Goal: Contribute content: Contribute content

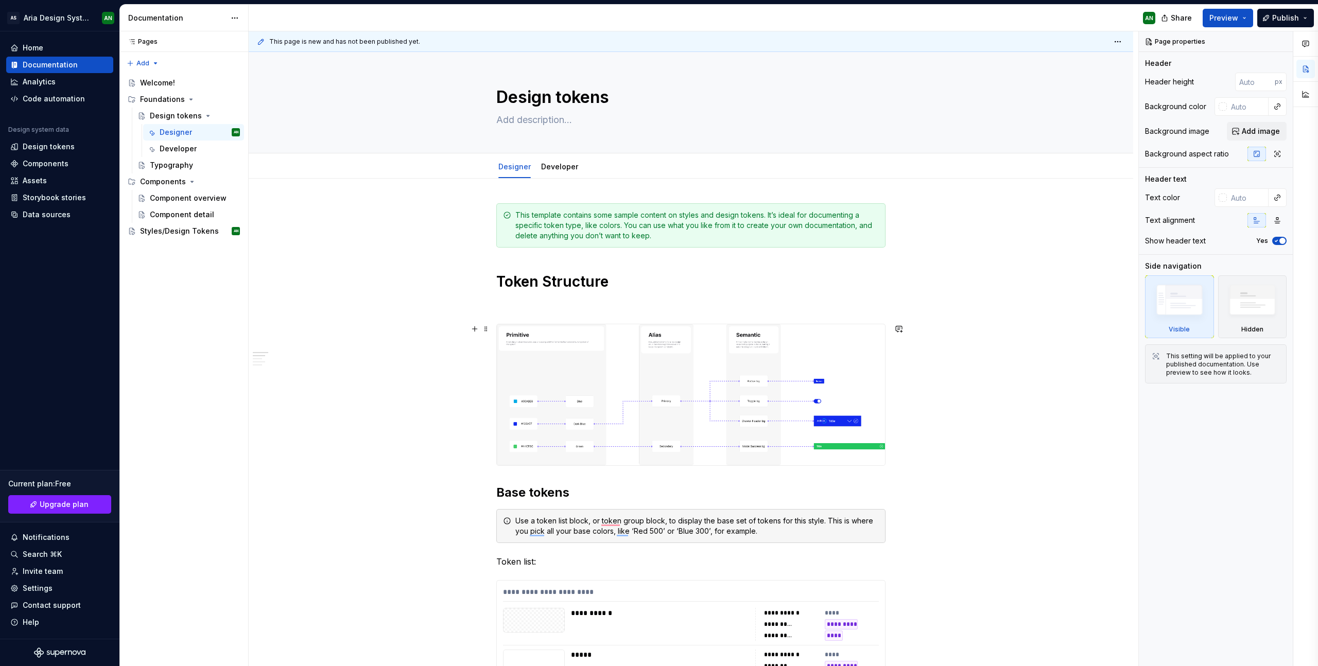
click at [528, 376] on img "To enrich screen reader interactions, please activate Accessibility in Grammarl…" at bounding box center [691, 394] width 388 height 141
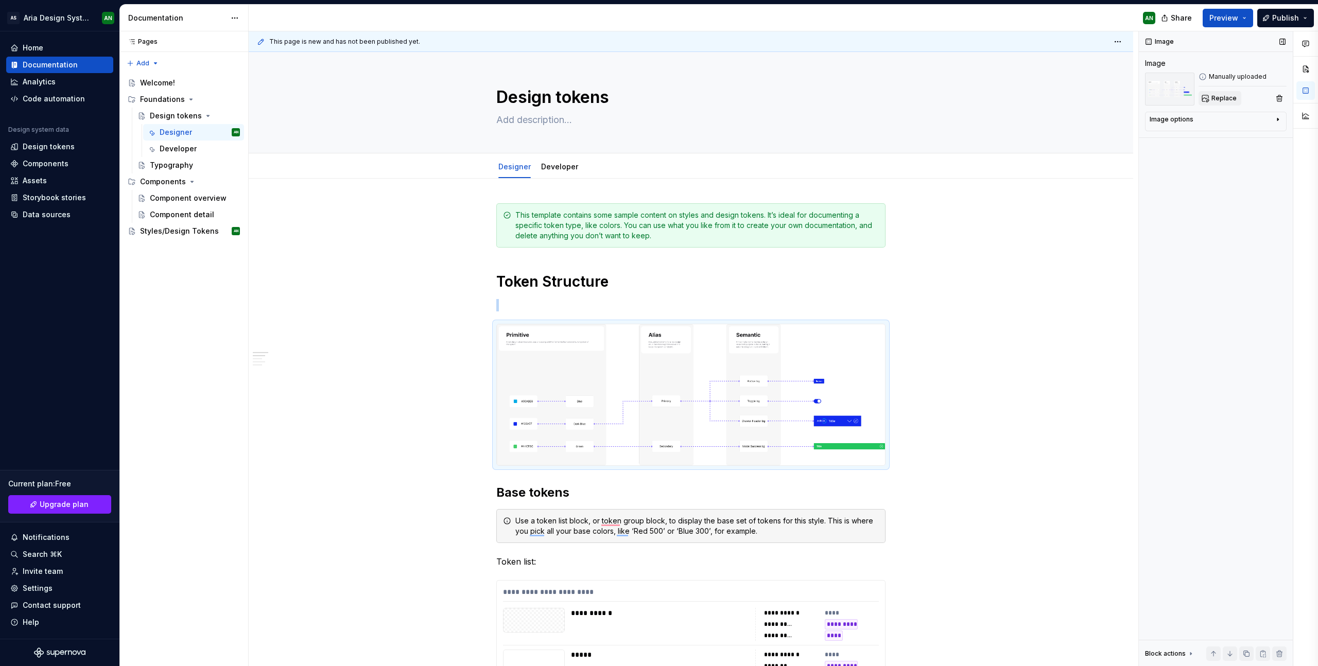
click at [1226, 98] on span "Replace" at bounding box center [1224, 98] width 25 height 8
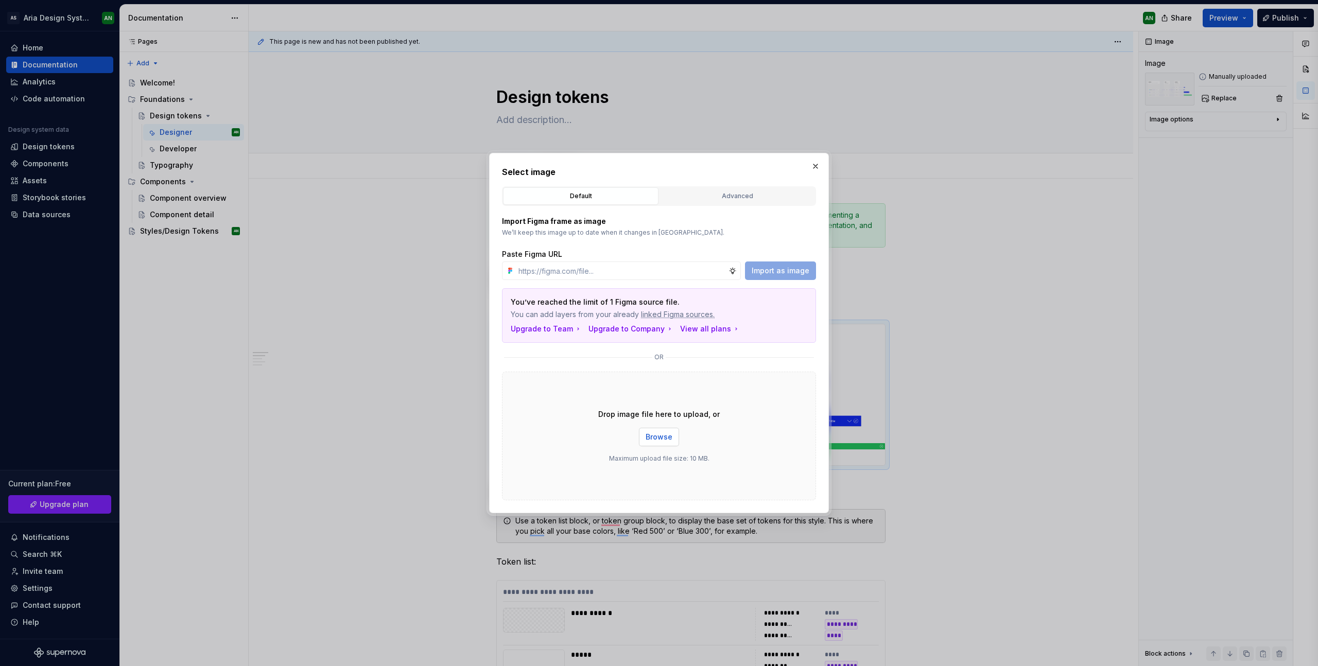
click at [656, 435] on span "Browse" at bounding box center [659, 437] width 27 height 10
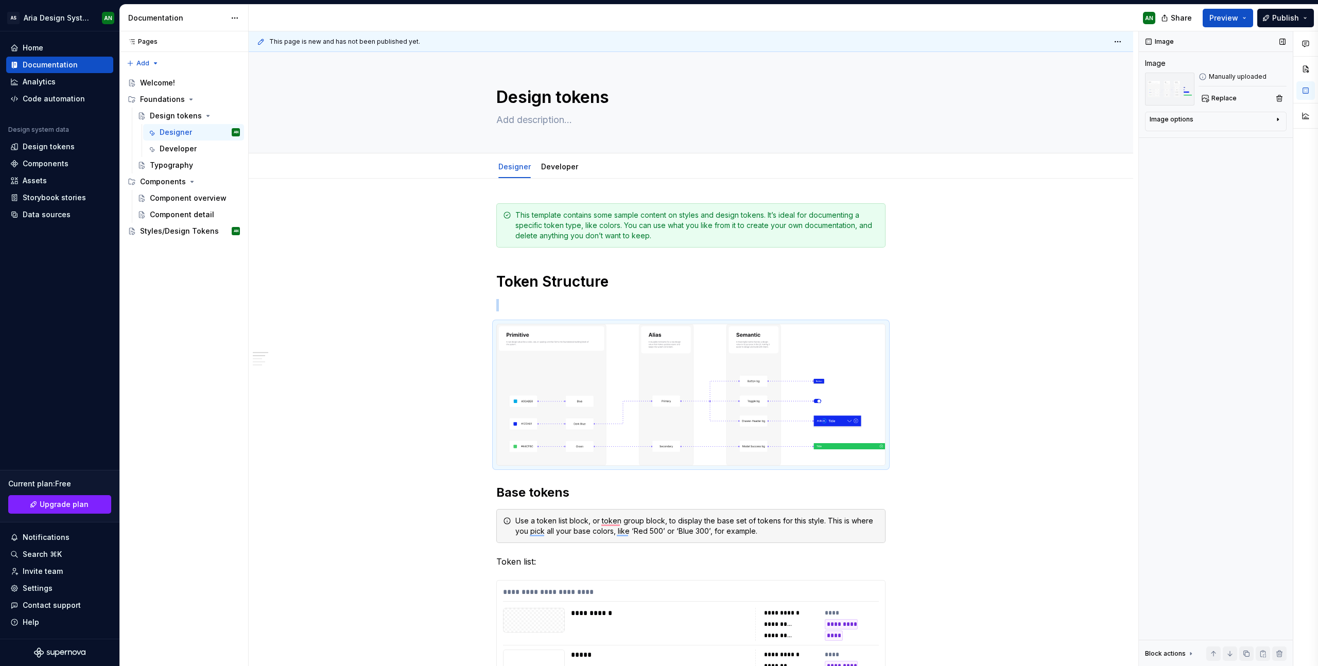
click at [1278, 120] on icon "button" at bounding box center [1278, 119] width 1 height 3
click at [1254, 135] on icon "button" at bounding box center [1252, 135] width 8 height 8
type textarea "*"
click at [1196, 173] on textarea at bounding box center [1216, 172] width 132 height 19
click at [1199, 169] on textarea at bounding box center [1216, 172] width 132 height 19
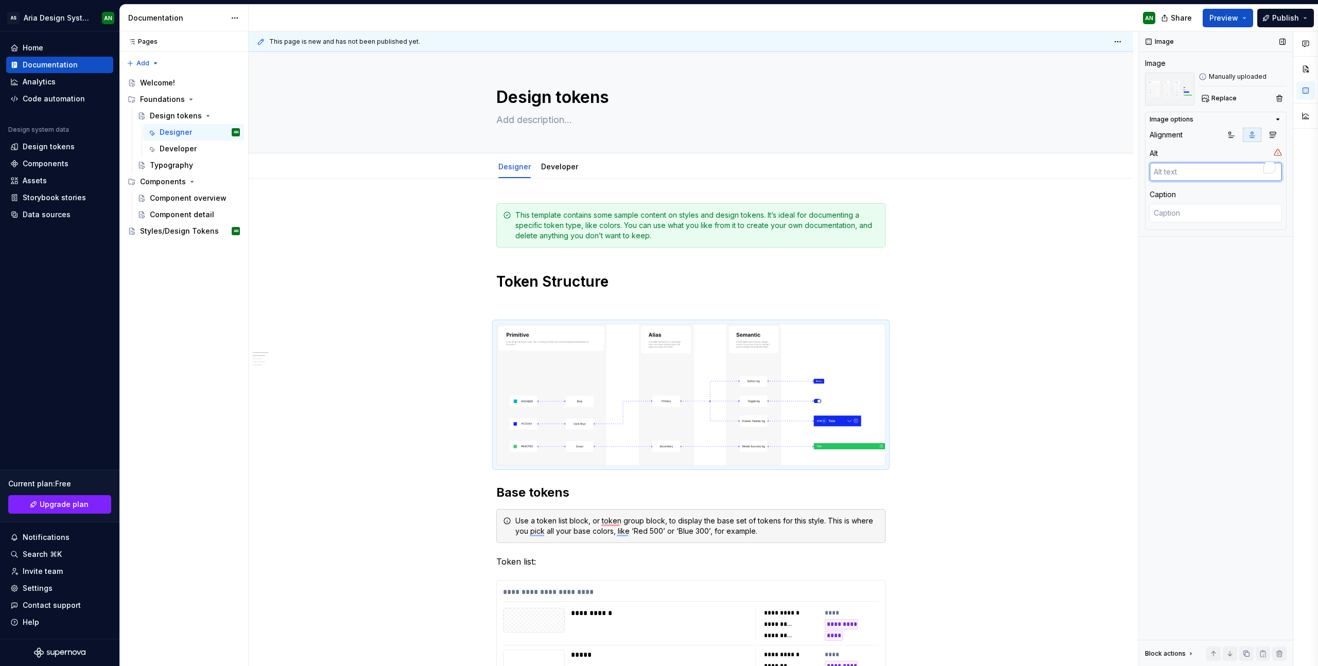
click at [1215, 168] on textarea "To enrich screen reader interactions, please activate Accessibility in Grammarl…" at bounding box center [1216, 172] width 132 height 19
type textarea "TR"
click at [1175, 171] on textarea "TR" at bounding box center [1216, 172] width 132 height 19
drag, startPoint x: 1165, startPoint y: 172, endPoint x: 1153, endPoint y: 171, distance: 11.9
click at [1152, 171] on textarea "TR" at bounding box center [1216, 172] width 132 height 19
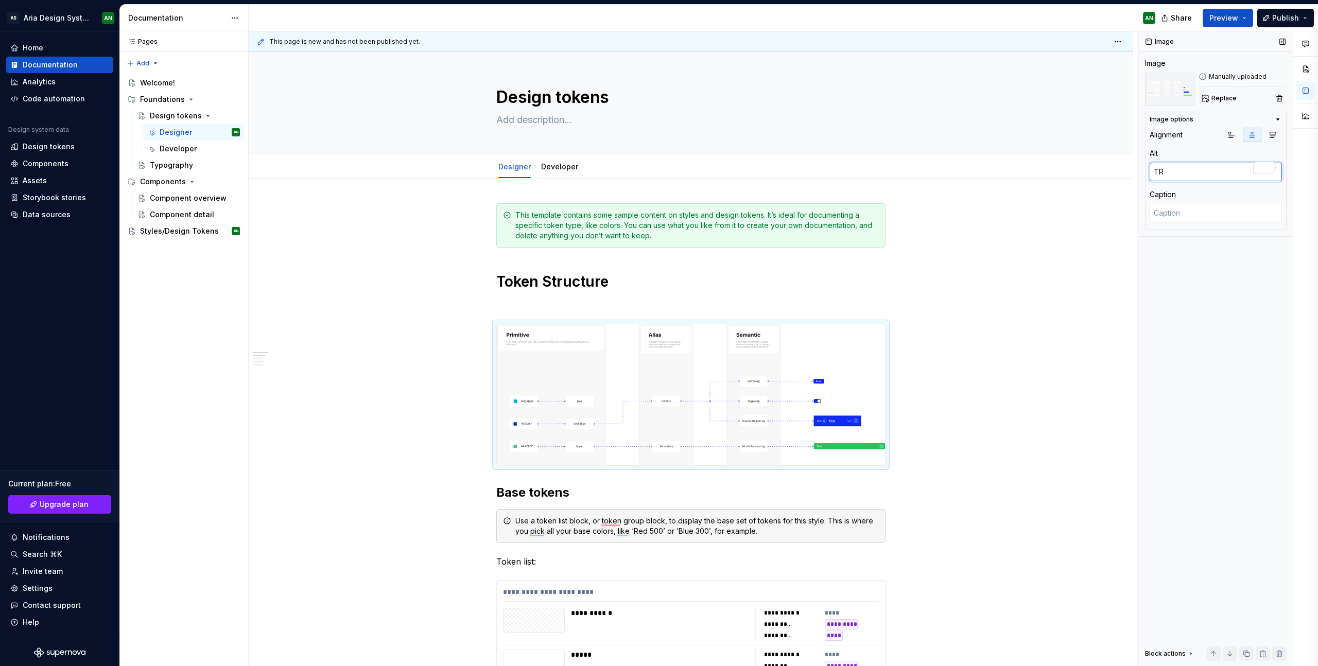
type textarea "*"
type textarea "I"
type textarea "*"
type textarea "Im"
type textarea "*"
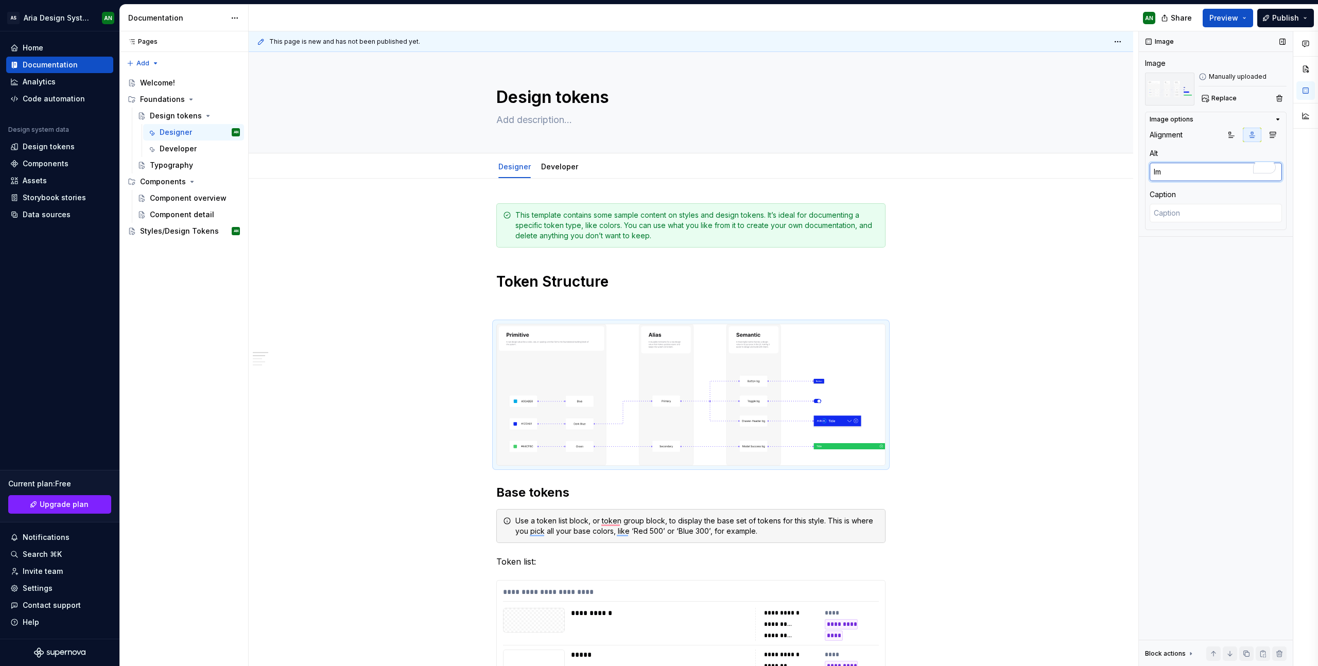
type textarea "Ima"
type textarea "*"
type textarea "Imag"
type textarea "*"
type textarea "Image"
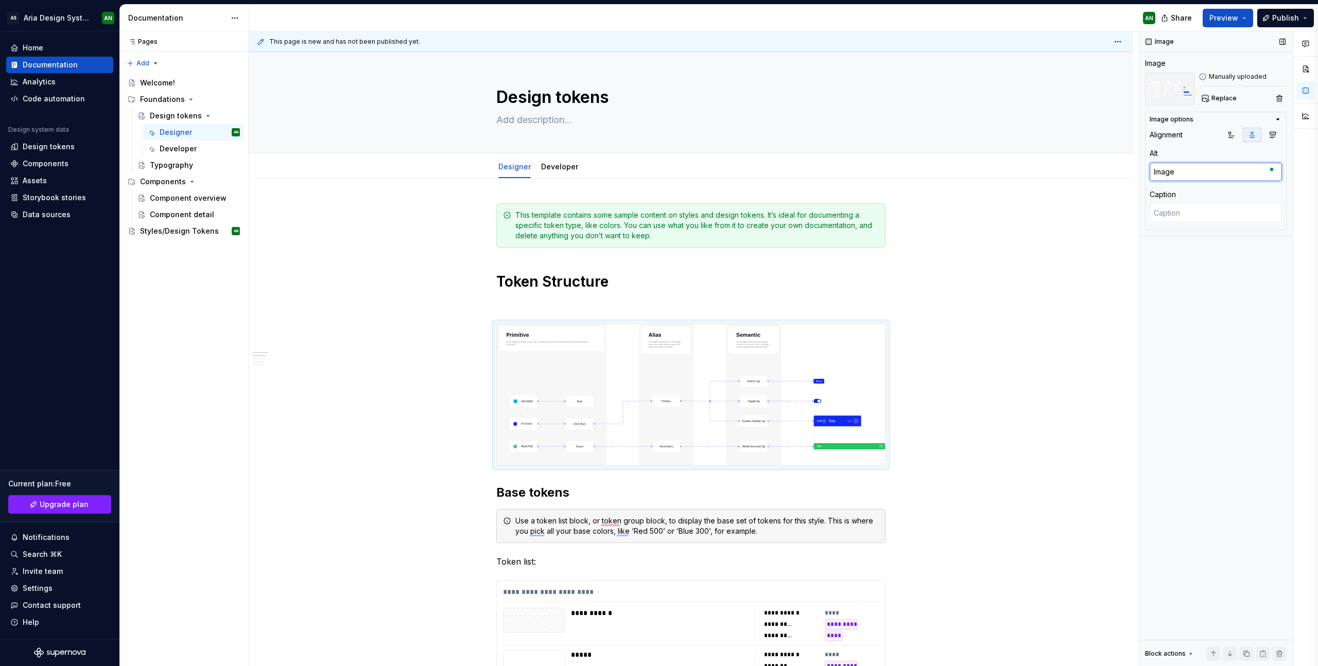
type textarea "*"
type textarea "Image"
type textarea "*"
type textarea "Image d"
type textarea "*"
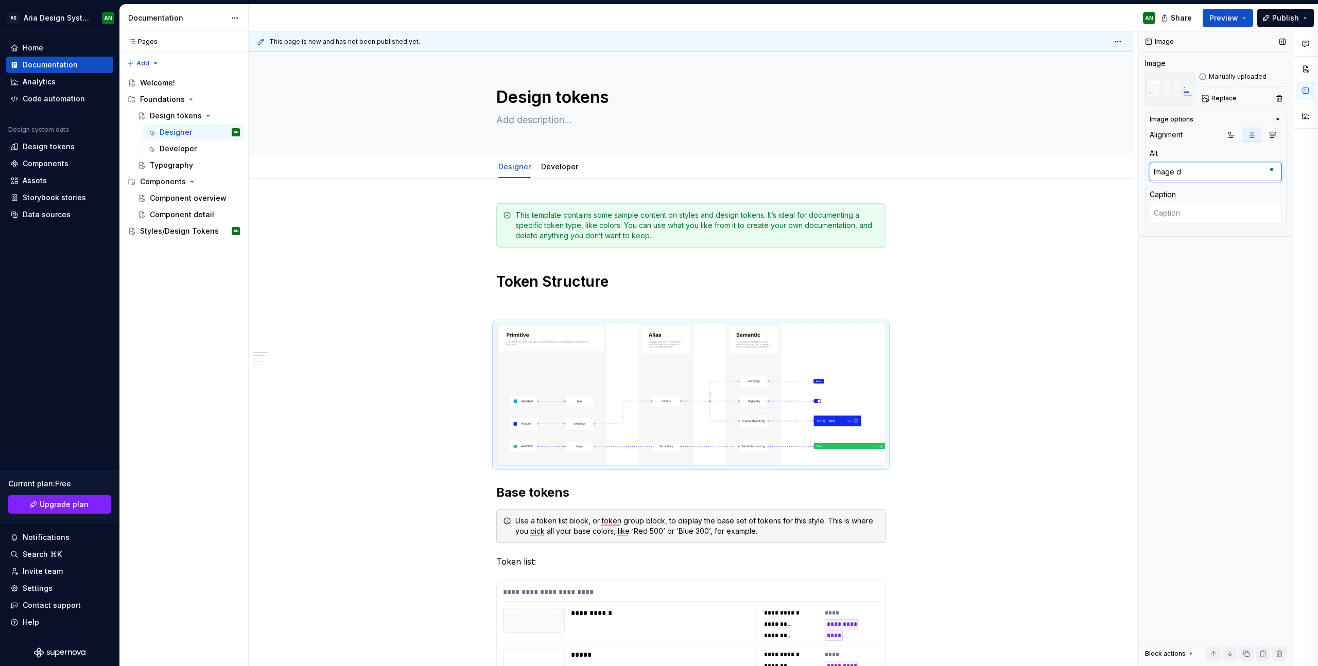
type textarea "Image de"
type textarea "*"
type textarea "Image des"
type textarea "*"
type textarea "Image desc"
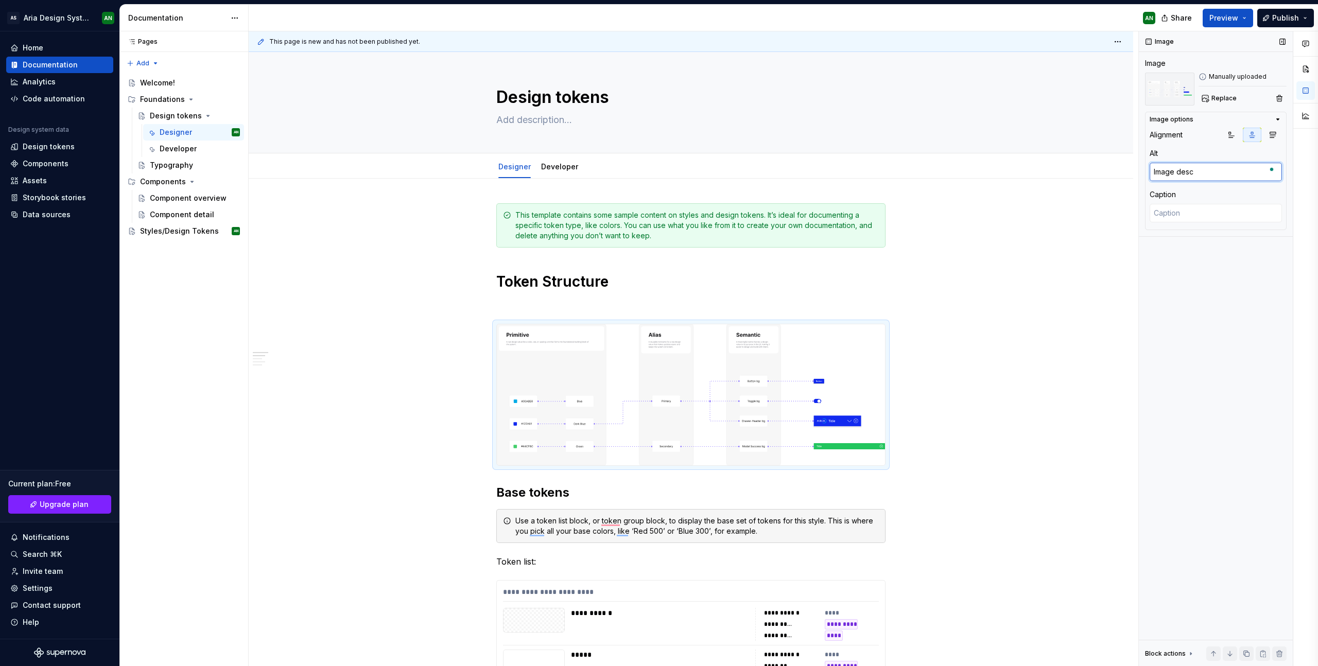
type textarea "*"
type textarea "Image descr"
type textarea "*"
type textarea "Image descri"
type textarea "*"
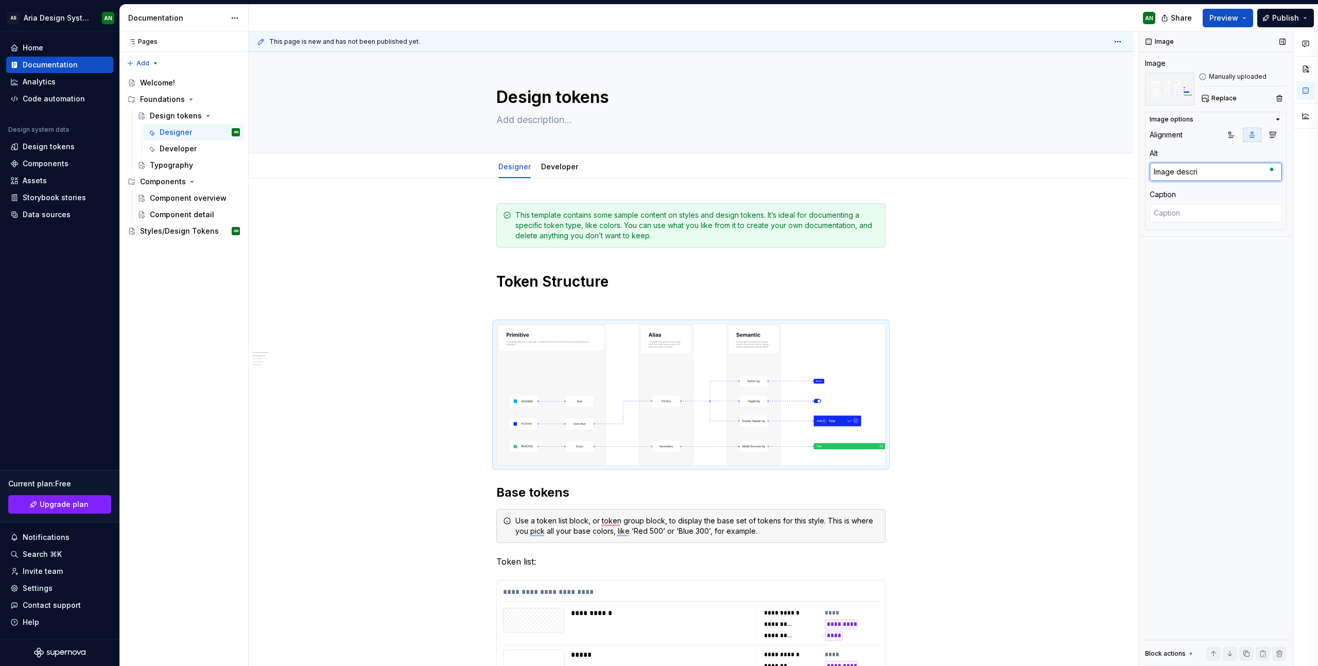
type textarea "Image describ"
type textarea "*"
type textarea "Image describi"
type textarea "*"
type textarea "Image describin"
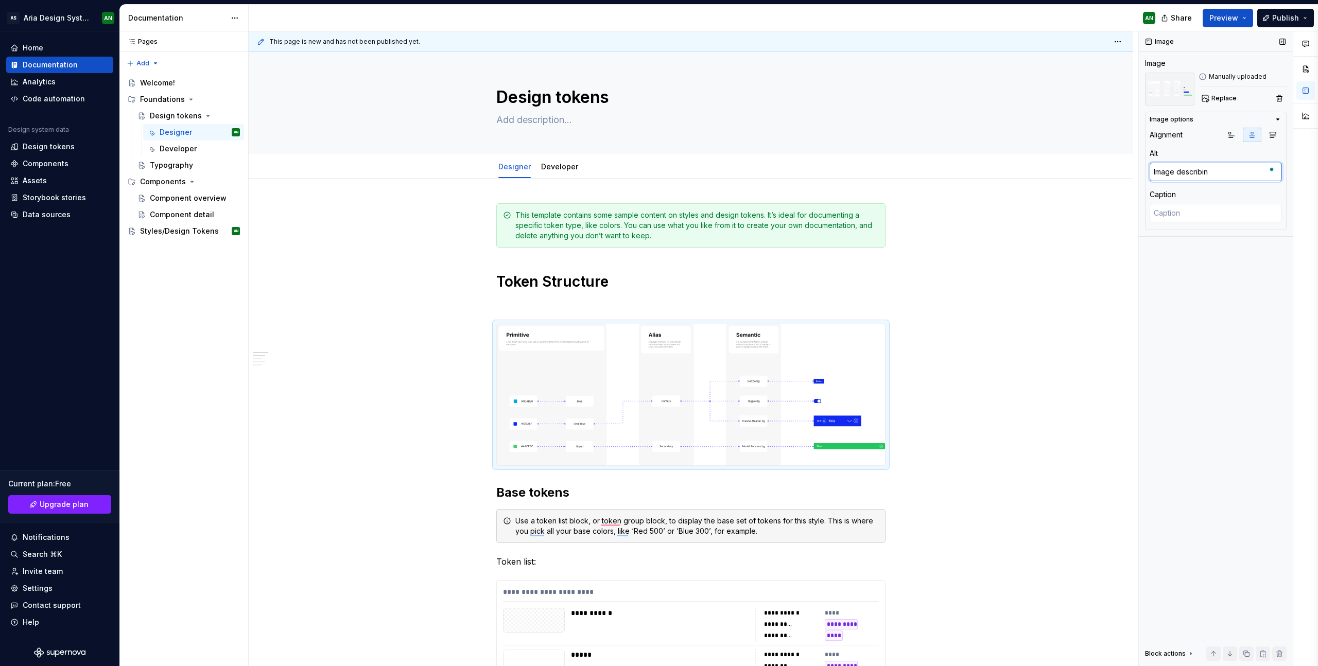
type textarea "*"
type textarea "Image describing"
type textarea "*"
type textarea "Image describing"
type textarea "*"
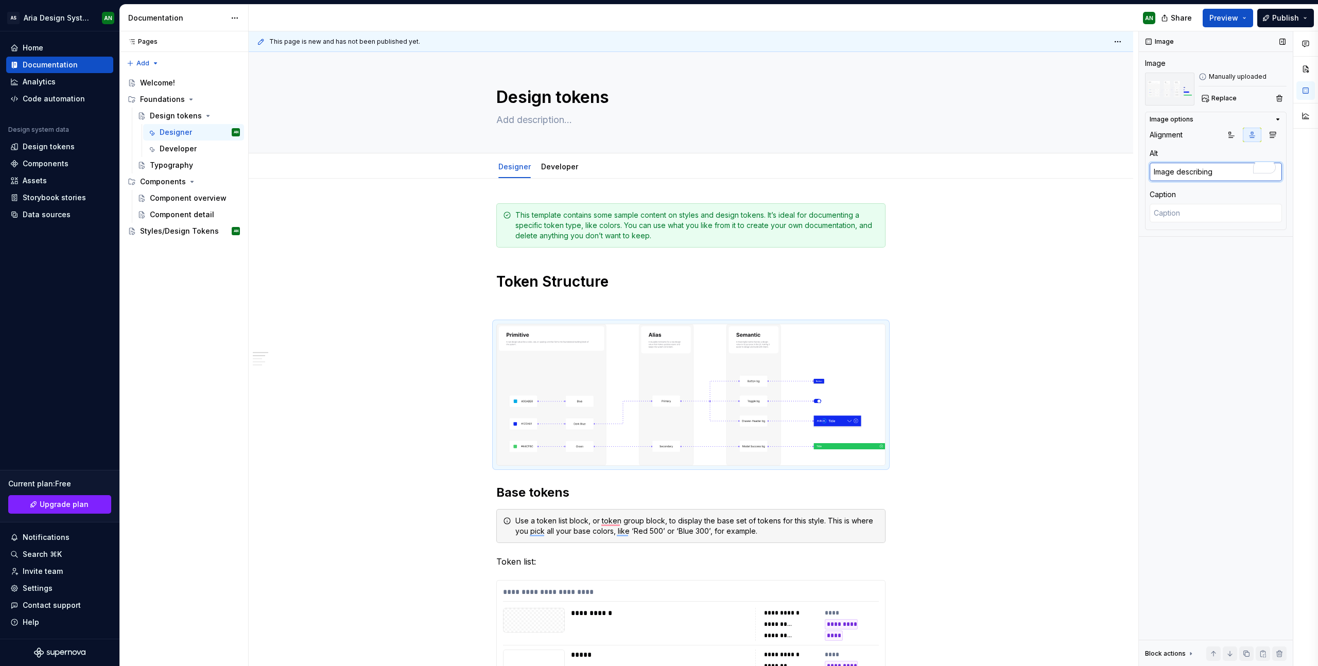
type textarea "Image describing T"
type textarea "*"
type textarea "Image describing To"
type textarea "*"
type textarea "Image describing Tok"
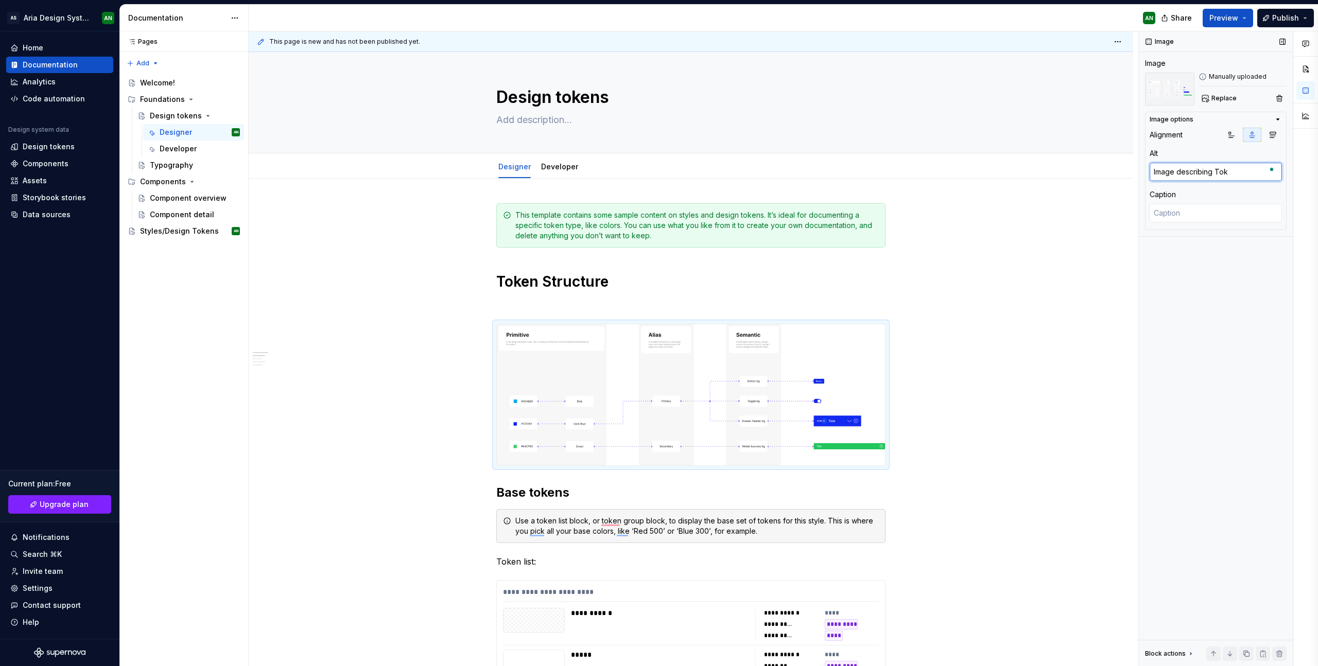
type textarea "*"
type textarea "Image describing Toke"
type textarea "*"
type textarea "Image describing Token"
type textarea "*"
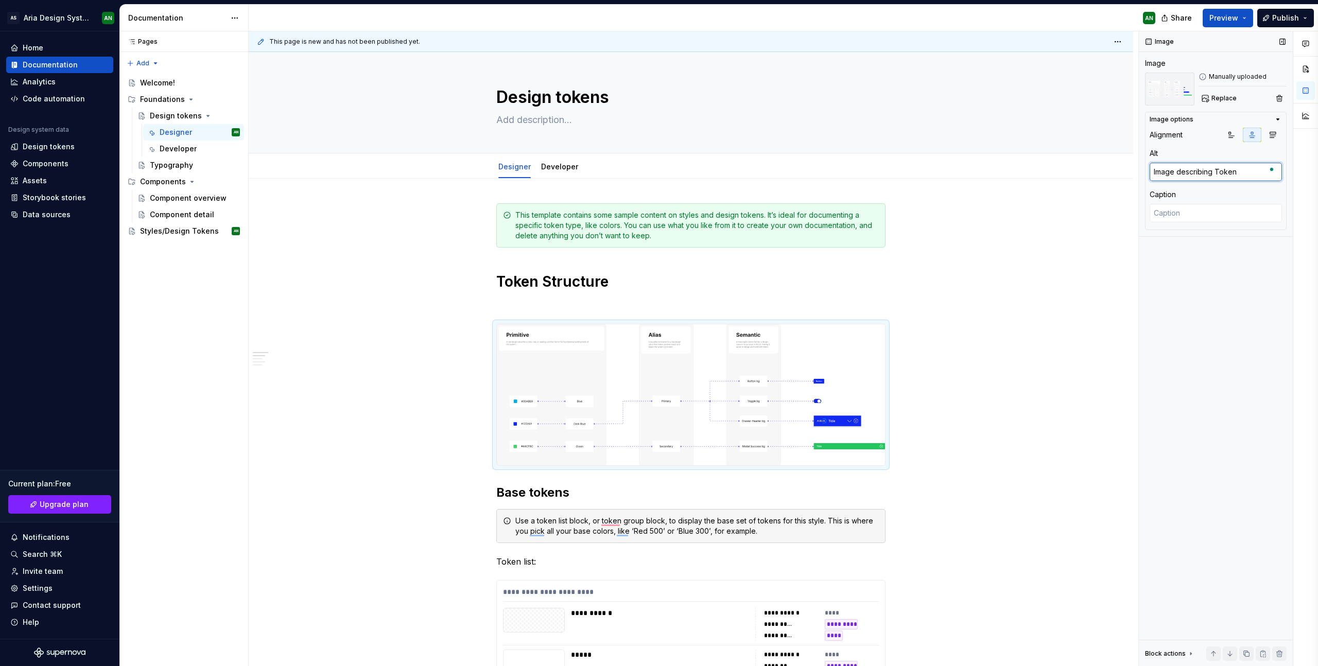
type textarea "Image describing Token"
type textarea "*"
type textarea "Image describing Token S"
type textarea "*"
type textarea "Image describing Token St"
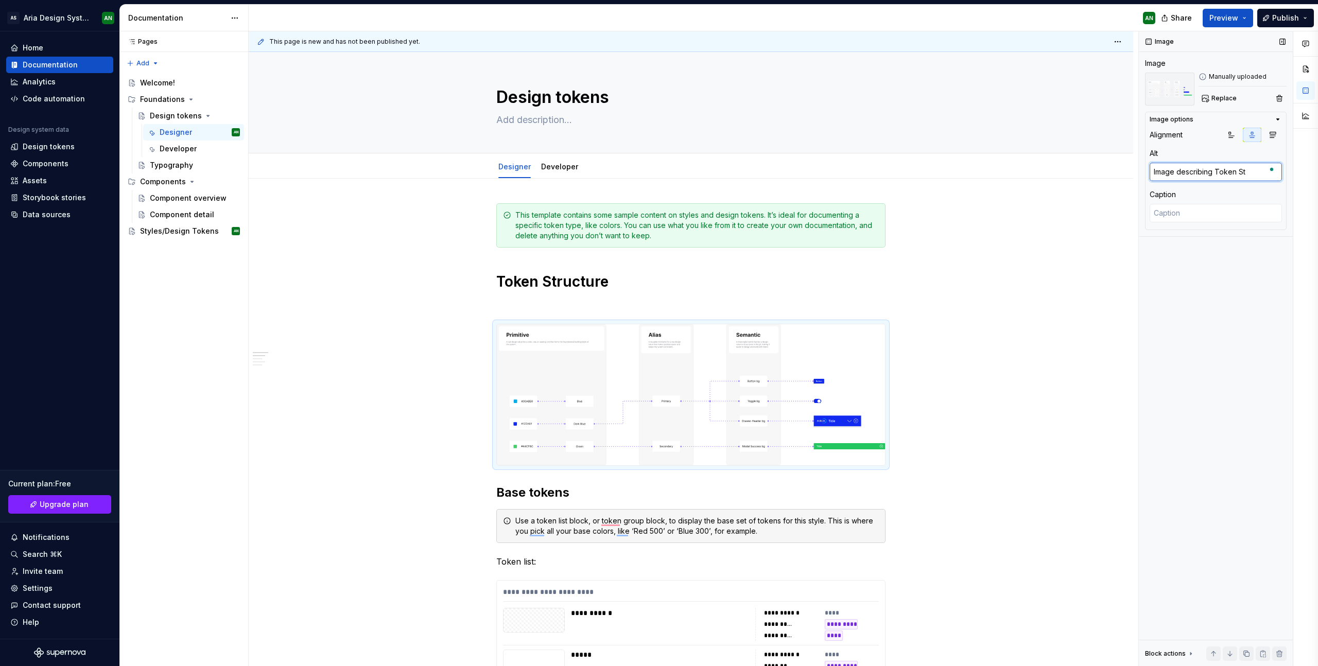
type textarea "*"
type textarea "Image describing Token Str"
type textarea "*"
type textarea "Image describing Token Stru"
type textarea "*"
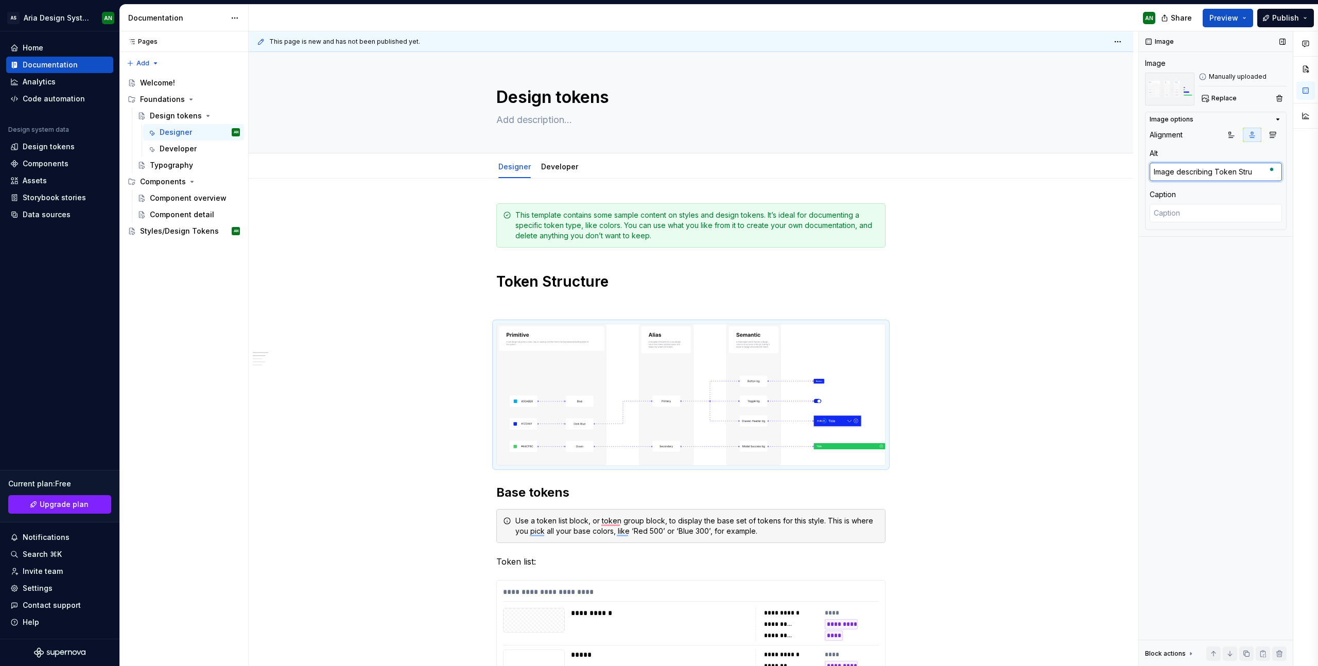
type textarea "Image describing Token Struc"
type textarea "*"
type textarea "Image describing Token Struct"
type textarea "*"
type textarea "Image describing Token Structu"
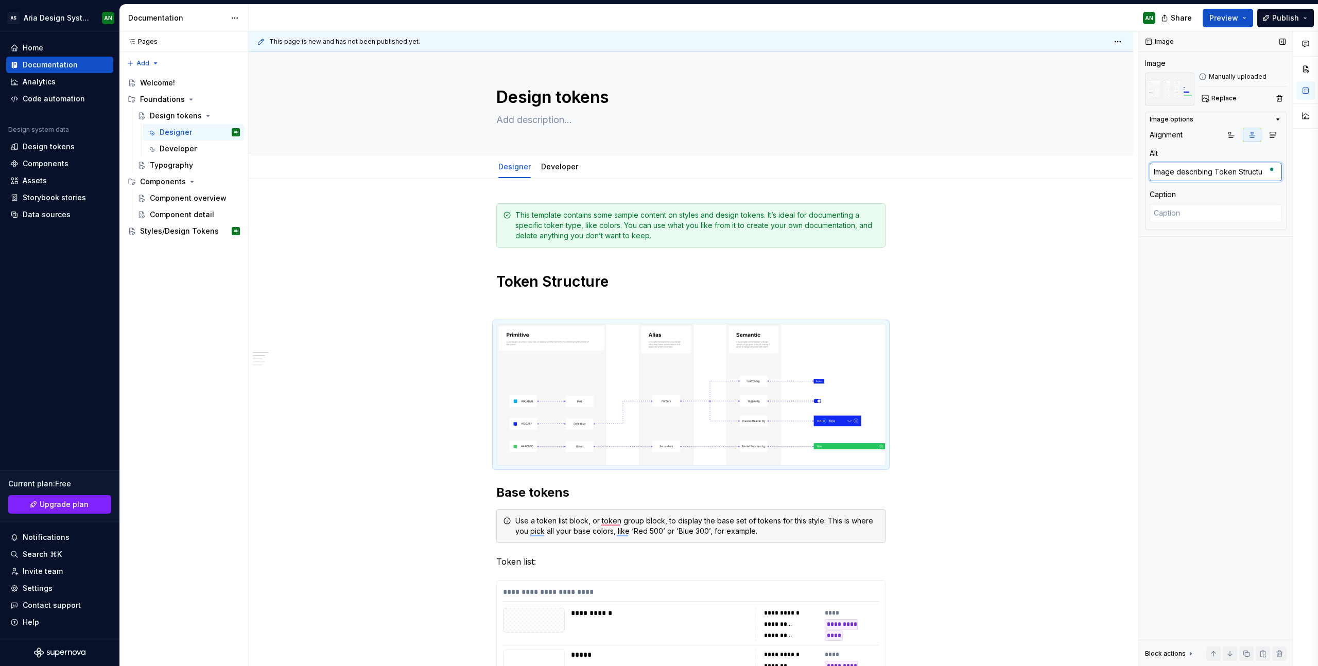
type textarea "*"
type textarea "Image describing Token Structur"
type textarea "*"
type textarea "Image describing Token Structure"
type textarea "*"
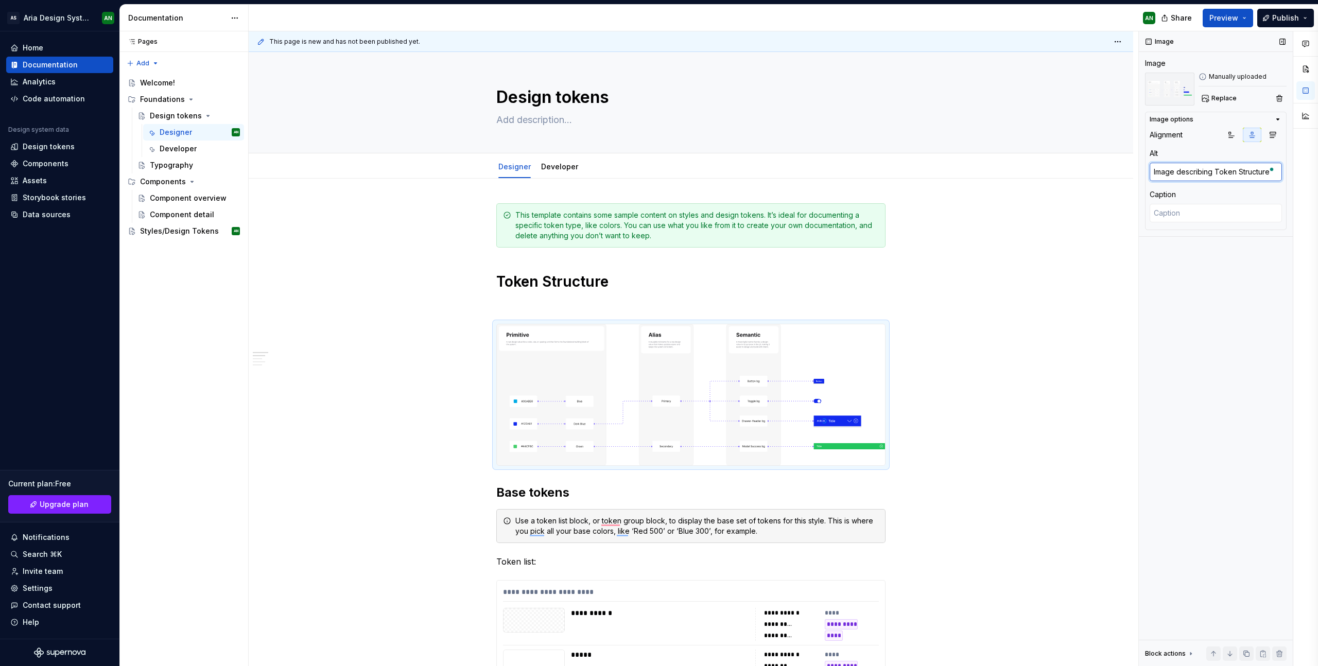
type textarea "Image describing Token Structur"
type textarea "*"
type textarea "Image describing Token Structu"
type textarea "*"
type textarea "Image describing Token Struct"
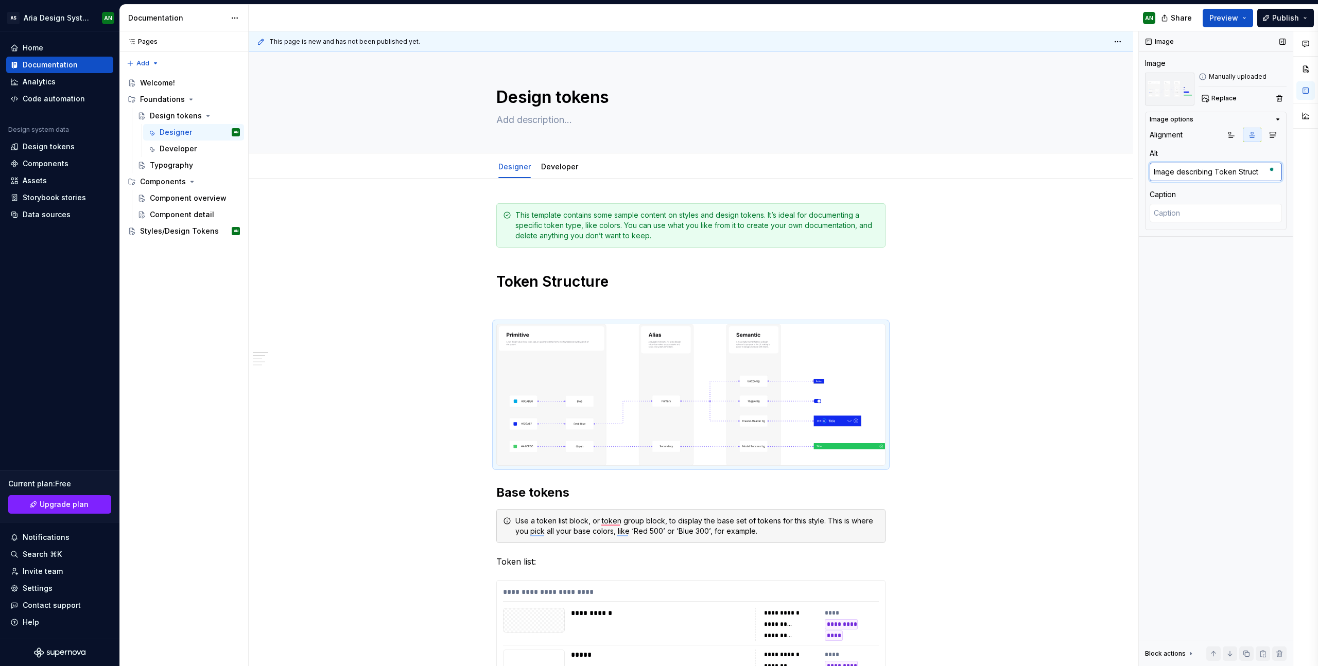
type textarea "*"
type textarea "Image describing Token Struc"
type textarea "*"
type textarea "Image describing Token Stru"
type textarea "*"
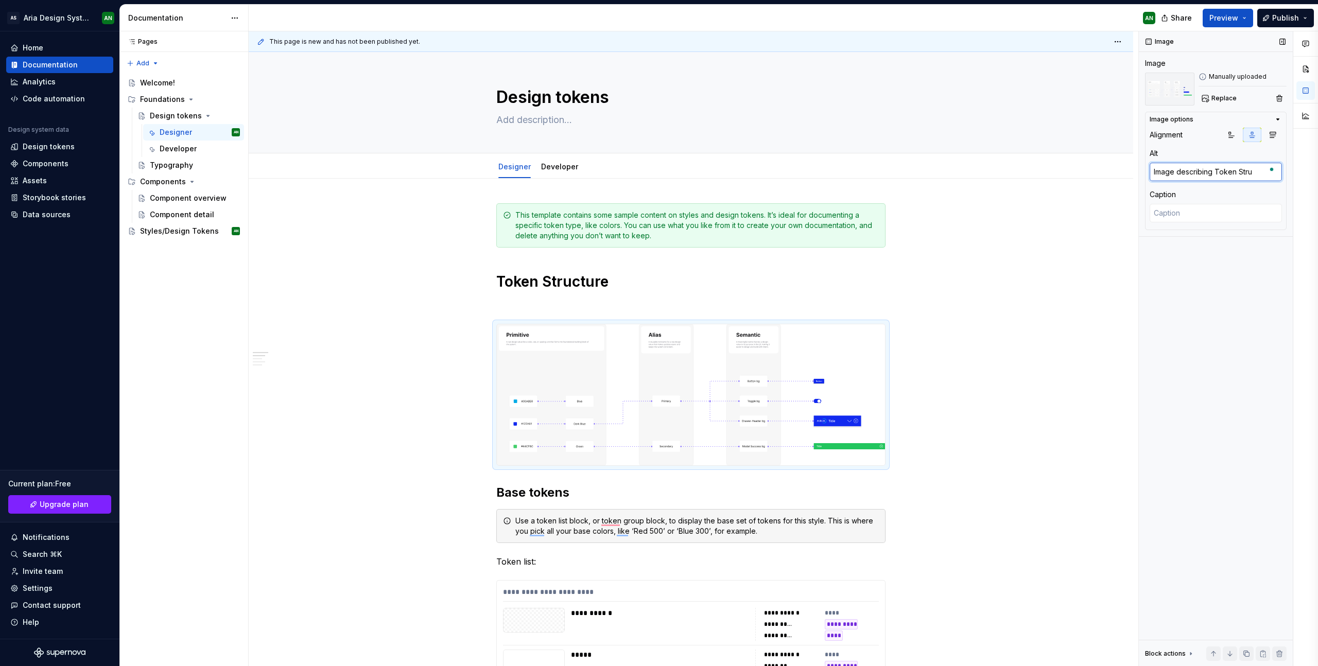
type textarea "Image describing Token Str"
type textarea "*"
type textarea "Image describing Token St"
type textarea "*"
type textarea "Image describing Token S"
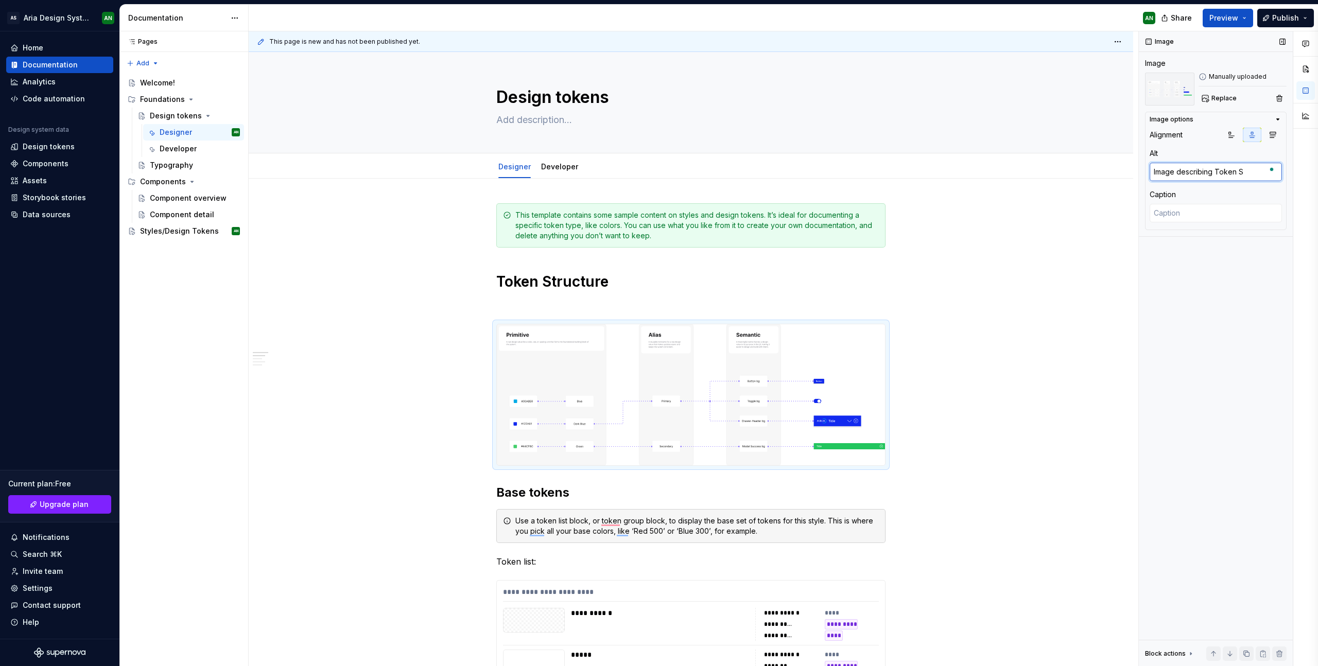
type textarea "*"
type textarea "Image describing Token"
type textarea "*"
type textarea "Image describing Token"
type textarea "*"
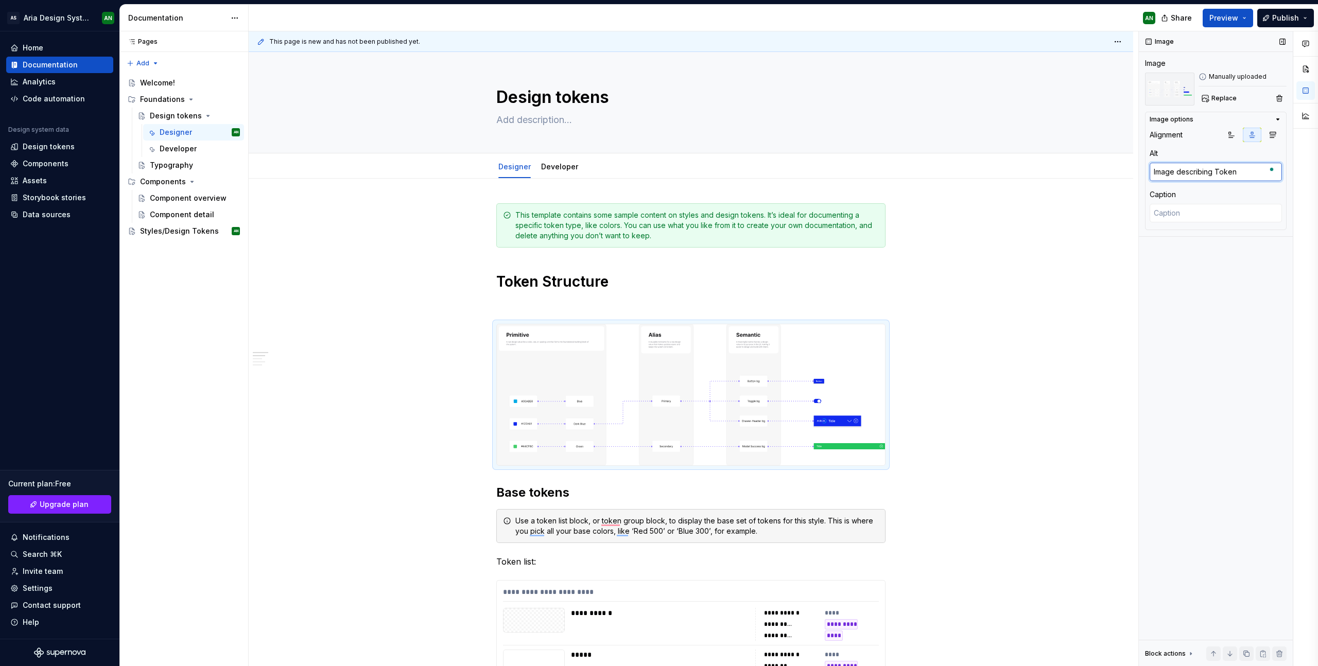
type textarea "Image describing Toke"
type textarea "*"
type textarea "Image describing Tok"
type textarea "*"
type textarea "Image describing To"
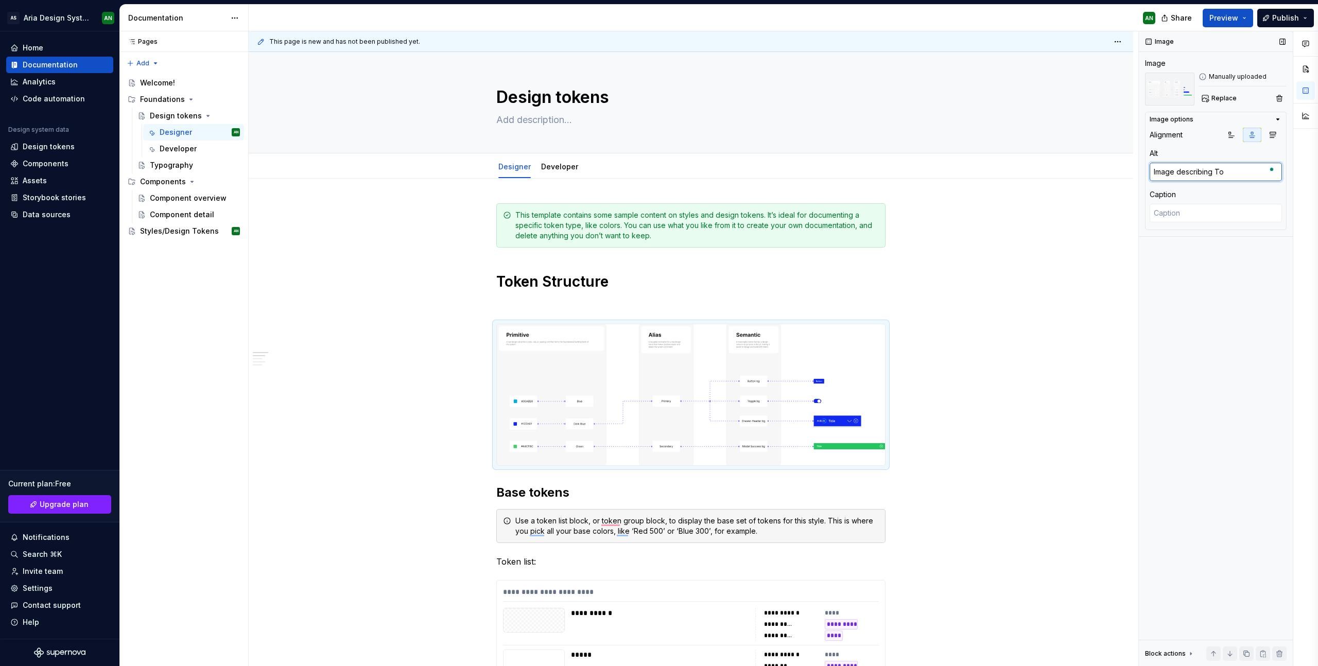
type textarea "*"
type textarea "Image describing T"
type textarea "*"
type textarea "Image describing"
type textarea "*"
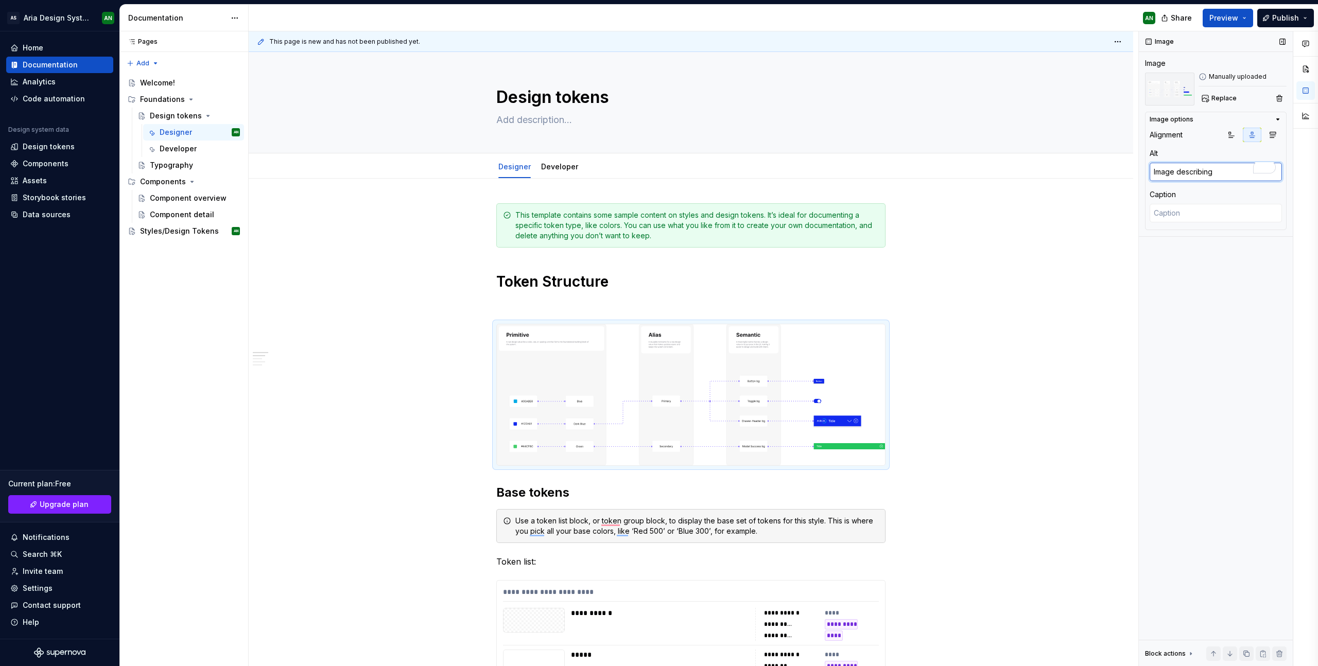
type textarea "Image describing A"
type textarea "*"
type textarea "Image describing Ar"
type textarea "*"
type textarea "Image describing [PERSON_NAME]"
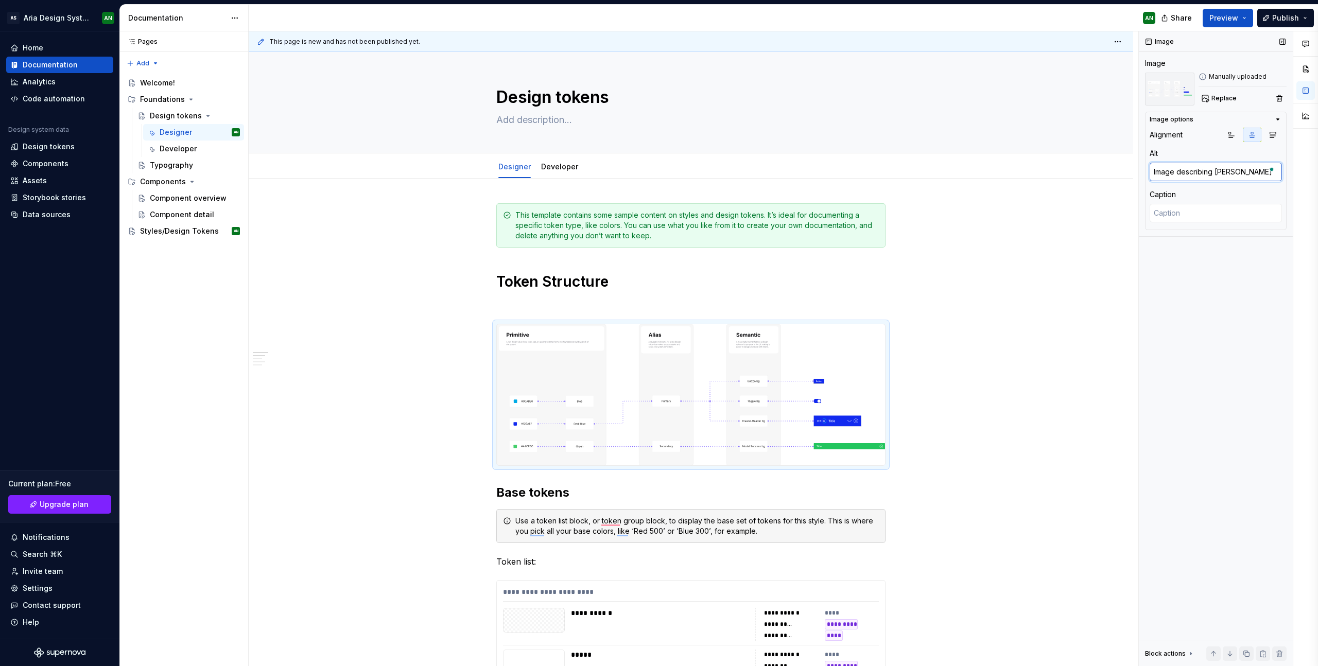
type textarea "*"
type textarea "Image describing [PERSON_NAME]"
type textarea "*"
type textarea "Image describing [PERSON_NAME]'"
type textarea "*"
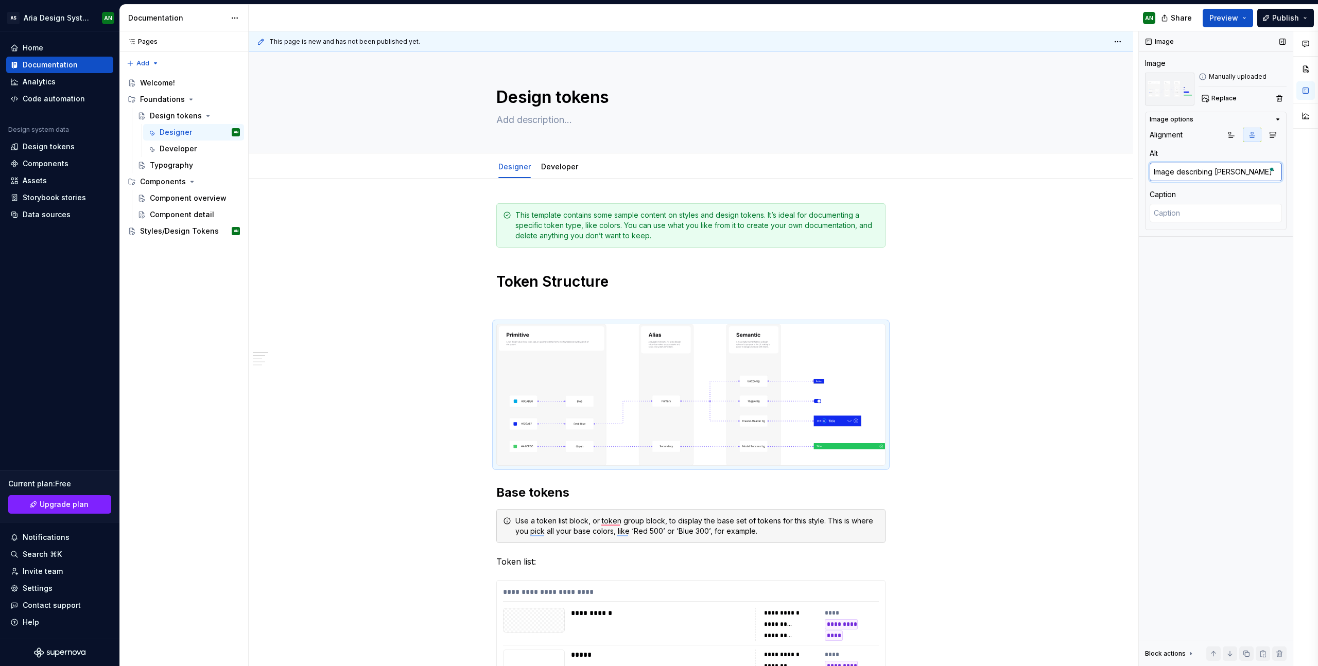
type textarea "Image describing [PERSON_NAME]'s"
type textarea "*"
type textarea "Image describing [PERSON_NAME]'s"
type textarea "*"
type textarea "Image describing [PERSON_NAME]'s u"
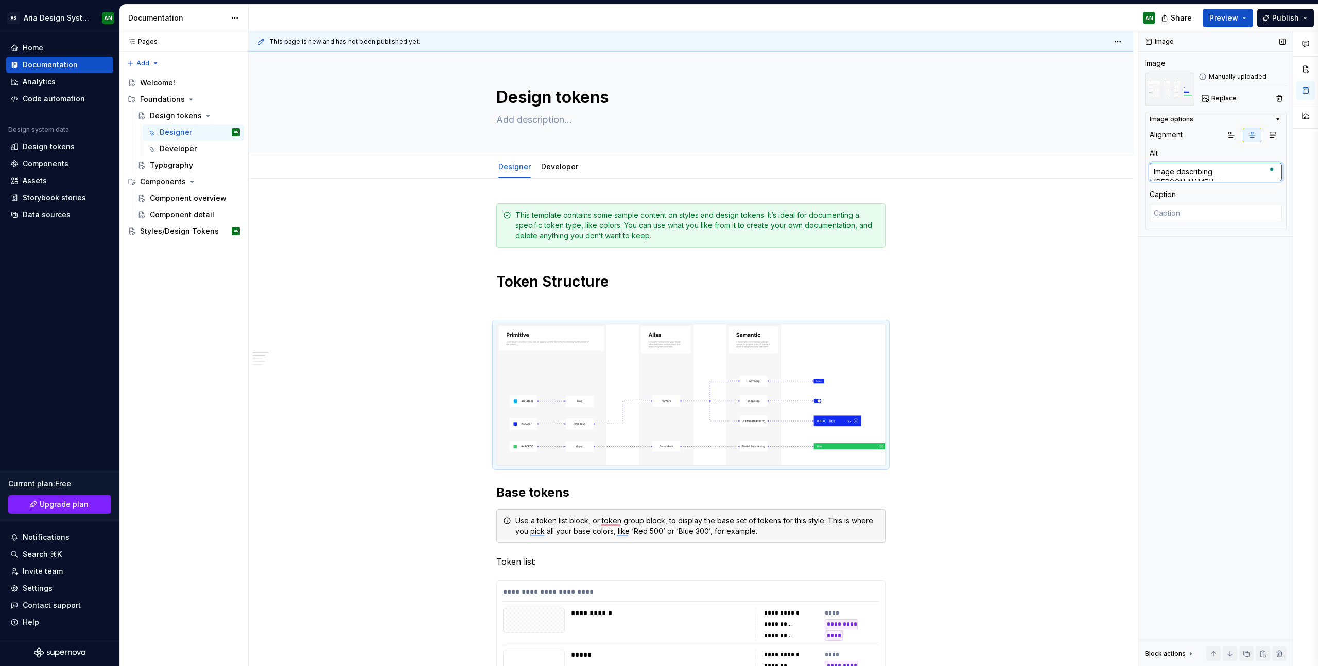
type textarea "*"
type textarea "Image describing [PERSON_NAME]'s us"
type textarea "*"
type textarea "Image describing [PERSON_NAME]'s use"
type textarea "*"
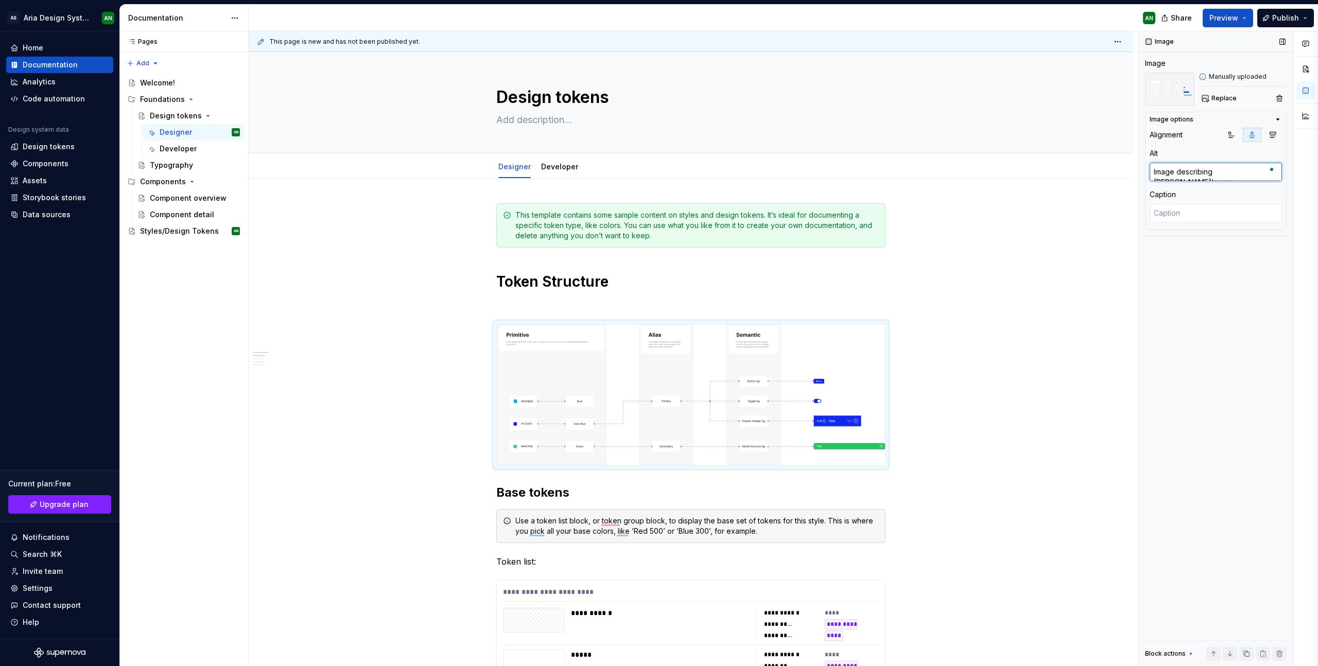
type textarea "Image describing [PERSON_NAME]'s use"
type textarea "*"
type textarea "Image describing [PERSON_NAME]'s use o"
type textarea "*"
type textarea "Image describing [PERSON_NAME]'s use os"
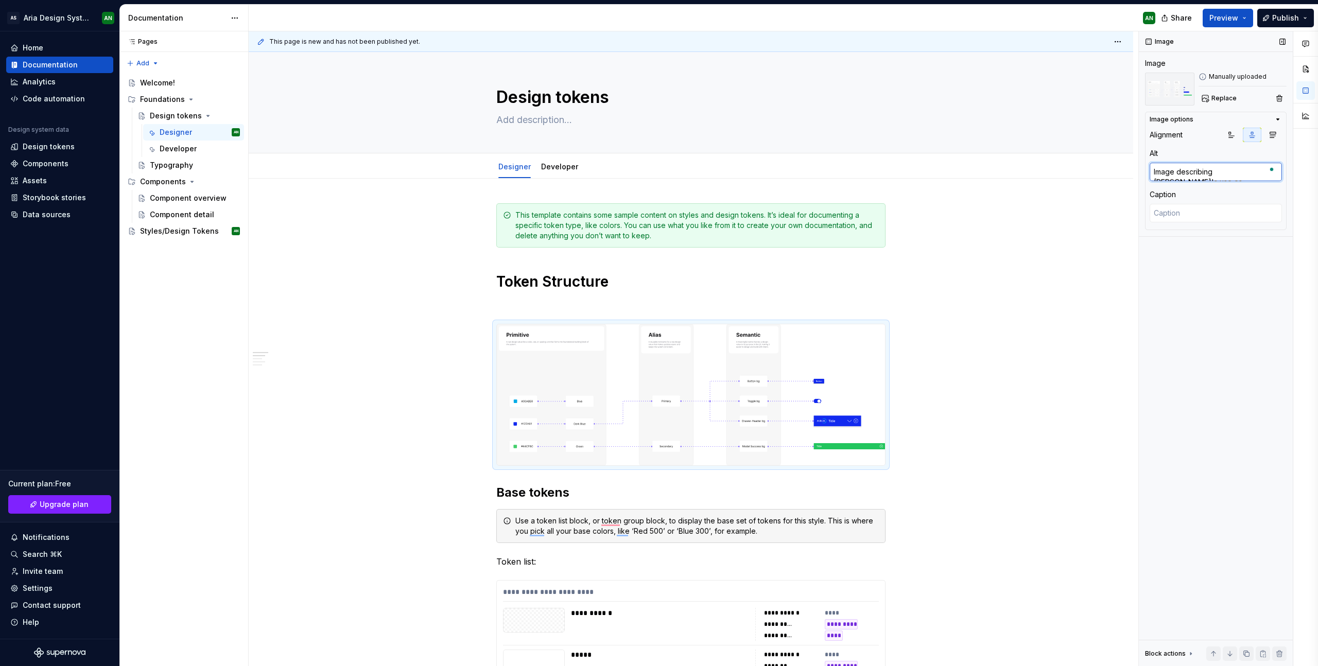
type textarea "*"
type textarea "Image describing [PERSON_NAME]'s use os"
type textarea "*"
type textarea "Image describing [PERSON_NAME]'s use os P"
type textarea "*"
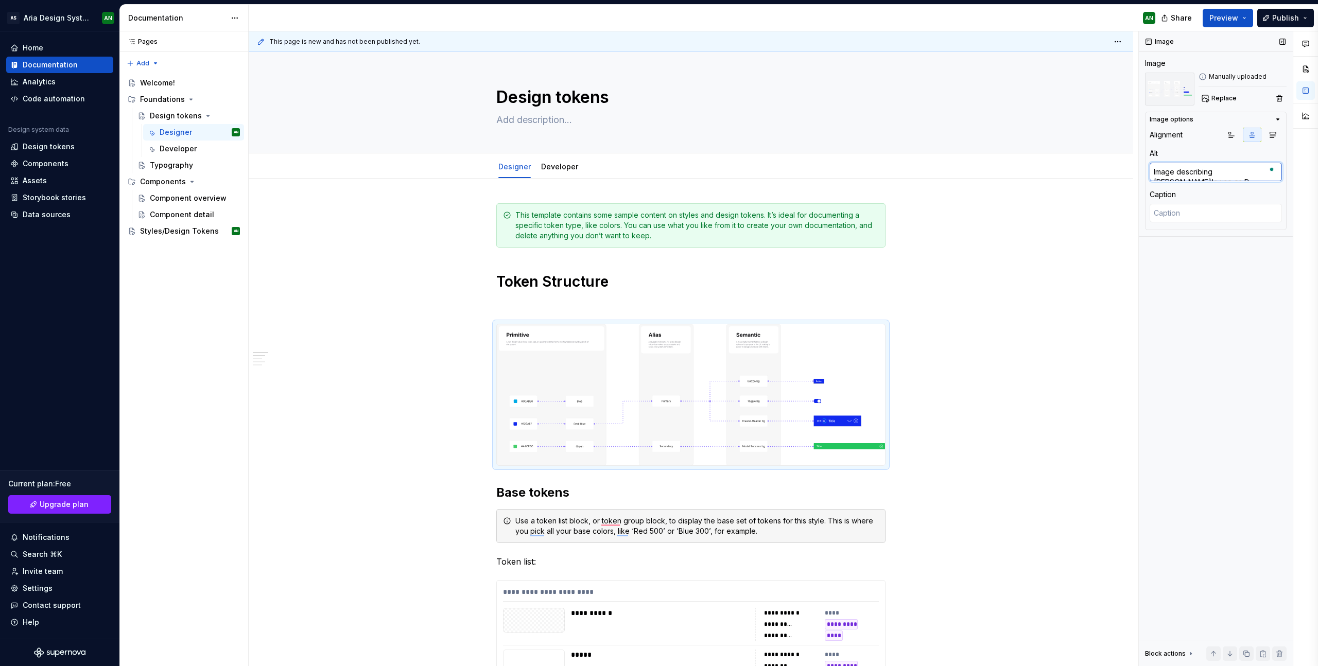
type textarea "Image describing [PERSON_NAME]'s use os Pr"
type textarea "*"
type textarea "Image describing [PERSON_NAME]'s use os Pri"
type textarea "*"
type textarea "Image describing [PERSON_NAME]'s use os Prim"
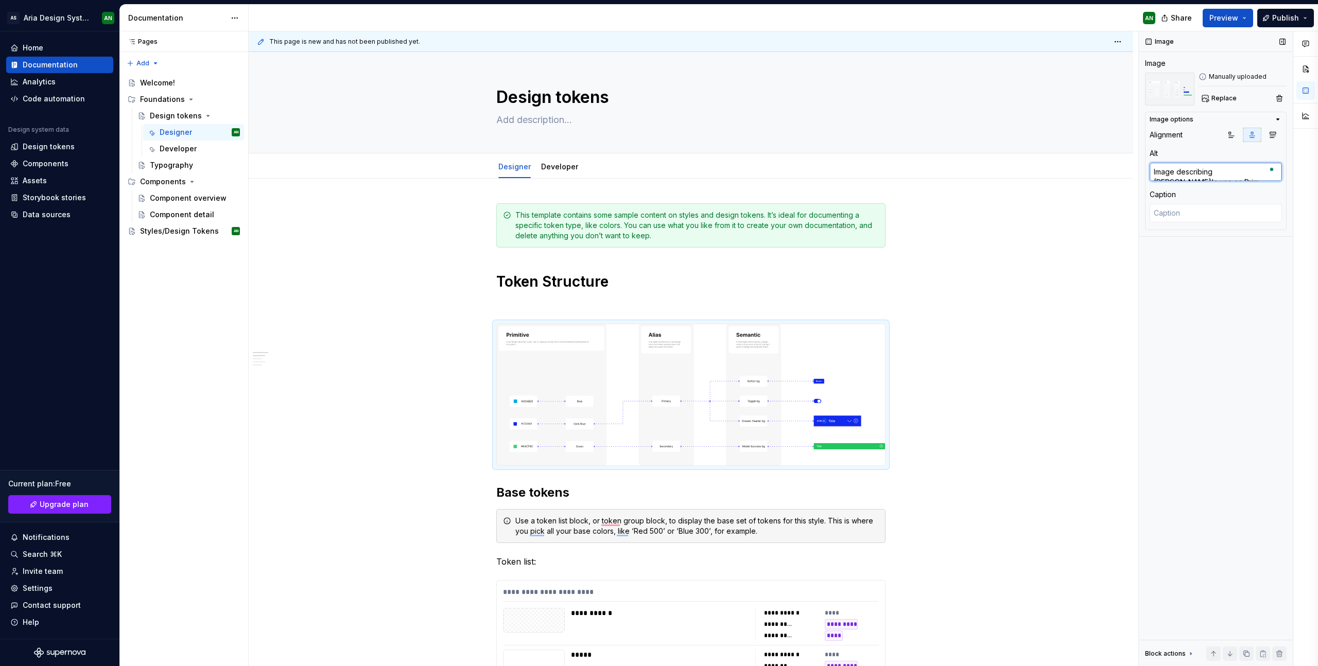
type textarea "*"
type textarea "Image describing [PERSON_NAME]'s use os Primi"
type textarea "*"
type textarea "Image describing [PERSON_NAME]'s use os Primit"
type textarea "*"
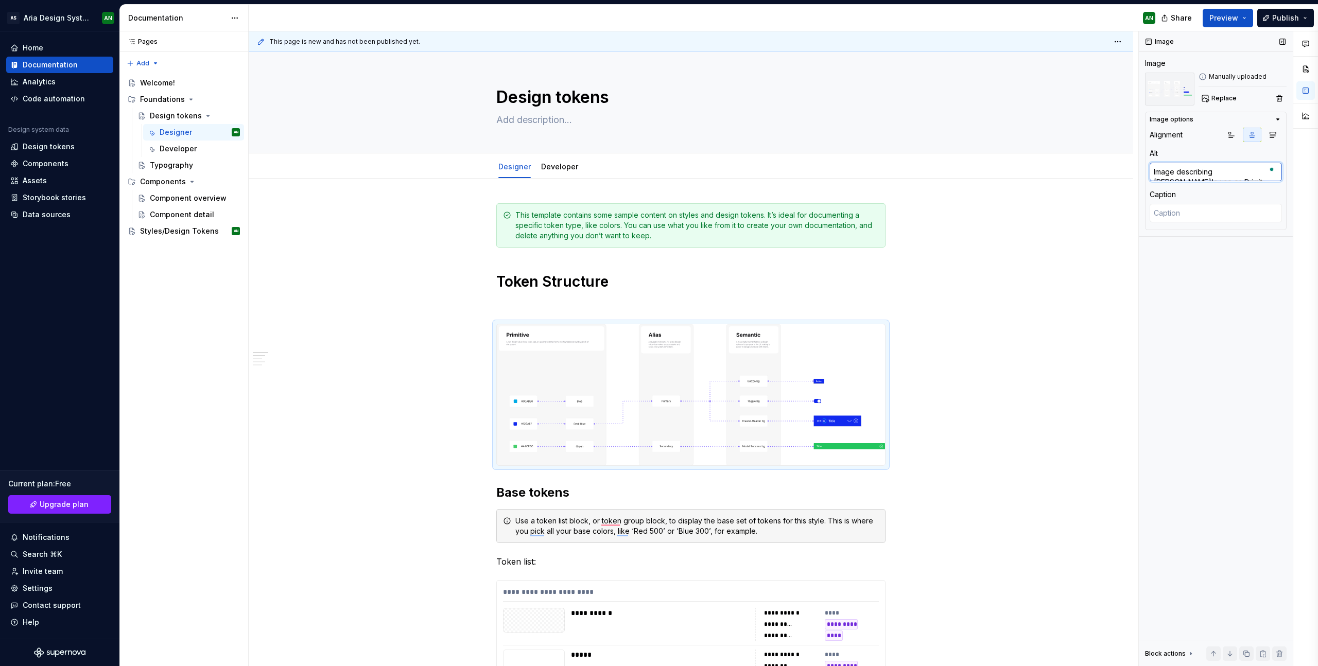
type textarea "Image describing [PERSON_NAME]'s use os Primiti"
type textarea "*"
type textarea "Image describing [PERSON_NAME]'s use os Primitiv"
type textarea "*"
type textarea "Image describing [PERSON_NAME]'s use os Primitive"
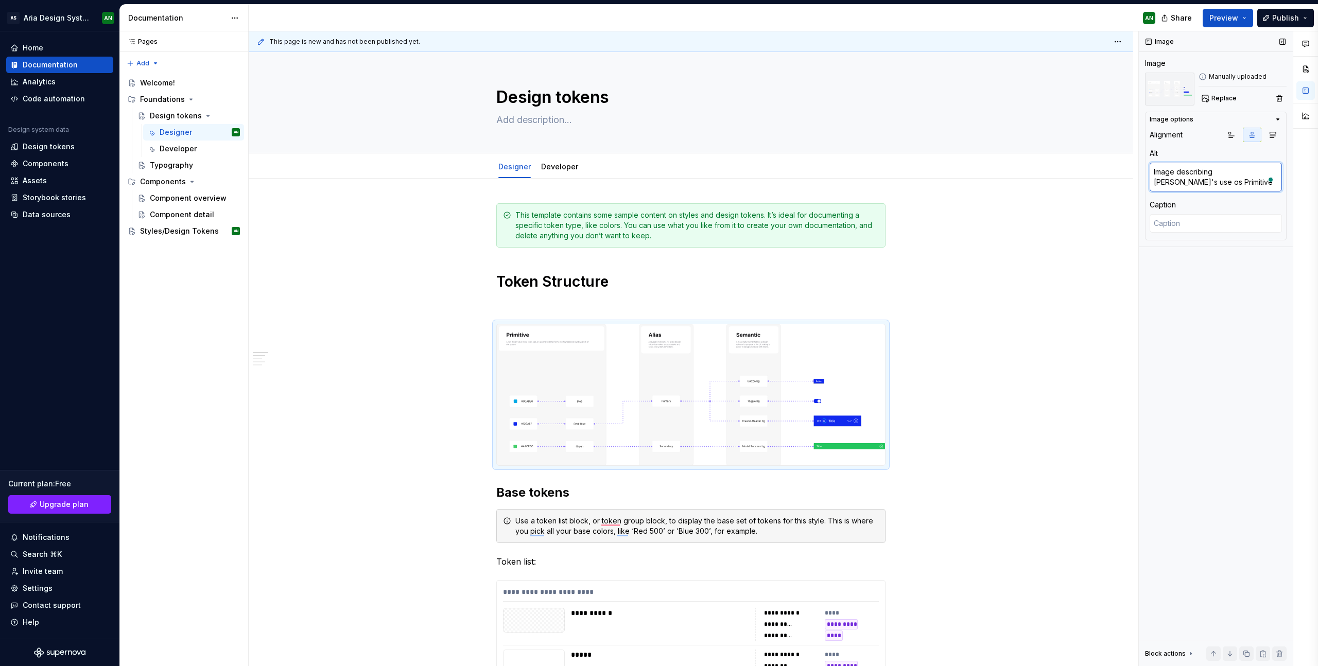
type textarea "*"
type textarea "Image describing [PERSON_NAME]'s use os Primitives"
type textarea "*"
type textarea "Image describing [PERSON_NAME]'s use os Primitives"
type textarea "*"
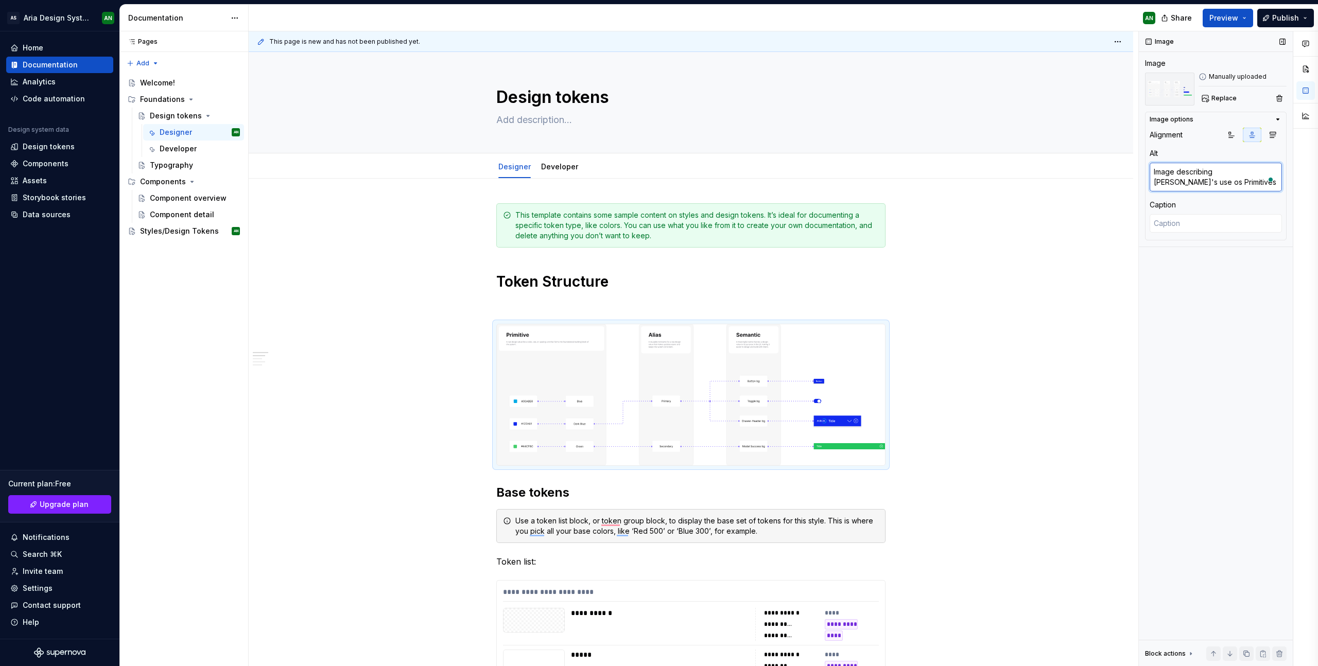
type textarea "Image describing [PERSON_NAME]'s use os Primitives -"
type textarea "*"
type textarea "Image describing [PERSON_NAME]'s use os Primitives ->"
type textarea "*"
type textarea "Image describing [PERSON_NAME]'s use os Primitives ->"
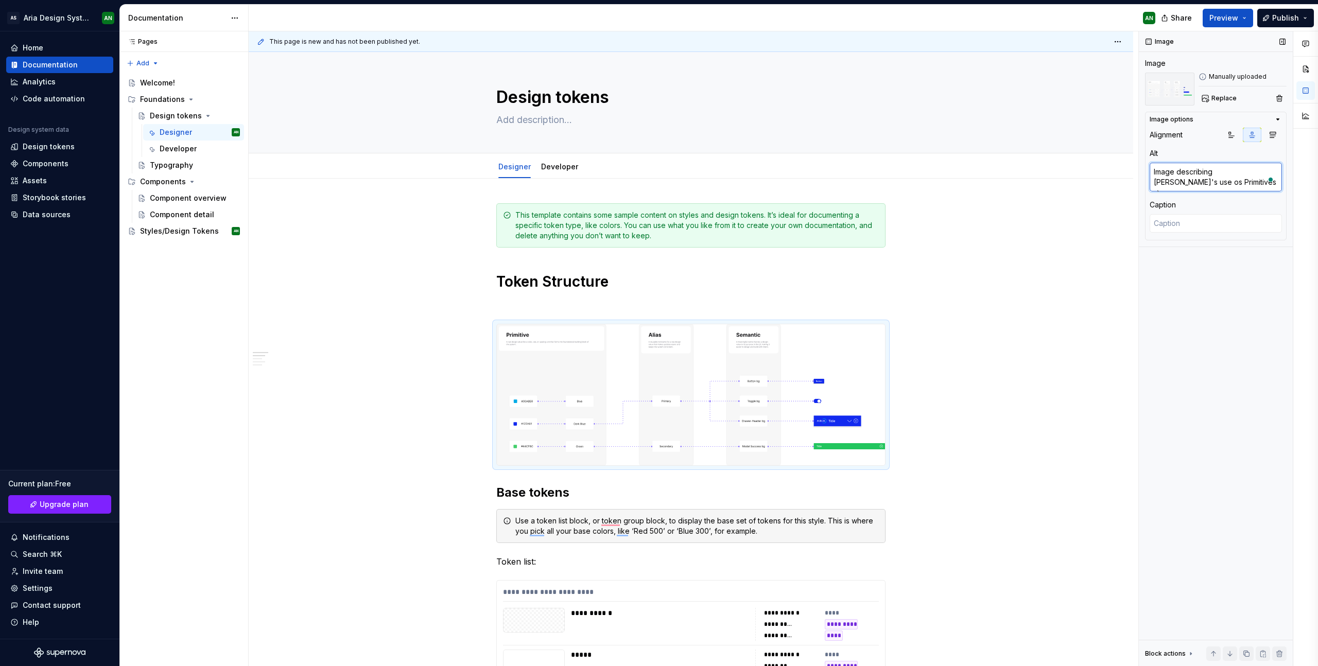
type textarea "*"
type textarea "Image describing [PERSON_NAME]'s use os Primitives -> A"
type textarea "*"
type textarea "Image describing [PERSON_NAME]'s use os Primitives -> Al"
type textarea "*"
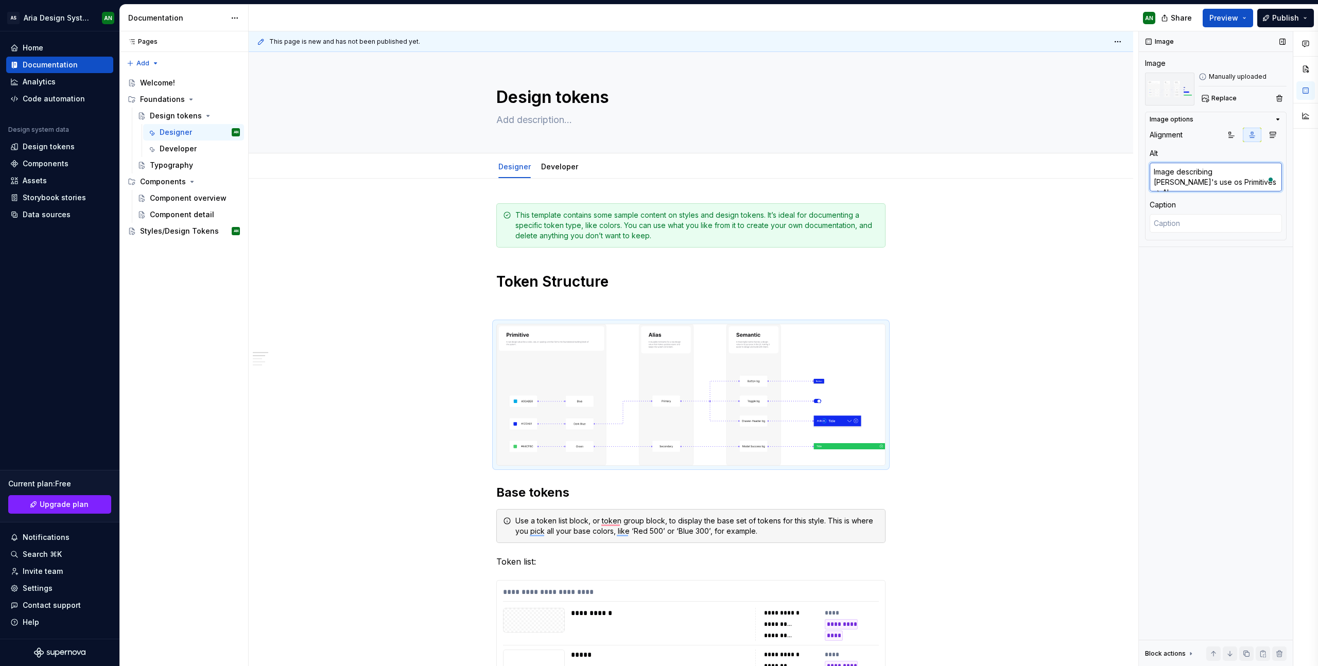
type textarea "Image describing [PERSON_NAME]'s use os Primitives -> [PERSON_NAME]"
type textarea "*"
type textarea "Image describing [PERSON_NAME]'s use os Primitives -> Alia"
type textarea "*"
type textarea "Image describing [PERSON_NAME]'s use os Primitives -> Alias"
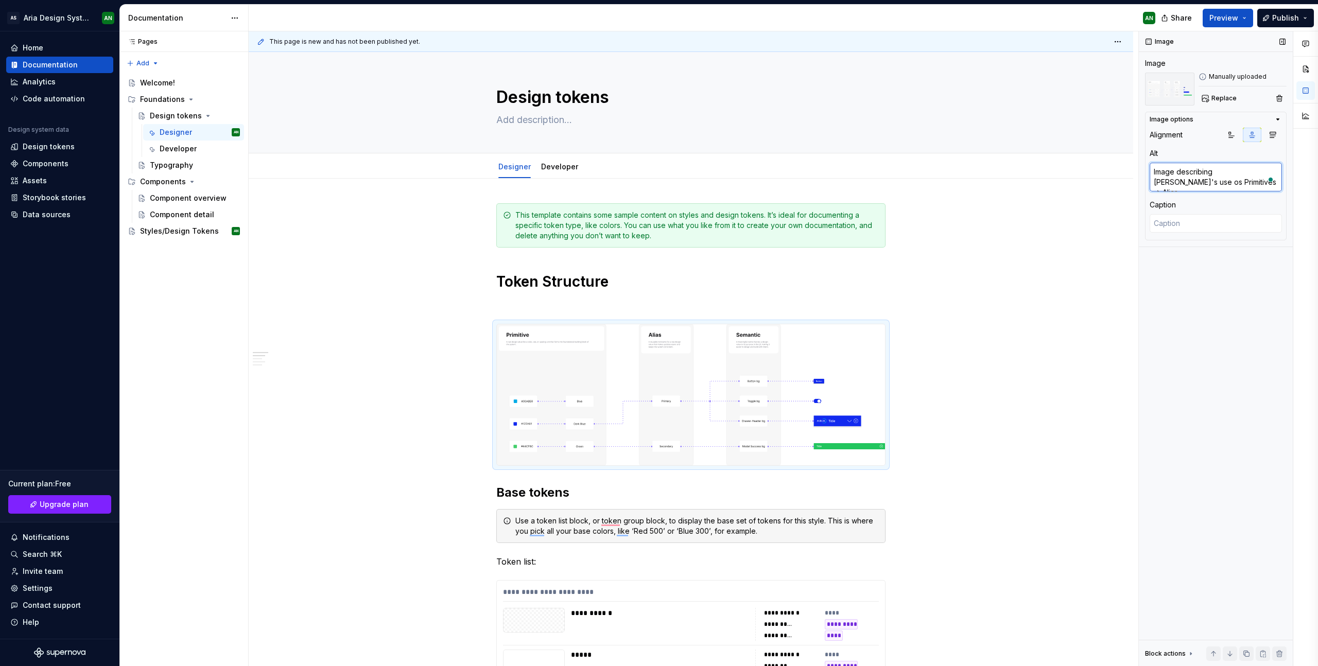
type textarea "*"
type textarea "Image describing [PERSON_NAME]'s use os Primitives -> Alias"
type textarea "*"
type textarea "Image describing [PERSON_NAME]'s use os Primitives -> Alias -"
type textarea "*"
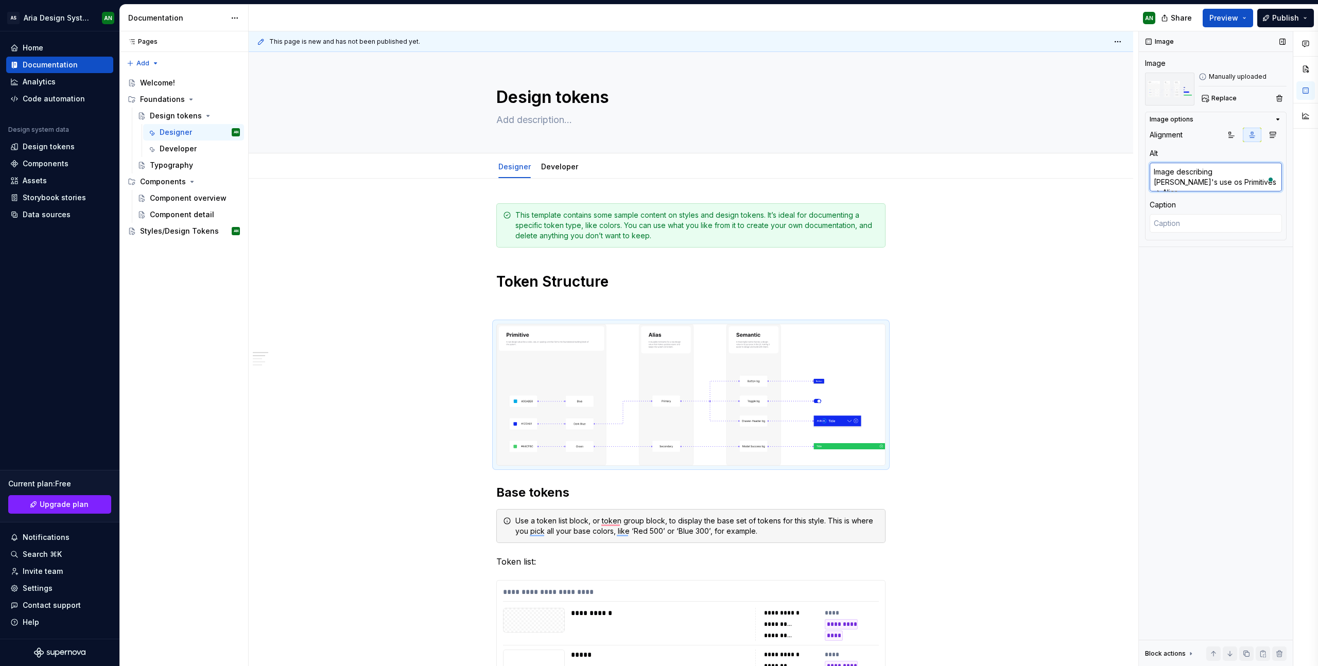
type textarea "Image describing [PERSON_NAME]'s use os Primitives -> Alias ->"
type textarea "*"
type textarea "Image describing [PERSON_NAME]'s use os Primitives -> Alias ->"
type textarea "*"
type textarea "Image describing [PERSON_NAME]'s use os Primitives -> Alias -> S"
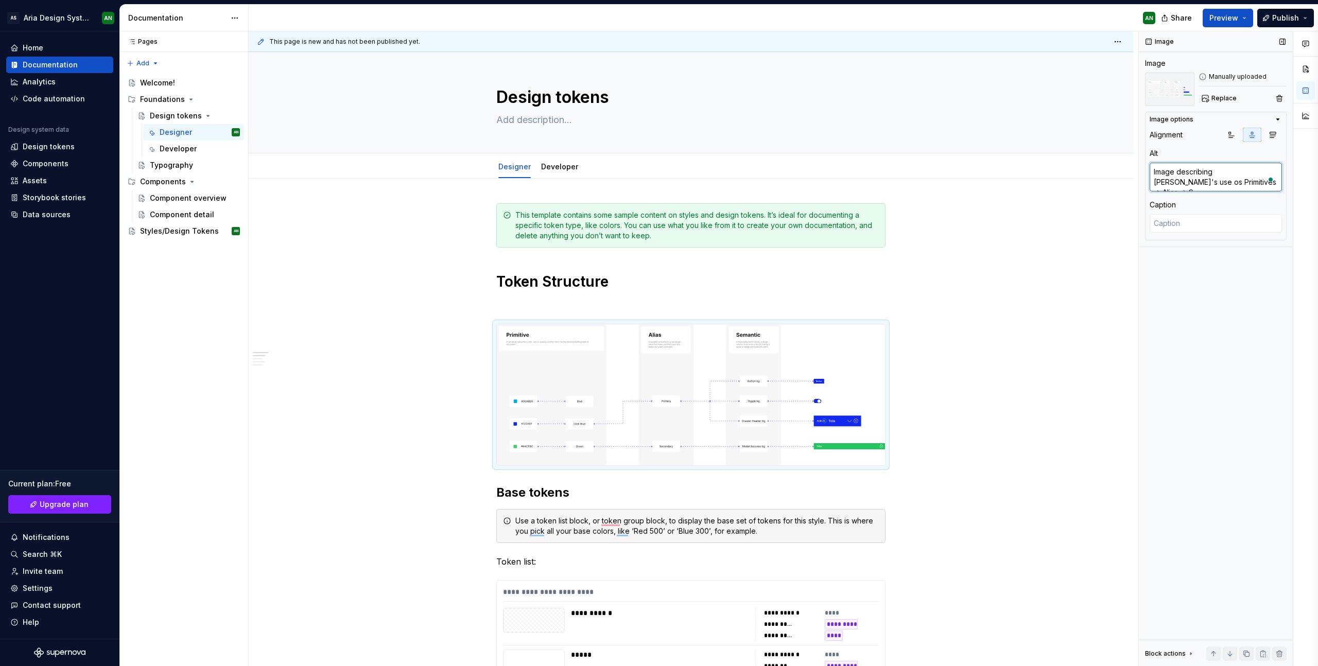
type textarea "*"
type textarea "Image describing [PERSON_NAME]'s use os Primitives -> Alias -> Se"
type textarea "*"
type textarea "Image describing [PERSON_NAME]'s use os Primitives -> Alias -> Sem"
type textarea "*"
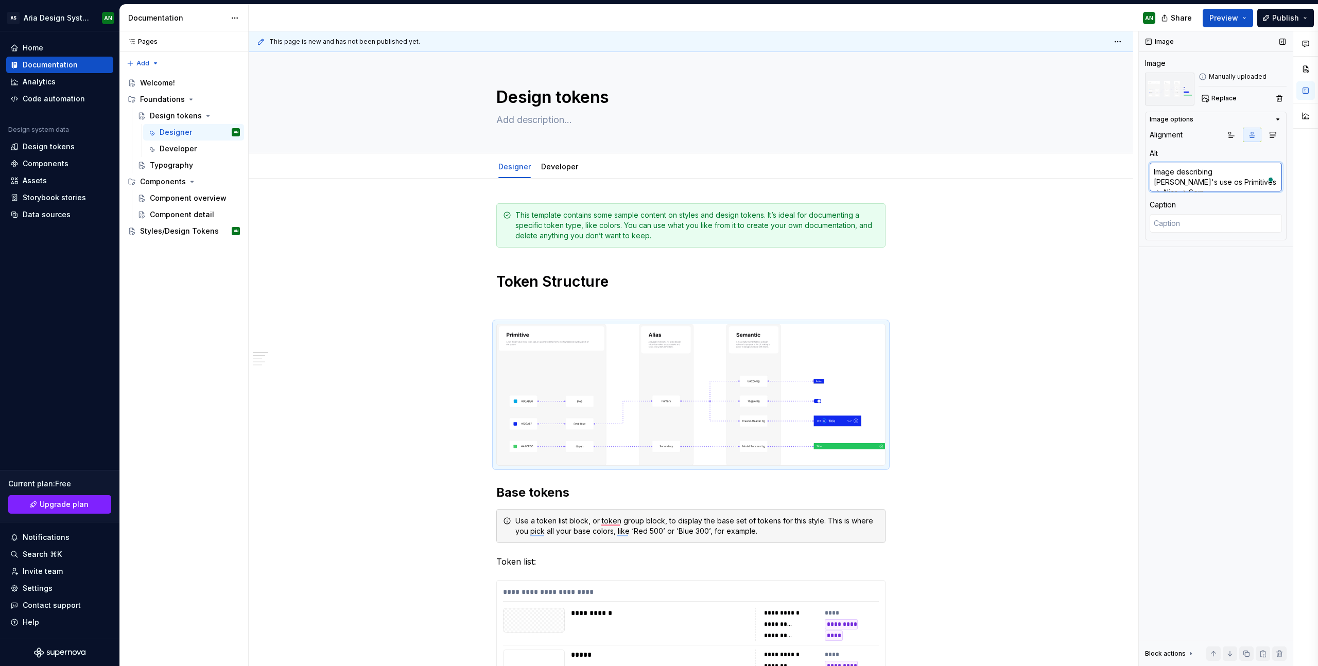
type textarea "Image describing [PERSON_NAME]'s use os Primitives -> Alias -> Sema"
type textarea "*"
type textarea "Image describing [PERSON_NAME]'s use os Primitives -> Alias -> [PERSON_NAME]"
type textarea "*"
type textarea "Image describing [PERSON_NAME]'s use os Primitives -> Alias -> Semant"
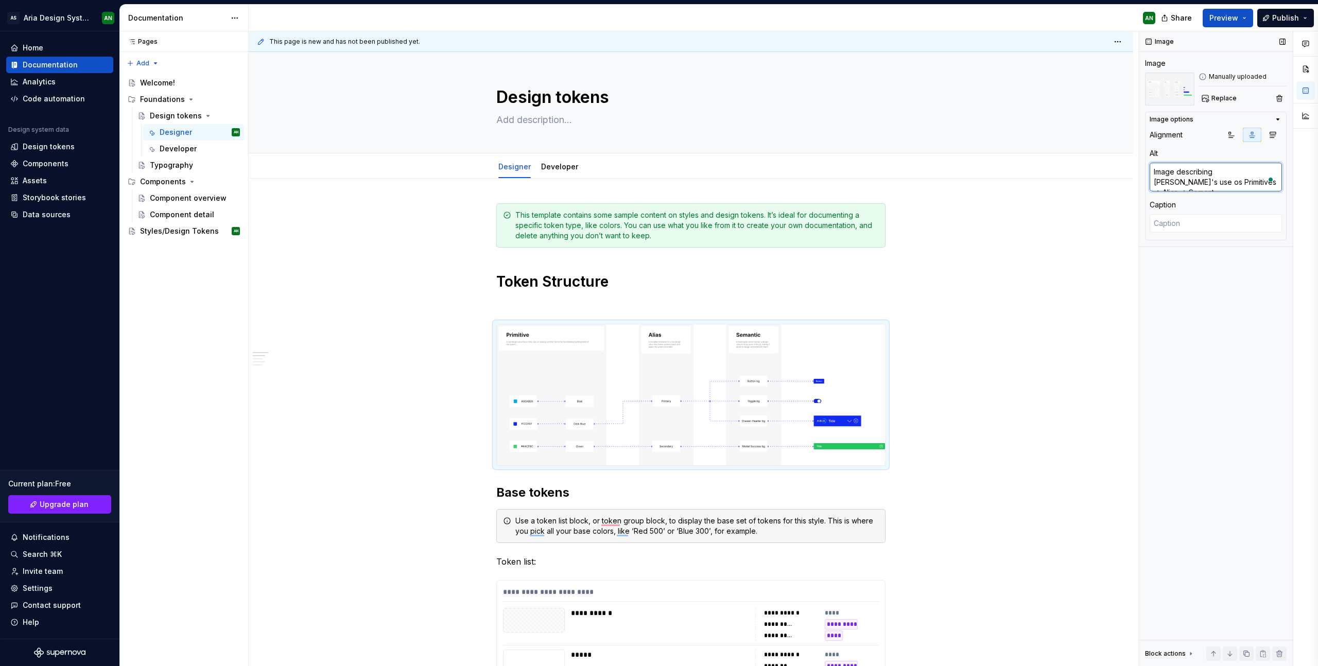
type textarea "*"
type textarea "Image describing [PERSON_NAME]'s use os Primitives -> Alias -> [PERSON_NAME]"
type textarea "*"
type textarea "Image describing [PERSON_NAME]'s use os Primitives -> Alias -> Semantic"
type textarea "*"
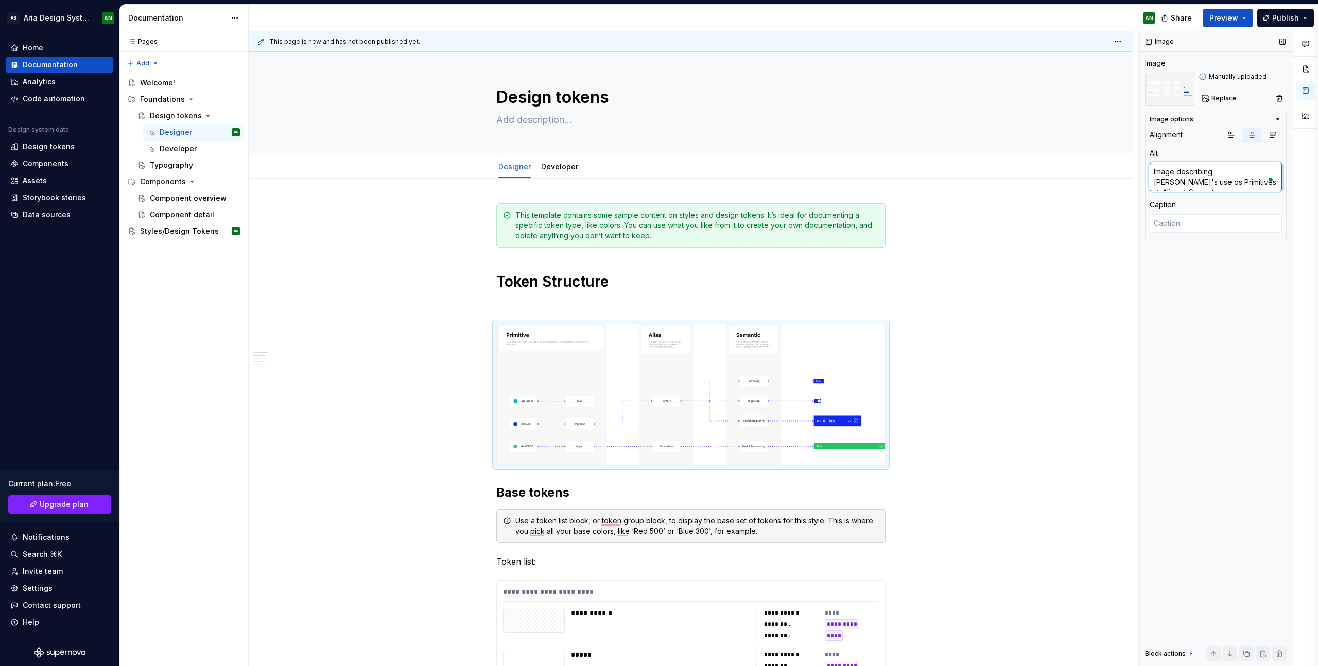
type textarea "Image describing [PERSON_NAME]'s use os Primitives -> Alias -> Semantic"
type textarea "*"
type textarea "Image describing [PERSON_NAME]'s use os Primitives -> Alias -> Semantic v"
type textarea "*"
type textarea "Image describing [PERSON_NAME]'s use os Primitives -> Alias -> Semantic va"
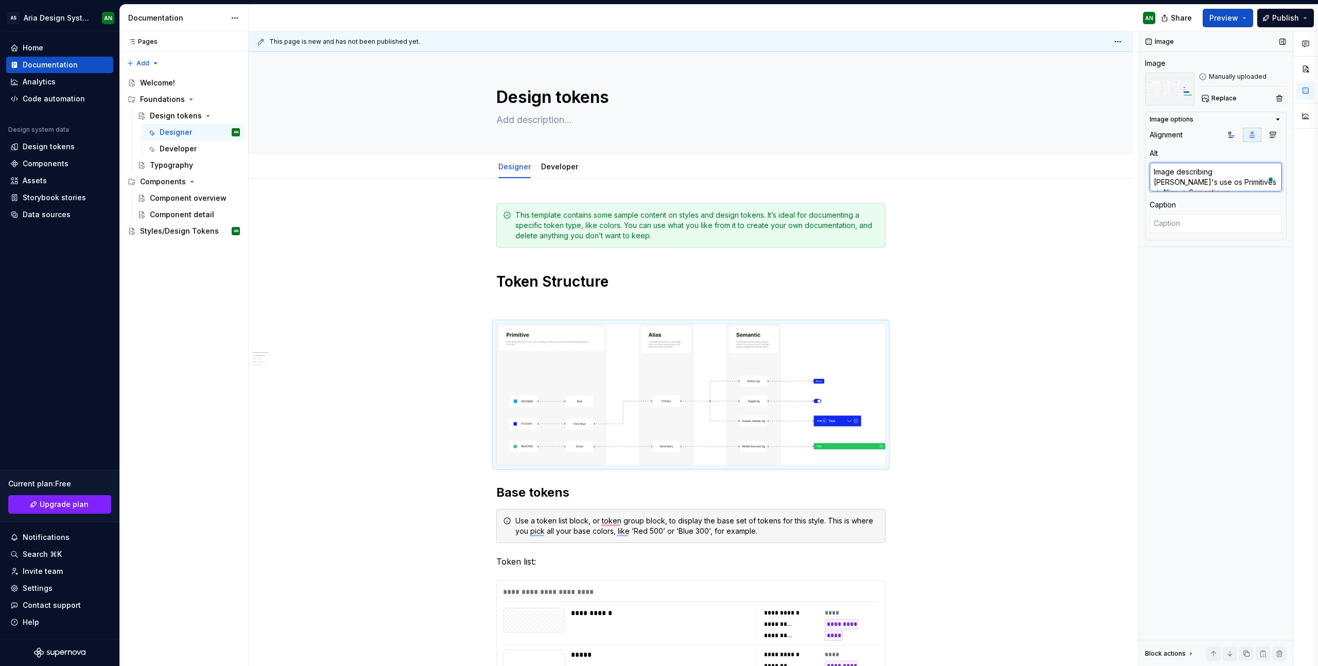
type textarea "*"
type textarea "Image describing [PERSON_NAME]'s use os Primitives -> Alias -> Semantic var"
type textarea "*"
type textarea "Image describing [PERSON_NAME]'s use os Primitives -> Alias -> Semantic vari"
type textarea "*"
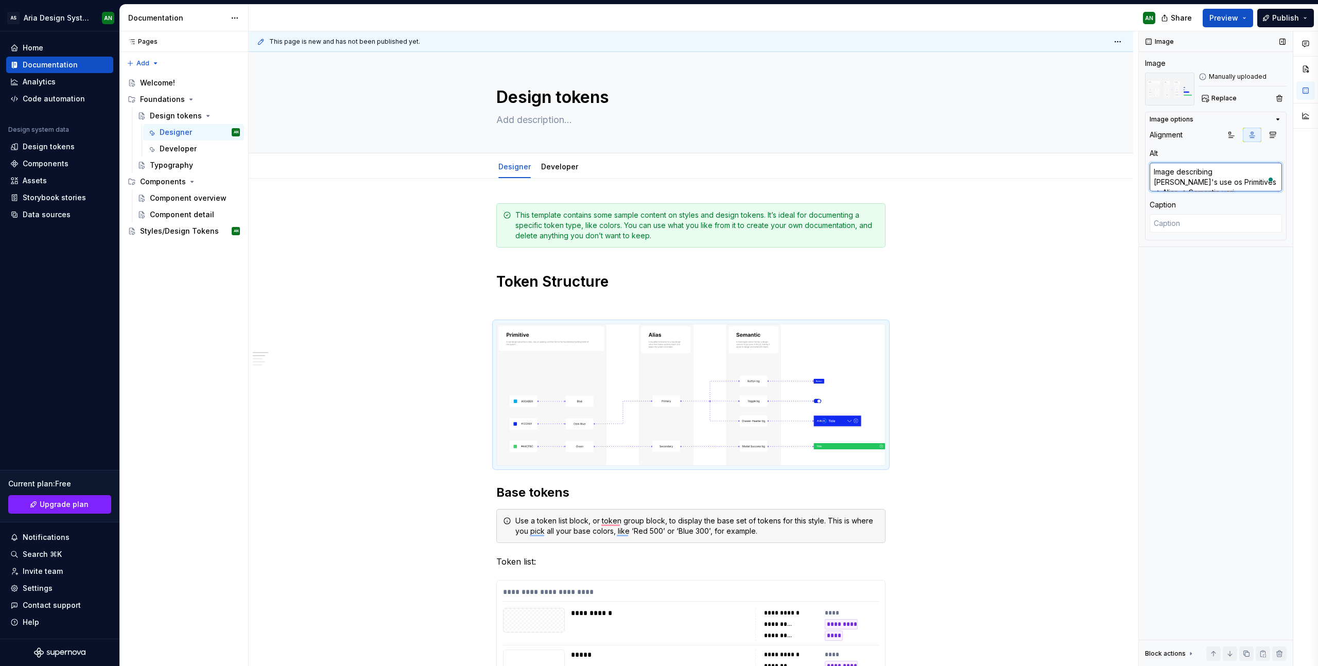
type textarea "Image describing [PERSON_NAME]'s use os Primitives -> Alias -> Semantic varia"
type textarea "*"
type textarea "Image describing [PERSON_NAME]'s use os Primitives -> Alias -> Semantic variab"
click at [1258, 175] on textarea "Image describing [PERSON_NAME]'s use os Primitives -> Alias -> Semantic variabl…" at bounding box center [1216, 182] width 132 height 39
click at [1243, 172] on textarea "Image describing [PERSON_NAME]'s use of Primitives -> Alias -> Semantic variabl…" at bounding box center [1216, 182] width 132 height 39
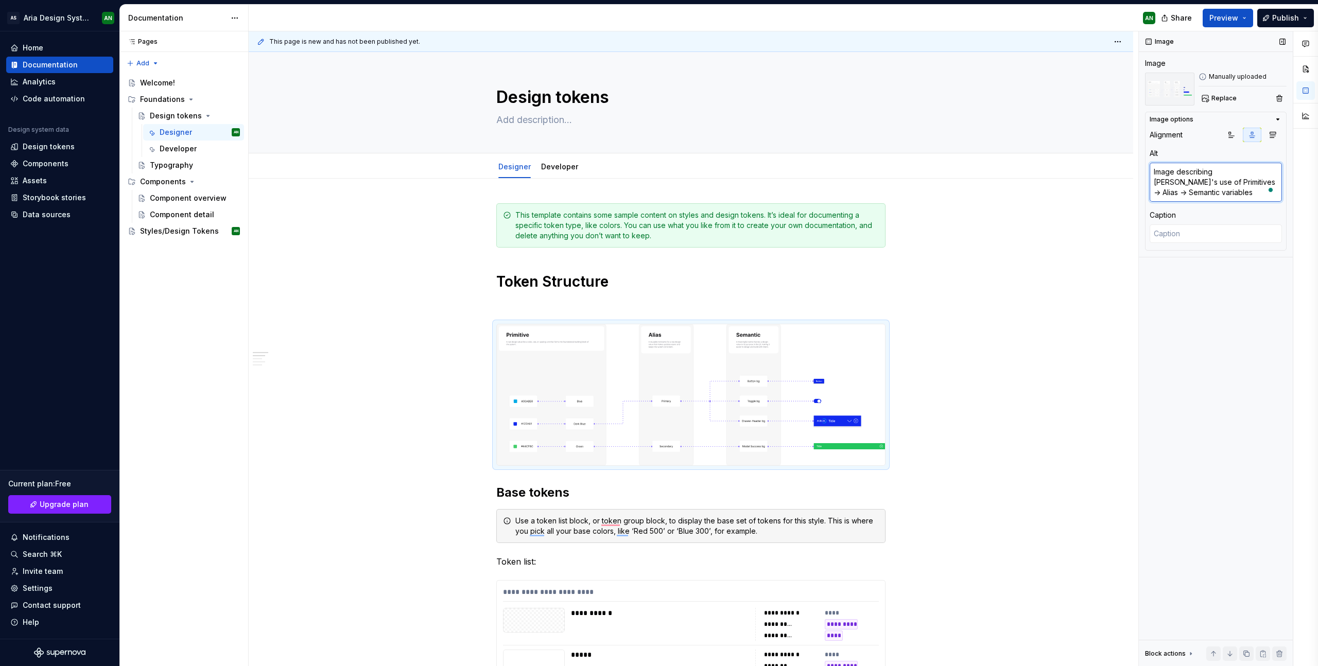
click at [1243, 172] on textarea "Image describing [PERSON_NAME]'s use of Primitives -> Alias -> Semantic variabl…" at bounding box center [1216, 182] width 132 height 39
click at [1202, 192] on textarea "Image describing Aria's variable pattern of Primitives -> Alias -> Semantic var…" at bounding box center [1216, 182] width 132 height 39
click at [1191, 237] on textarea at bounding box center [1216, 234] width 132 height 19
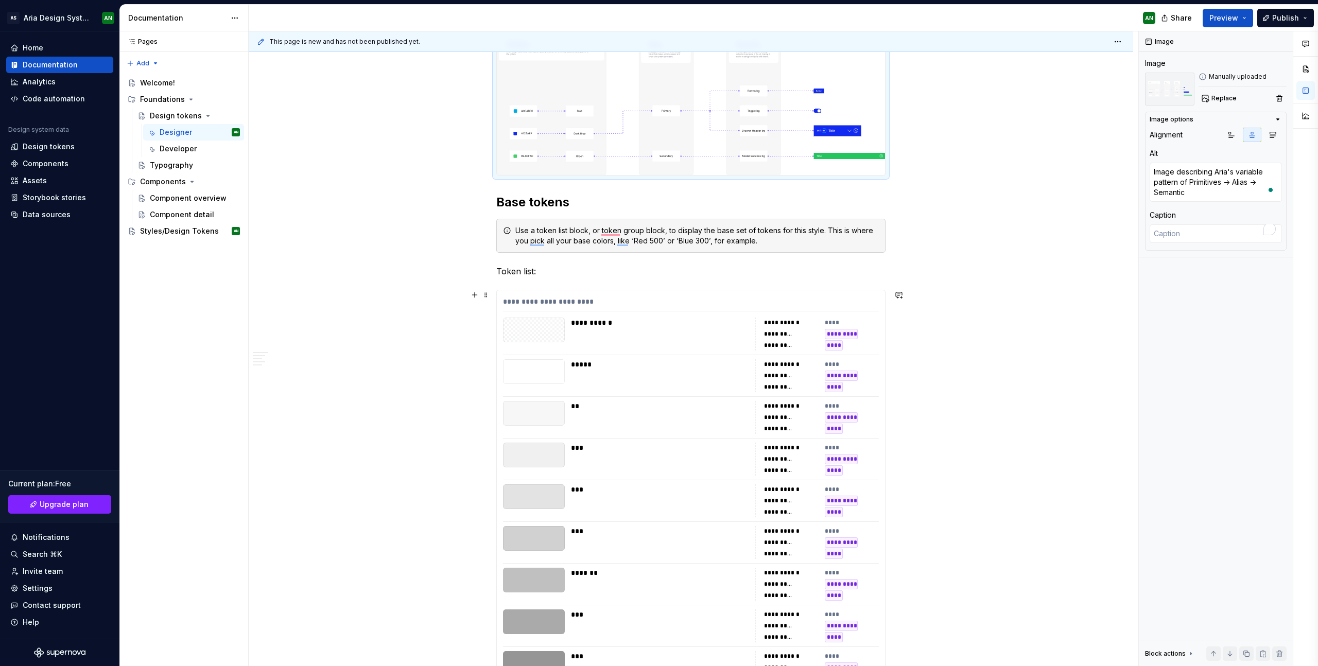
scroll to position [222, 0]
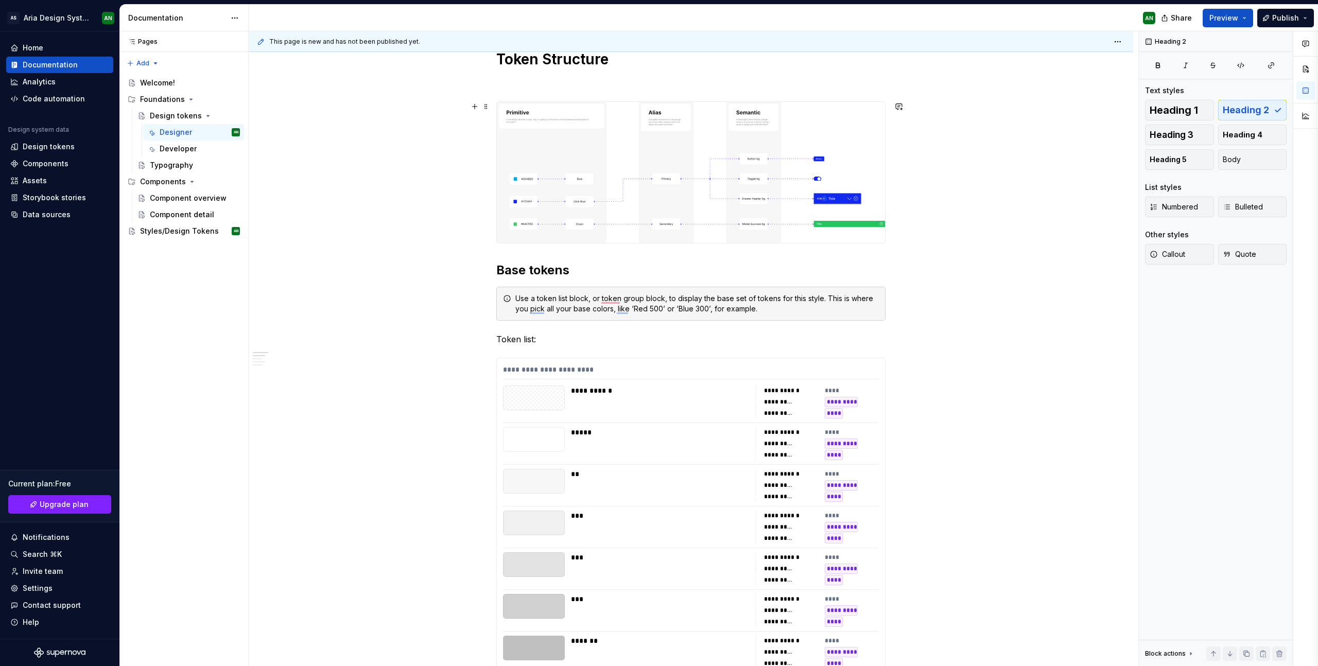
scroll to position [0, 0]
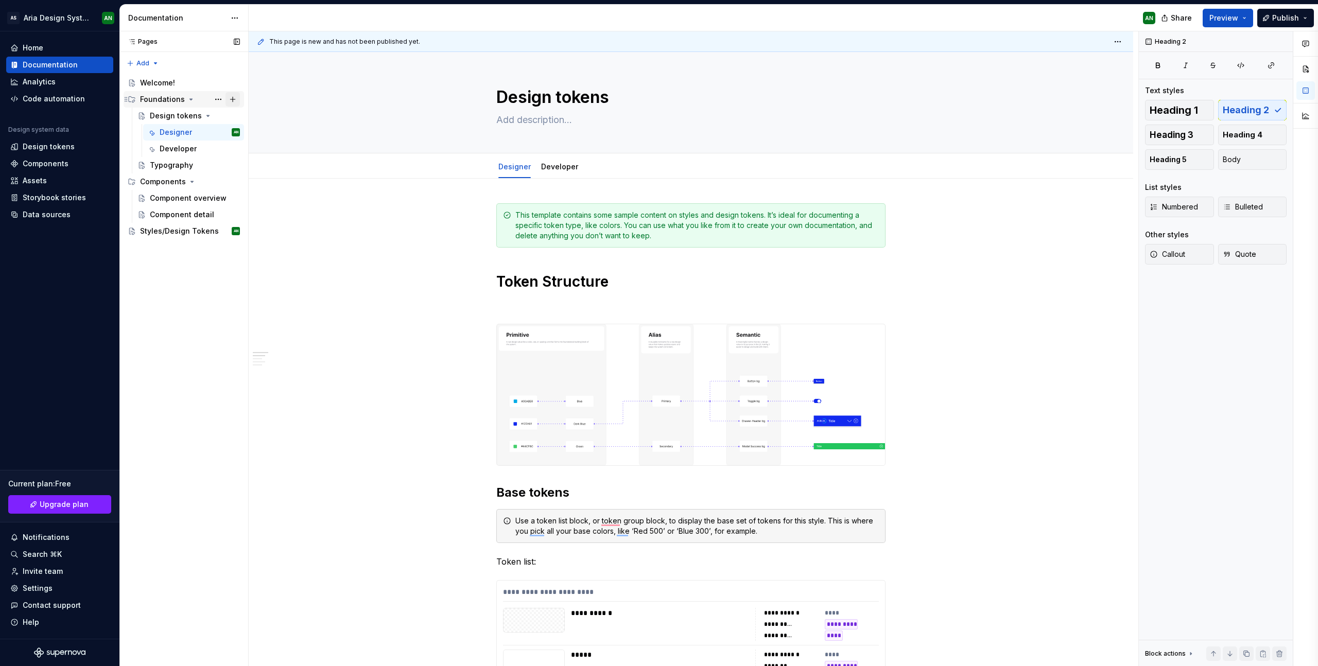
click at [234, 100] on button "Page tree" at bounding box center [233, 99] width 14 height 14
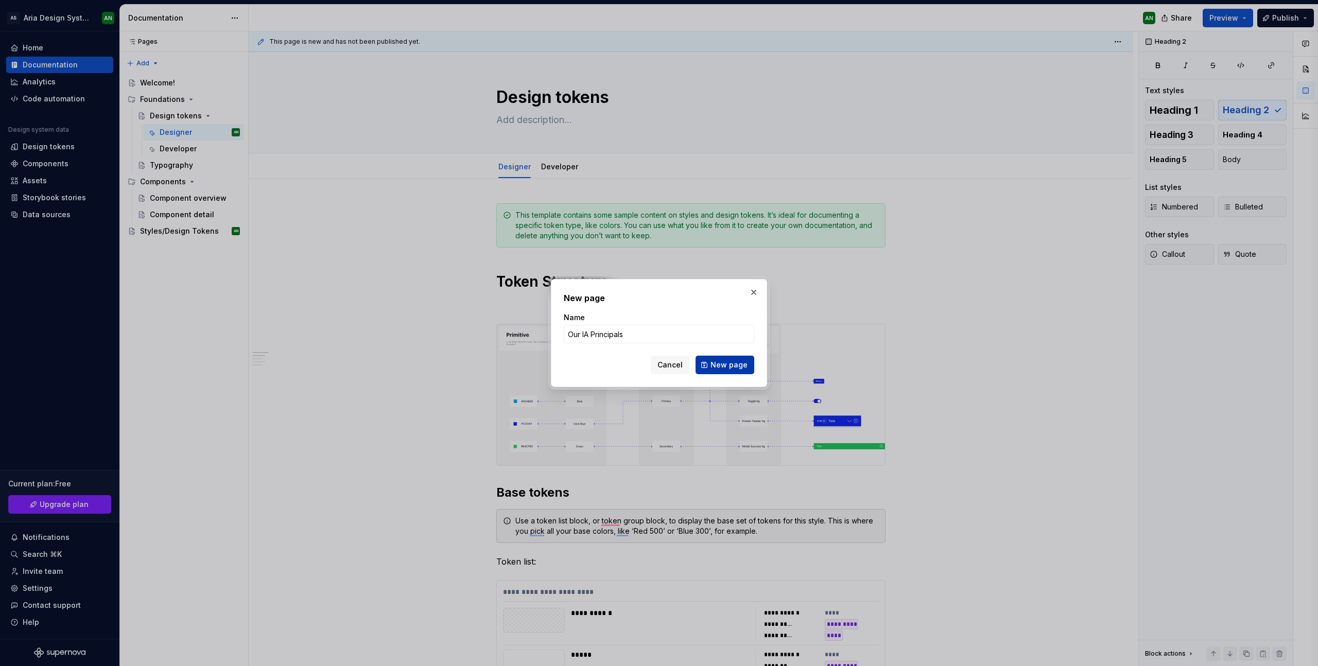
click at [725, 365] on span "New page" at bounding box center [729, 365] width 37 height 10
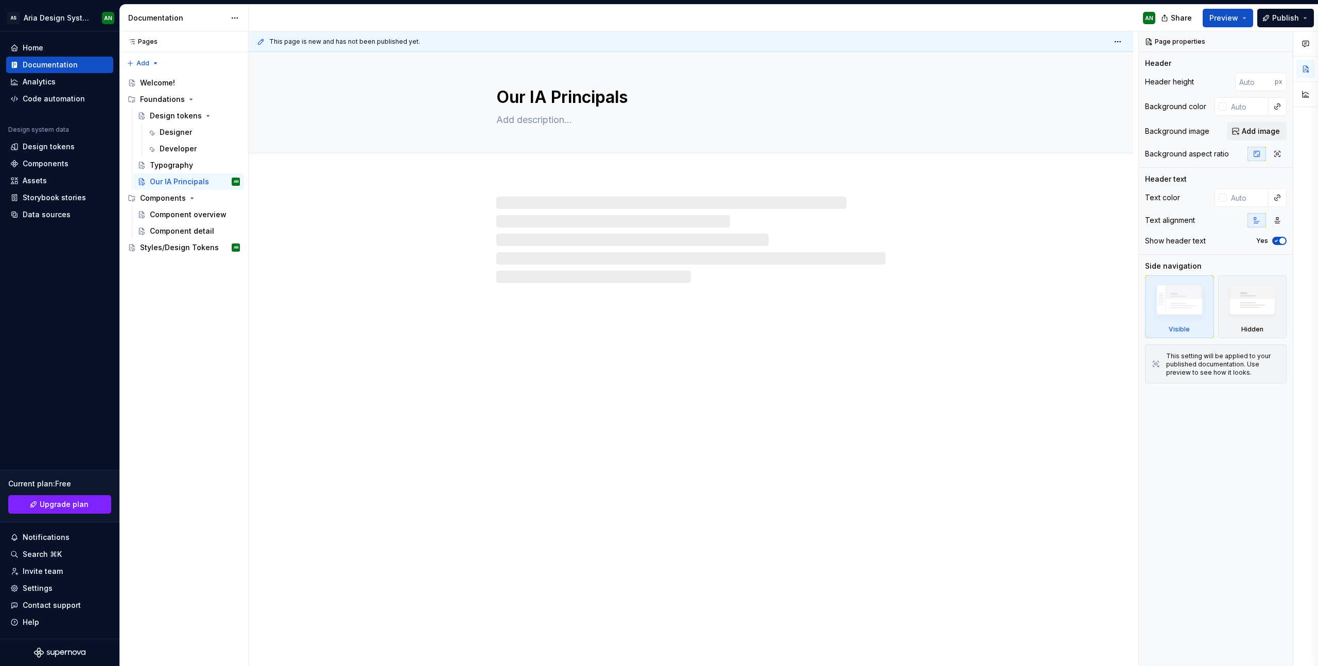
click at [600, 228] on div at bounding box center [690, 240] width 389 height 87
click at [539, 202] on div at bounding box center [690, 240] width 389 height 87
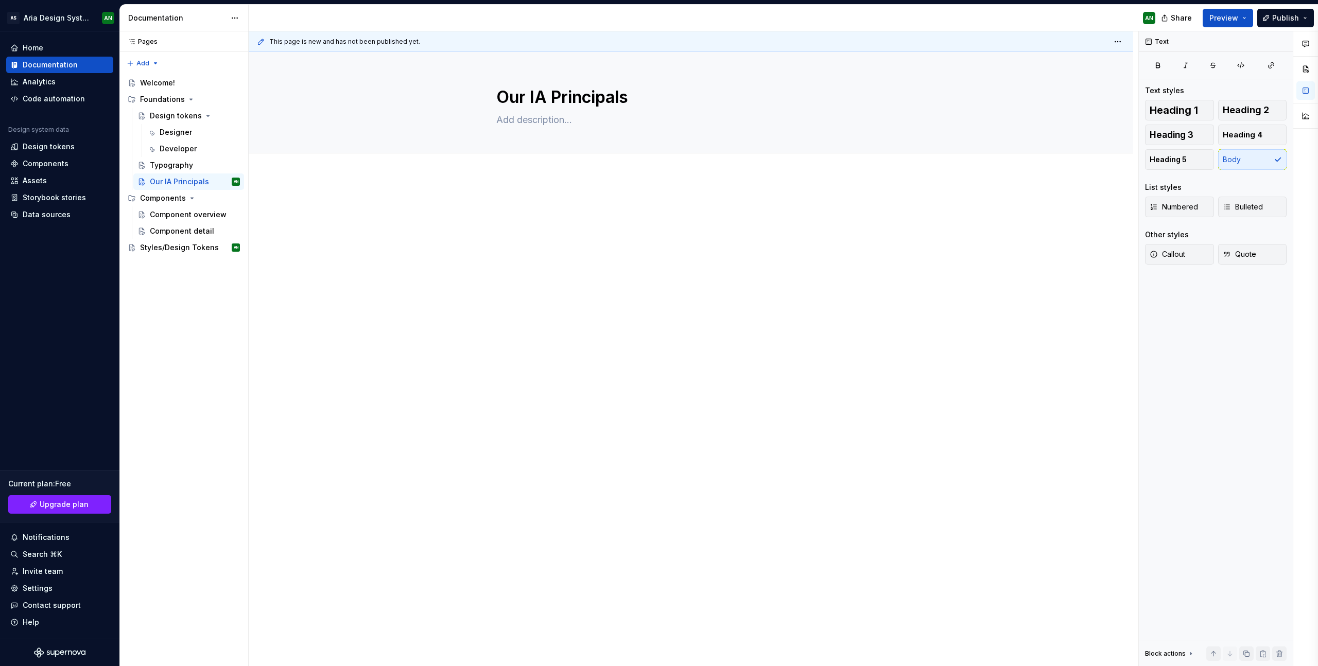
click at [532, 187] on div "This page is new and has not been published yet. Our IA Principals Edit header" at bounding box center [694, 348] width 890 height 635
click at [528, 218] on div at bounding box center [690, 220] width 389 height 39
click at [1252, 111] on span "Heading 2" at bounding box center [1246, 110] width 46 height 10
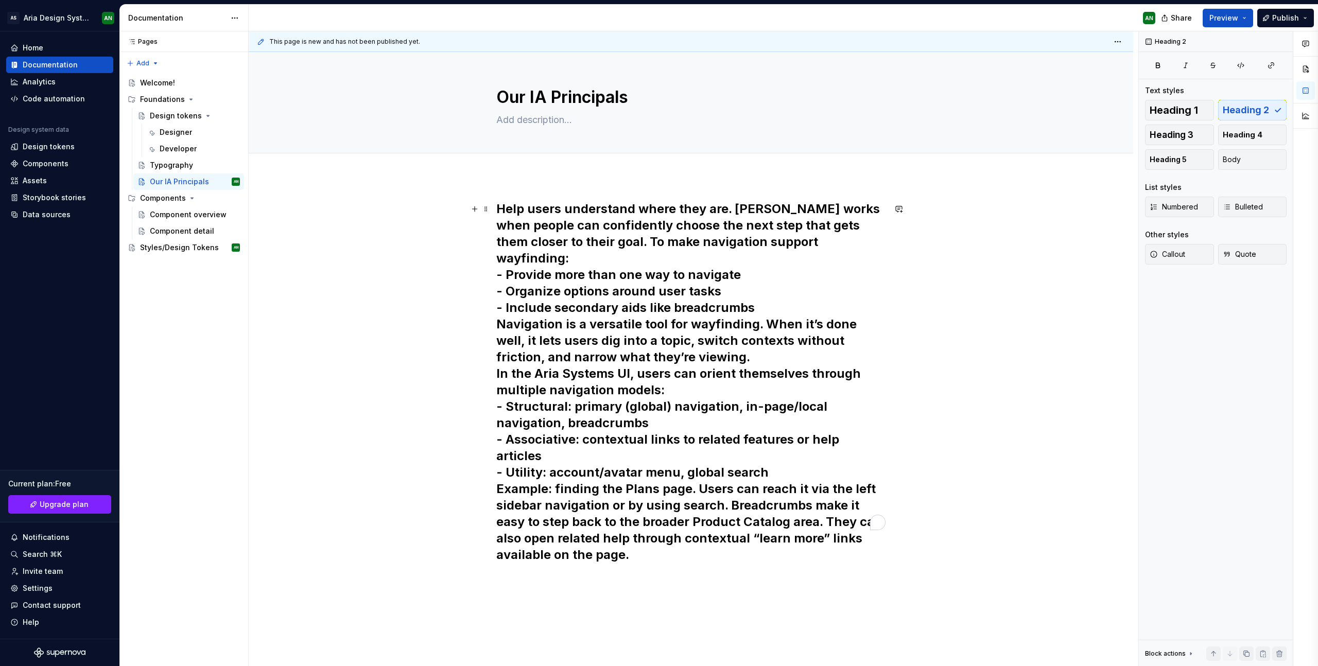
click at [523, 213] on h2 "Help users understand where they are. [PERSON_NAME] works when people can confi…" at bounding box center [690, 382] width 389 height 363
click at [733, 209] on h2 "Help users understand where they are. [PERSON_NAME] works when people can confi…" at bounding box center [690, 382] width 389 height 363
click at [731, 210] on h2 "Help users understand where they are. [PERSON_NAME] works when people can confi…" at bounding box center [690, 382] width 389 height 363
click at [729, 209] on h2 "Help users understand where they are. [PERSON_NAME] works when people can confi…" at bounding box center [690, 382] width 389 height 363
click at [733, 210] on h2 "Help users understand where they are. [PERSON_NAME] works when people can confi…" at bounding box center [690, 382] width 389 height 363
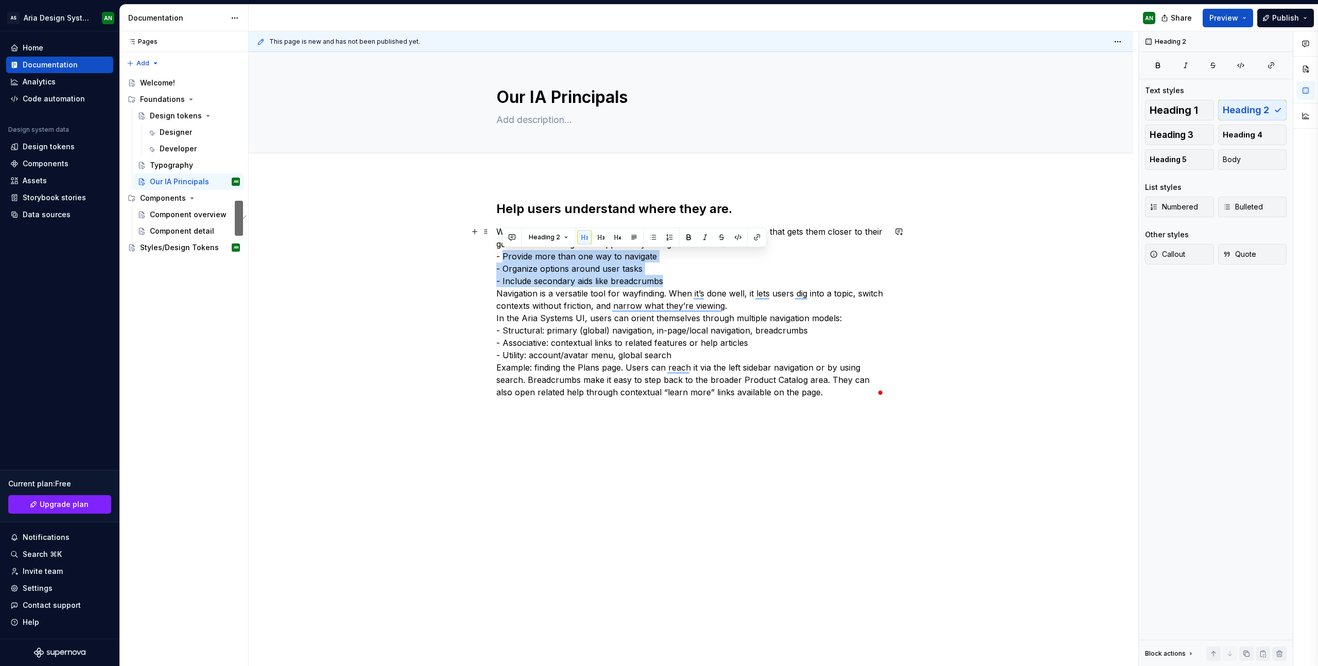
drag, startPoint x: 502, startPoint y: 256, endPoint x: 665, endPoint y: 282, distance: 164.8
click at [665, 282] on p "Wayfinding works when people can confidently choose the next step that gets the…" at bounding box center [690, 312] width 389 height 173
click at [650, 237] on button "button" at bounding box center [653, 237] width 14 height 14
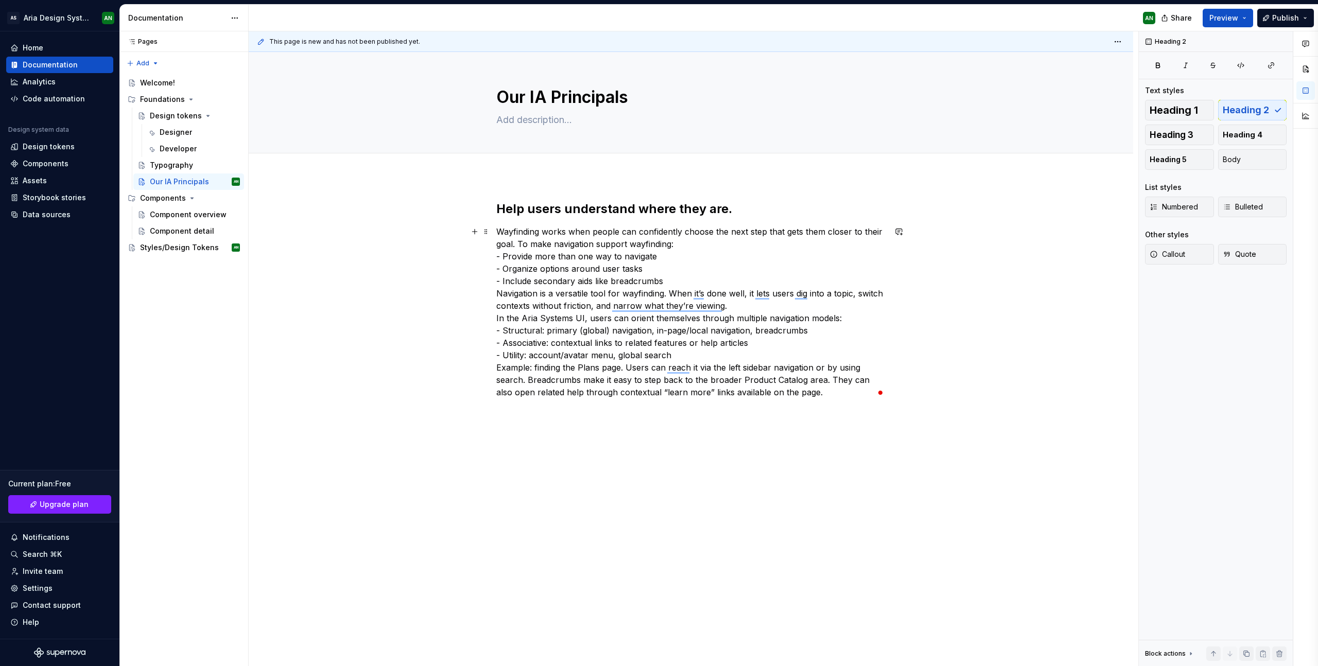
click at [680, 245] on p "Wayfinding works when people can confidently choose the next step that gets the…" at bounding box center [690, 312] width 389 height 173
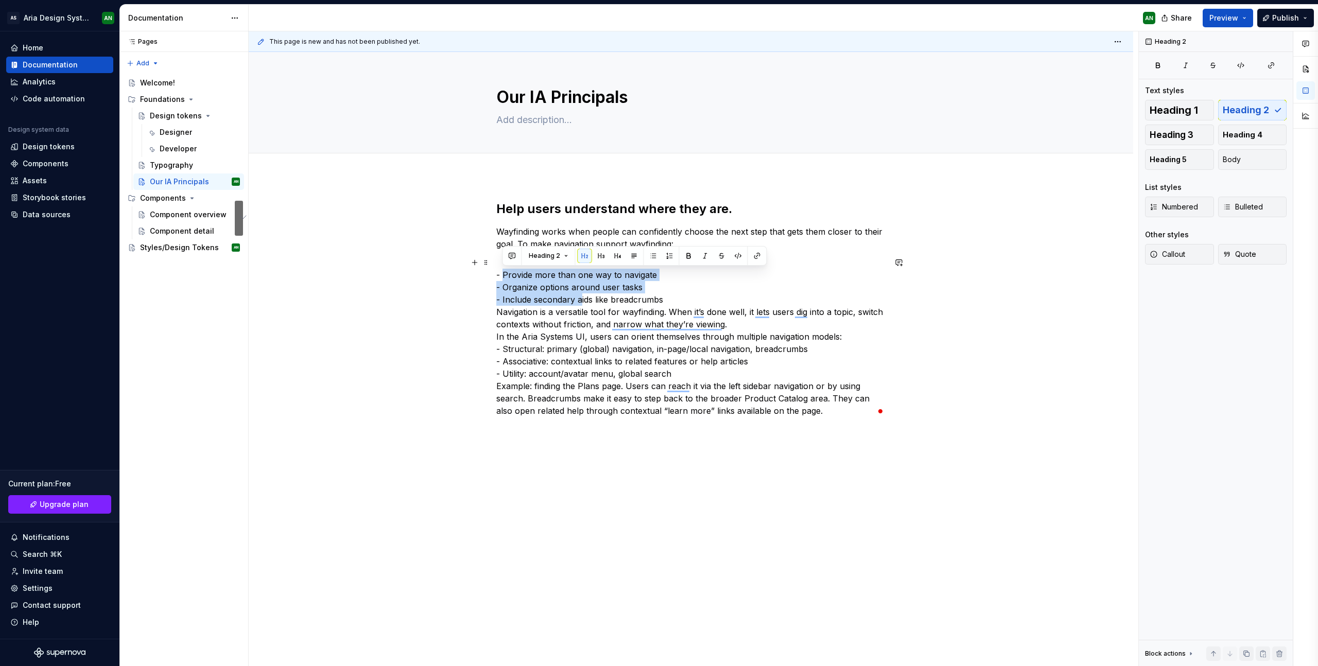
drag, startPoint x: 503, startPoint y: 275, endPoint x: 580, endPoint y: 293, distance: 79.3
click at [580, 293] on p "- Provide more than one way to navigate - Organize options around user tasks - …" at bounding box center [690, 336] width 389 height 161
click at [653, 255] on button "button" at bounding box center [653, 256] width 14 height 14
click at [640, 267] on p "- Provide more than one way to navigate - Organize options around user tasks - …" at bounding box center [690, 336] width 389 height 161
click at [659, 274] on p "- Provide more than one way to navigate - Organize options around user tasks - …" at bounding box center [690, 336] width 389 height 161
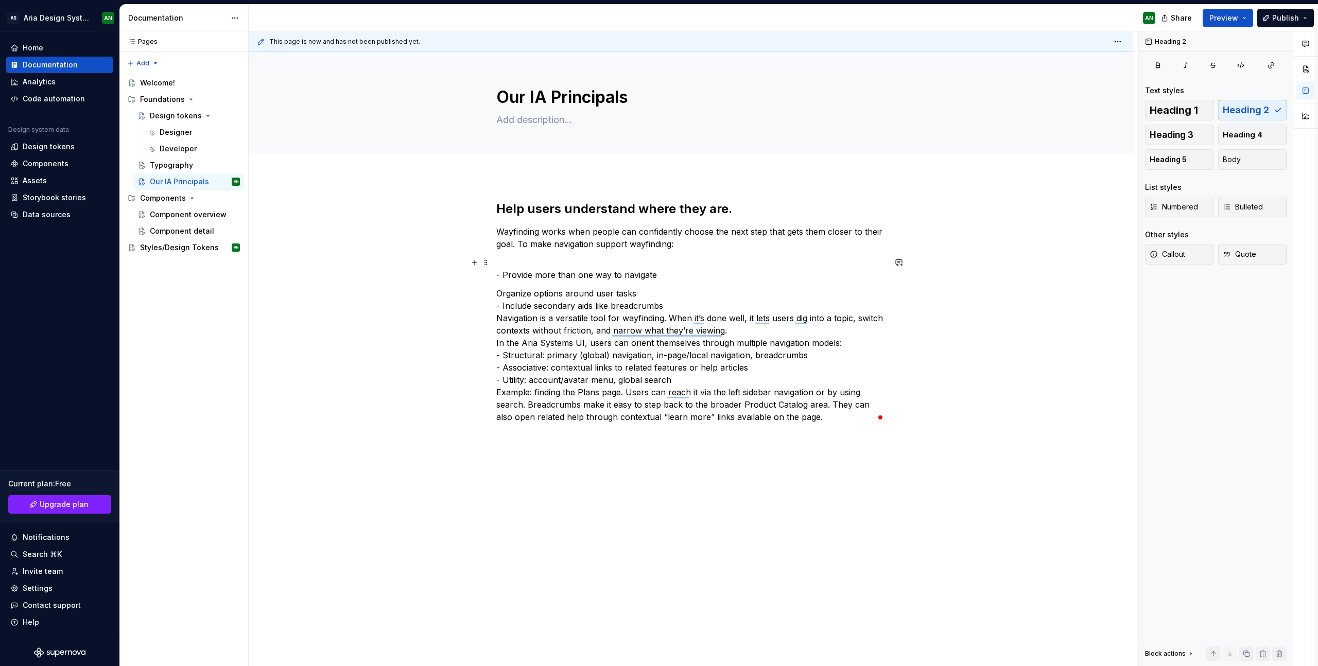
click at [503, 275] on p "- Provide more than one way to navigate" at bounding box center [690, 268] width 389 height 25
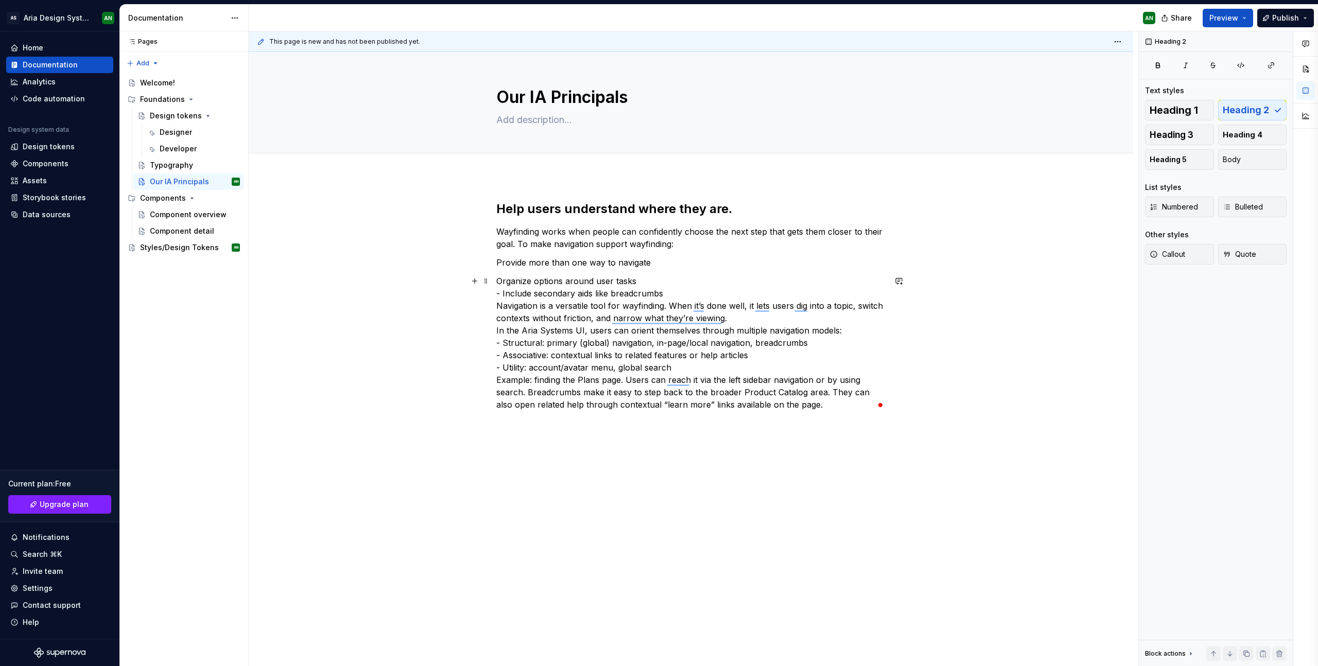
click at [638, 281] on p "Organize options around user tasks - Include secondary aids like breadcrumbs Na…" at bounding box center [690, 343] width 389 height 136
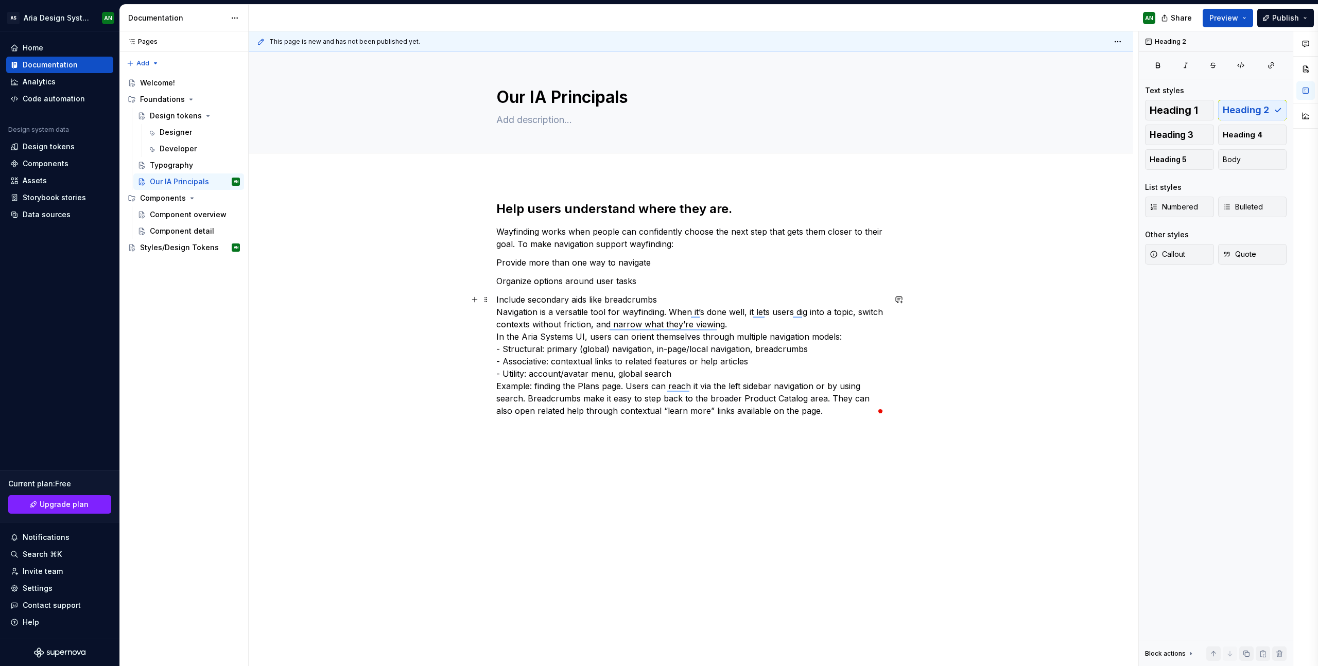
click at [669, 300] on p "Include secondary aids like breadcrumbs Navigation is a versatile tool for wayf…" at bounding box center [690, 356] width 389 height 124
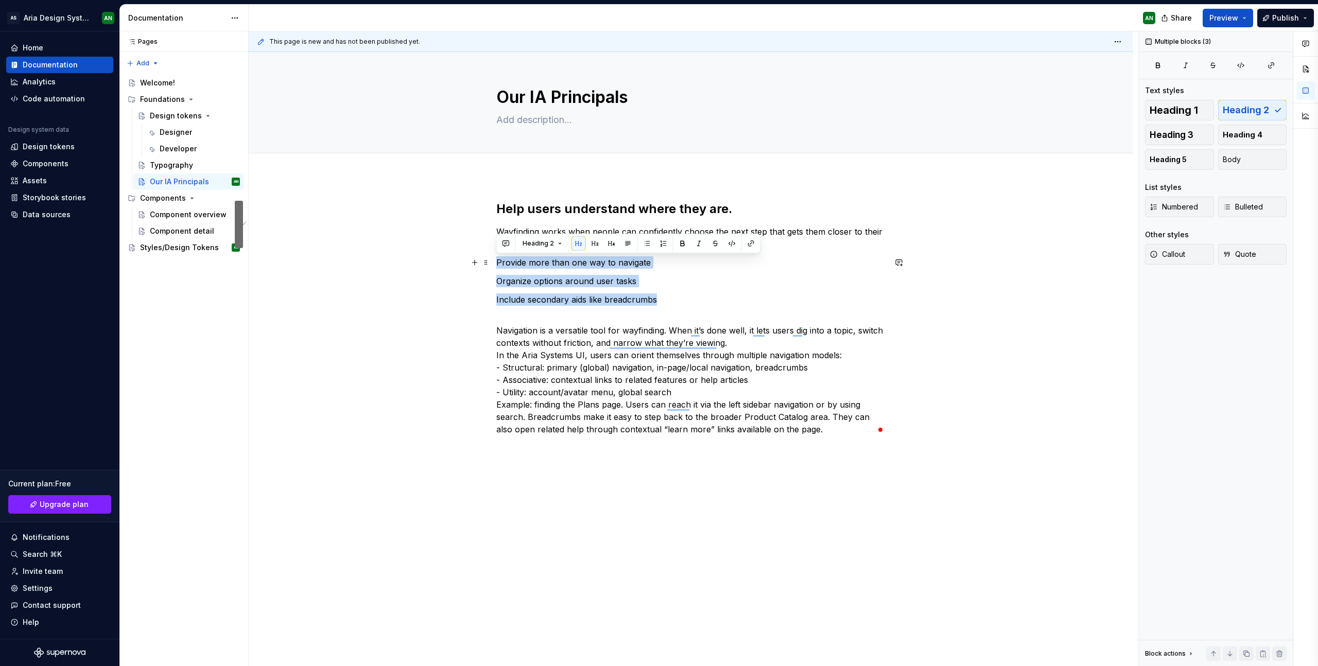
drag, startPoint x: 655, startPoint y: 300, endPoint x: 519, endPoint y: 259, distance: 141.9
click at [499, 261] on div "Help users understand where they are. [PERSON_NAME] works when people can confi…" at bounding box center [690, 318] width 389 height 235
click at [651, 243] on button "button" at bounding box center [652, 243] width 14 height 14
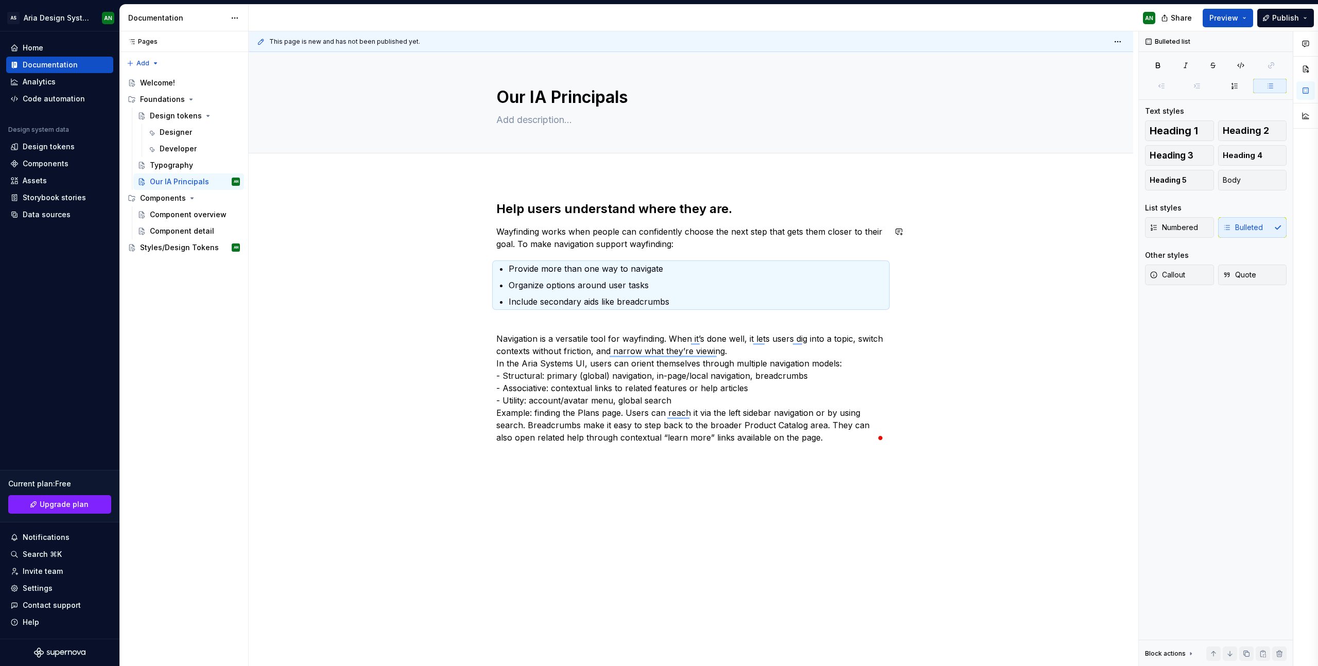
click at [748, 249] on p "Wayfinding works when people can confidently choose the next step that gets the…" at bounding box center [690, 238] width 389 height 25
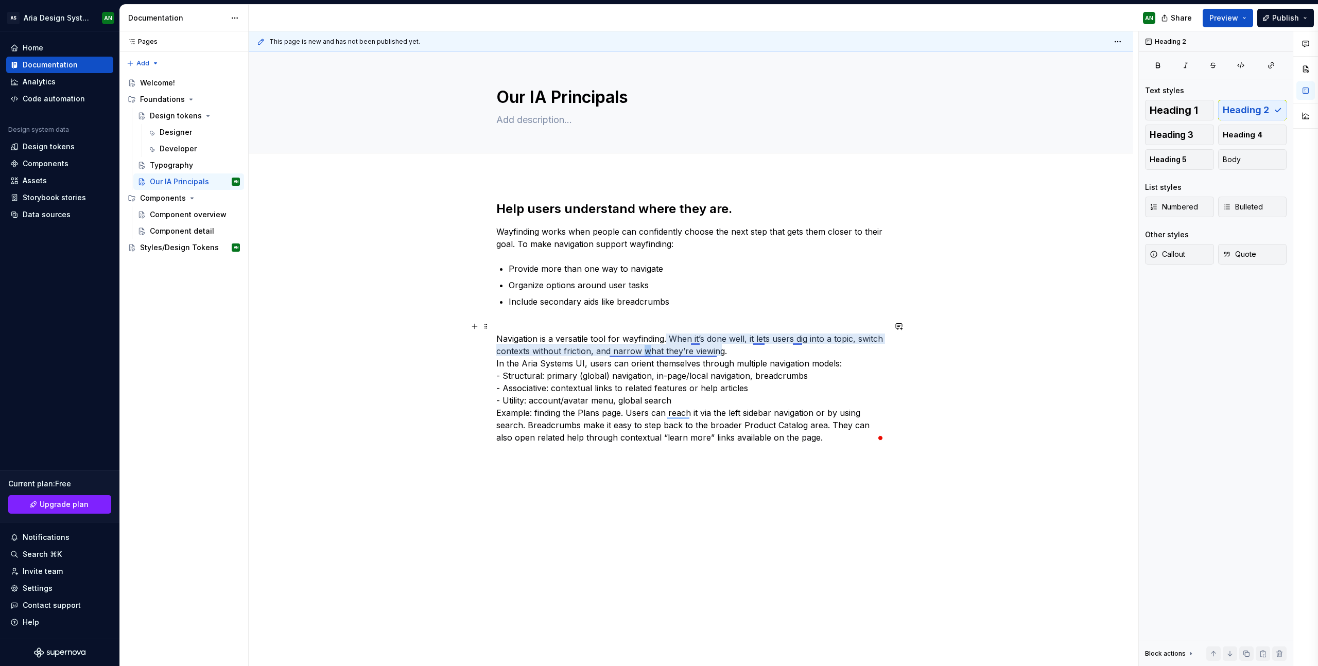
click at [645, 348] on p "Navigation is a versatile tool for wayfinding. When it’s done well, it lets use…" at bounding box center [690, 382] width 389 height 124
click at [559, 321] on p "Navigation is a versatile tool for wayfinding. When it’s done well, it lets use…" at bounding box center [690, 382] width 389 height 124
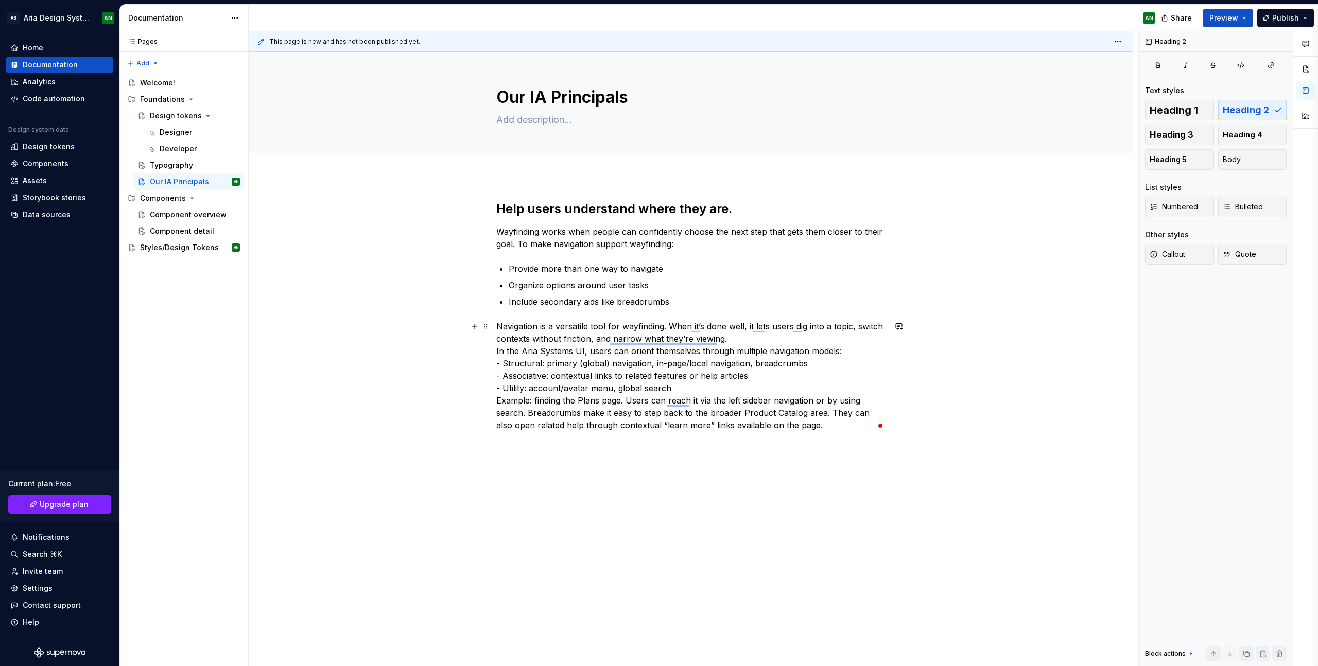
click at [743, 338] on p "Navigation is a versatile tool for wayfinding. When it’s done well, it lets use…" at bounding box center [690, 375] width 389 height 111
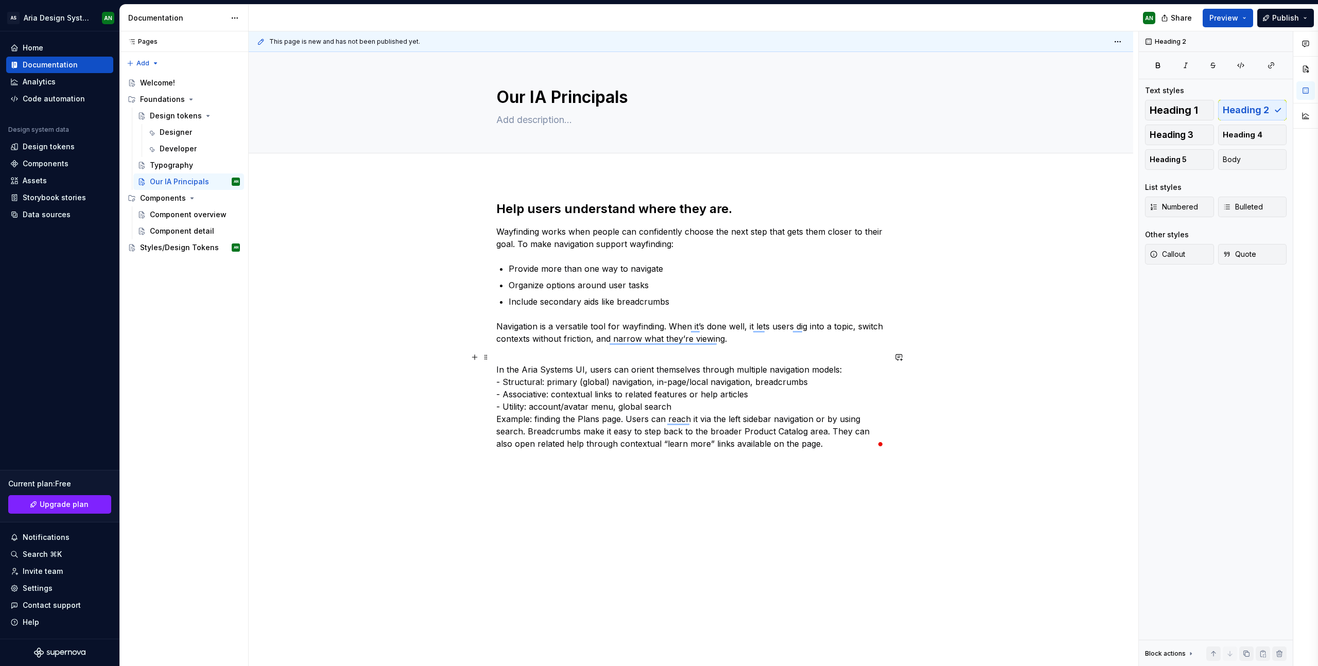
click at [855, 369] on p "In the Aria Systems UI, users can orient themselves through multiple navigation…" at bounding box center [690, 400] width 389 height 99
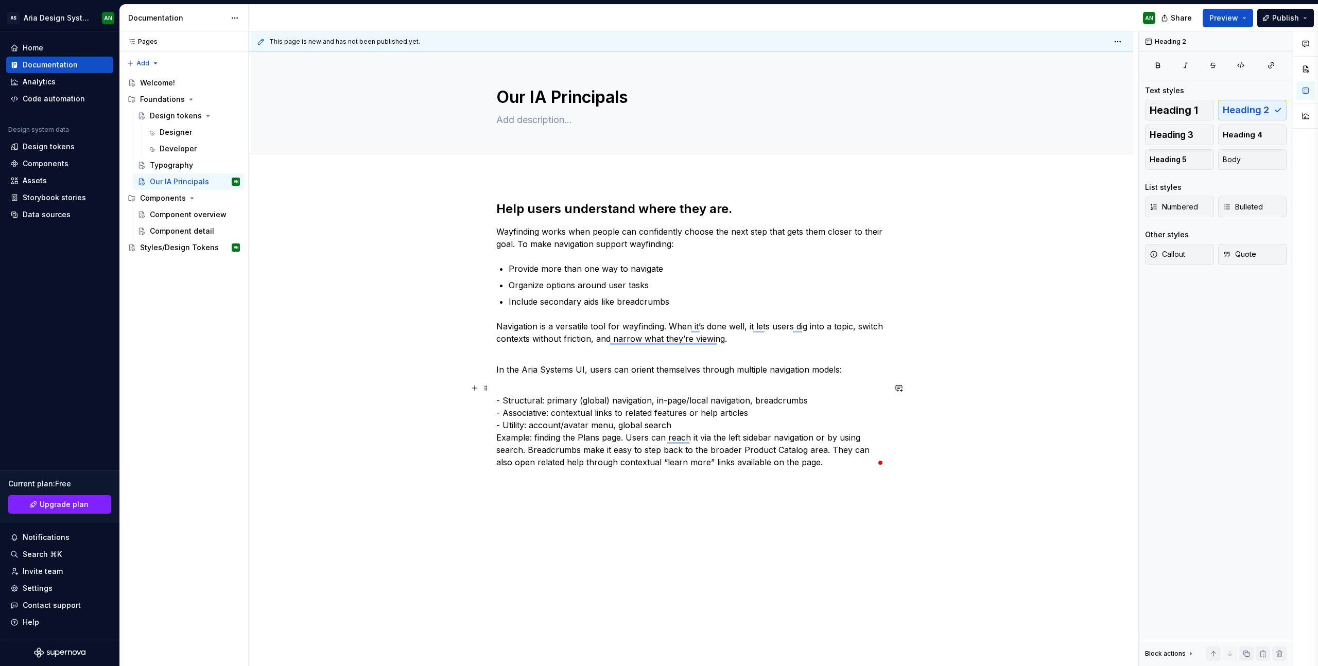
click at [503, 401] on p "- Structural: primary (global) navigation, in-page/local navigation, breadcrumb…" at bounding box center [690, 425] width 389 height 87
click at [504, 412] on p "Structural: primary (global) navigation, in-page/local navigation, breadcrumbs …" at bounding box center [690, 425] width 389 height 87
click at [503, 426] on p "Structural: primary (global) navigation, in-page/local navigation, breadcrumbs …" at bounding box center [690, 425] width 389 height 87
click at [683, 426] on p "Structural: primary (global) navigation, in-page/local navigation, breadcrumbs …" at bounding box center [690, 425] width 389 height 87
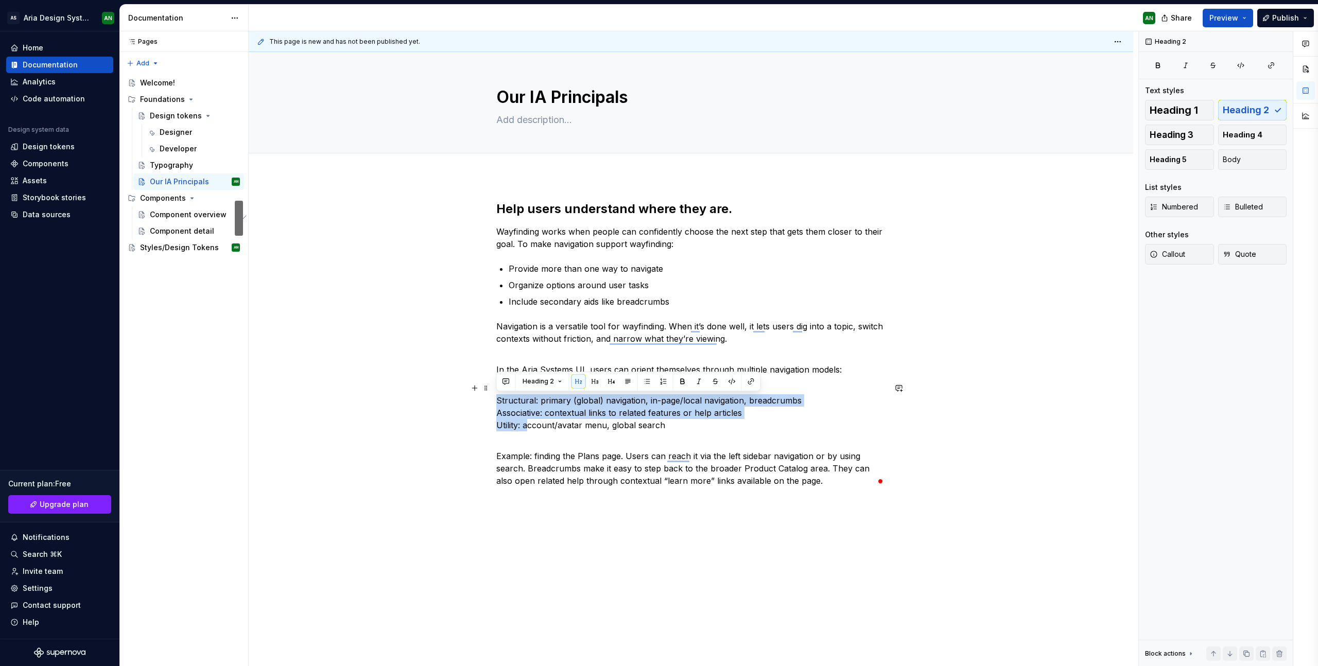
drag, startPoint x: 496, startPoint y: 398, endPoint x: 538, endPoint y: 420, distance: 46.8
click at [527, 425] on p "Structural: primary (global) navigation, in-page/local navigation, breadcrumbs …" at bounding box center [690, 406] width 389 height 49
click at [645, 380] on button "button" at bounding box center [647, 381] width 14 height 14
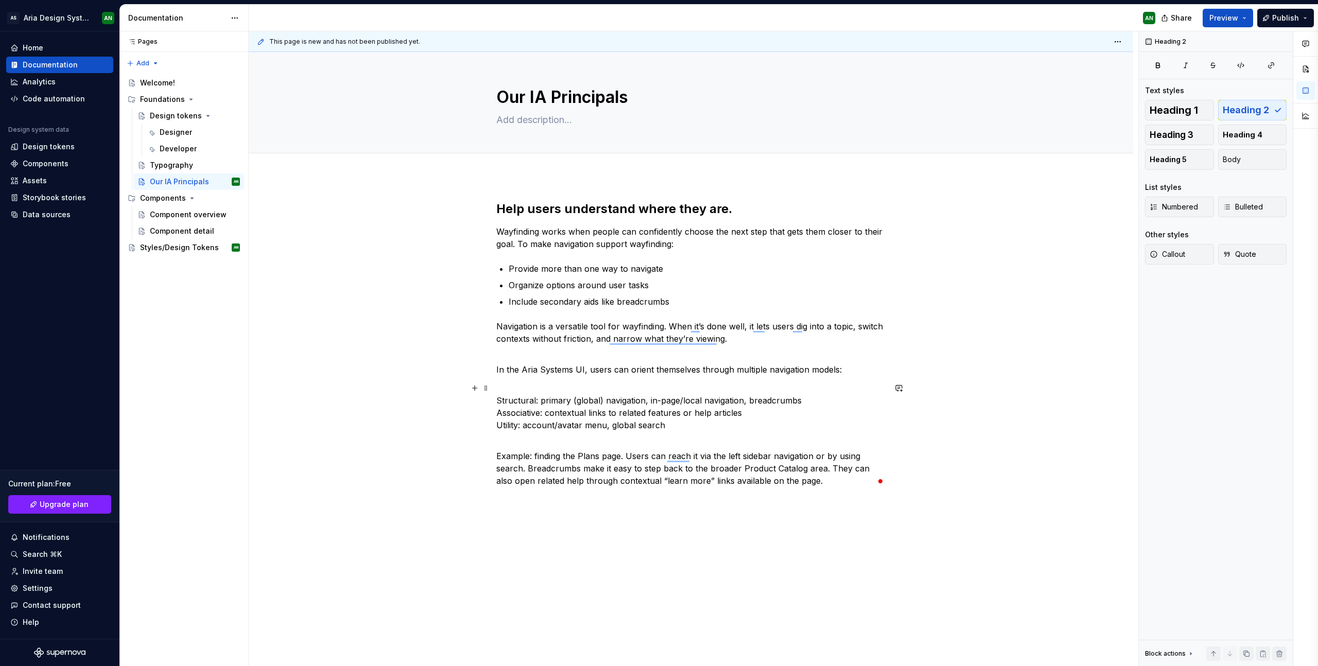
click at [812, 400] on p "Structural: primary (global) navigation, in-page/local navigation, breadcrumbs …" at bounding box center [690, 406] width 389 height 49
click at [751, 420] on p "Associative: contextual links to related features or help articles Utility: acc…" at bounding box center [690, 425] width 389 height 25
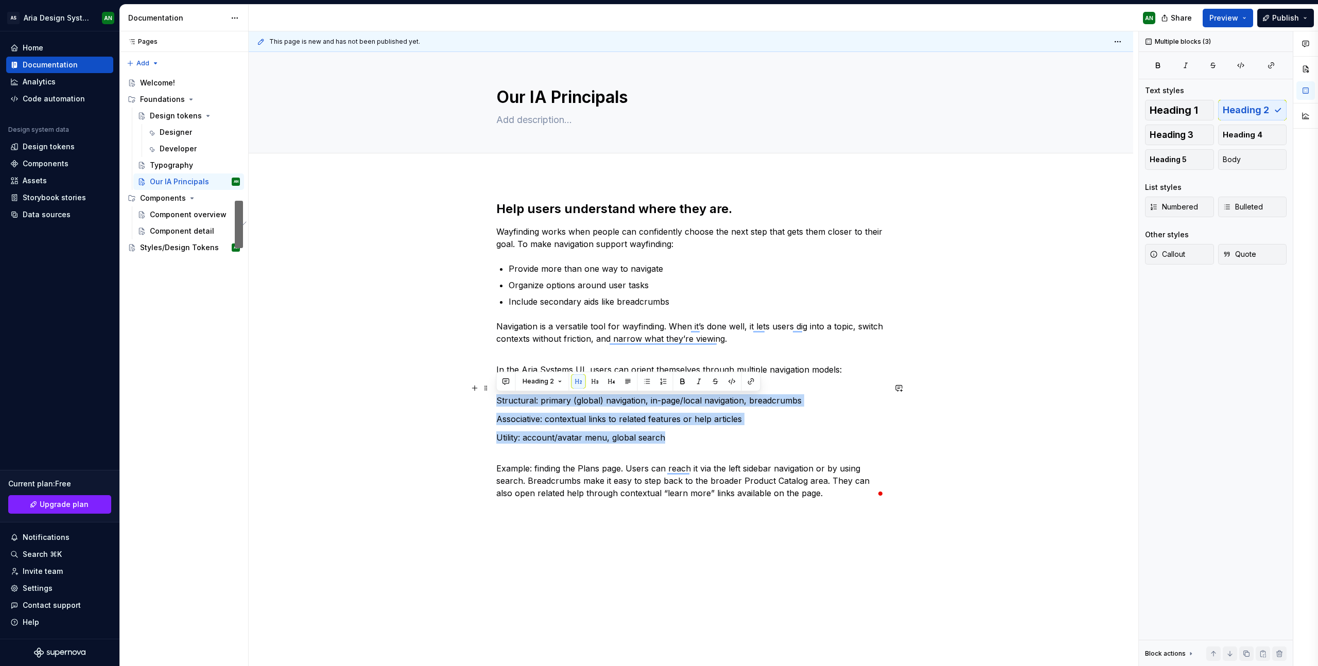
drag, startPoint x: 667, startPoint y: 435, endPoint x: 559, endPoint y: 394, distance: 115.2
click at [483, 399] on div "Help users understand where they are. [PERSON_NAME] works when people can confi…" at bounding box center [691, 444] width 885 height 536
click at [645, 378] on button "button" at bounding box center [647, 381] width 14 height 14
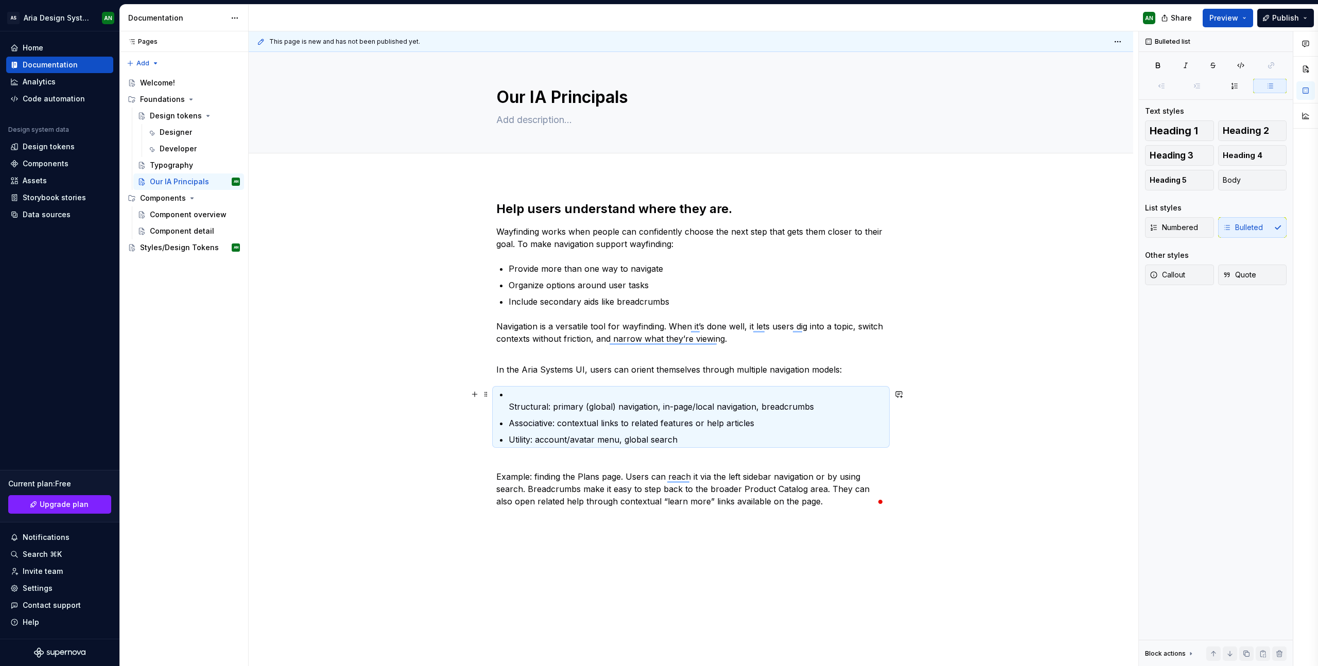
click at [528, 395] on p "Structural: primary (global) navigation, in-page/local navigation, breadcrumbs" at bounding box center [697, 400] width 377 height 25
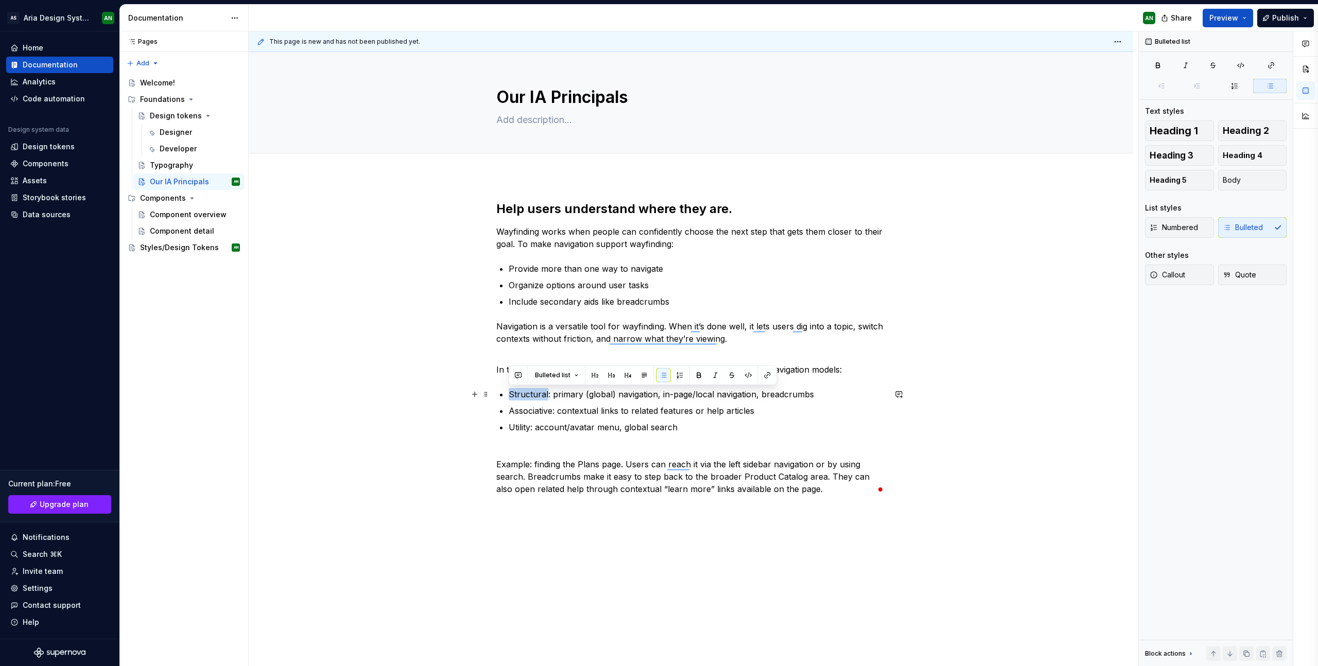
drag, startPoint x: 546, startPoint y: 394, endPoint x: 510, endPoint y: 394, distance: 35.5
click at [510, 394] on p "Structural: primary (global) navigation, in-page/local navigation, breadcrumbs" at bounding box center [697, 394] width 377 height 12
click at [697, 374] on button "button" at bounding box center [699, 375] width 14 height 14
drag, startPoint x: 552, startPoint y: 411, endPoint x: 508, endPoint y: 410, distance: 43.8
click at [508, 410] on div "Help users understand where they are. [PERSON_NAME] works when people can confi…" at bounding box center [690, 348] width 389 height 295
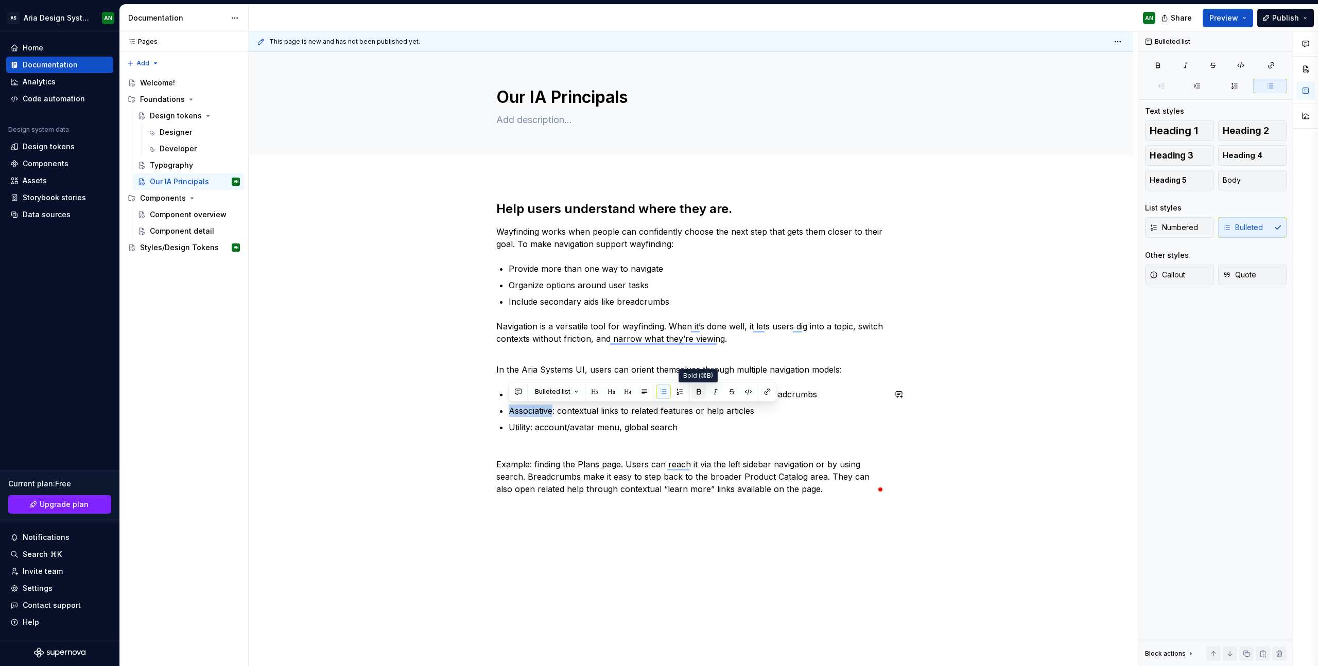
click at [697, 389] on button "button" at bounding box center [699, 392] width 14 height 14
click at [666, 417] on p "Associative : contextual links to related features or help articles" at bounding box center [697, 411] width 377 height 12
drag, startPoint x: 706, startPoint y: 409, endPoint x: 754, endPoint y: 408, distance: 47.9
click at [754, 408] on p "Associative : contextual links to related features or help articles" at bounding box center [697, 411] width 377 height 12
click at [694, 412] on p "Associative : contextual links to related features or help articles" at bounding box center [697, 411] width 377 height 12
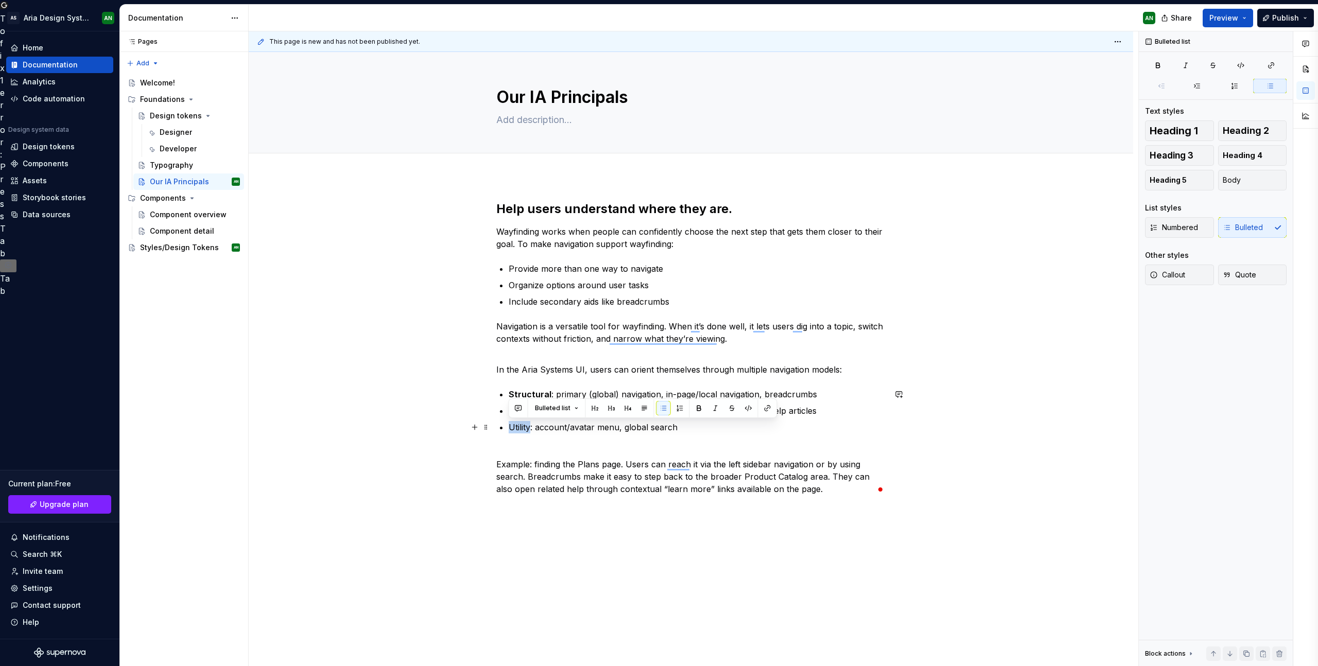
drag, startPoint x: 530, startPoint y: 427, endPoint x: 509, endPoint y: 426, distance: 21.2
click at [509, 426] on p "Utility: account/avatar menu, global search" at bounding box center [697, 427] width 377 height 12
click at [700, 407] on button "button" at bounding box center [699, 408] width 14 height 14
click at [645, 429] on p "Utility : account/avatar menu, global search" at bounding box center [697, 427] width 377 height 12
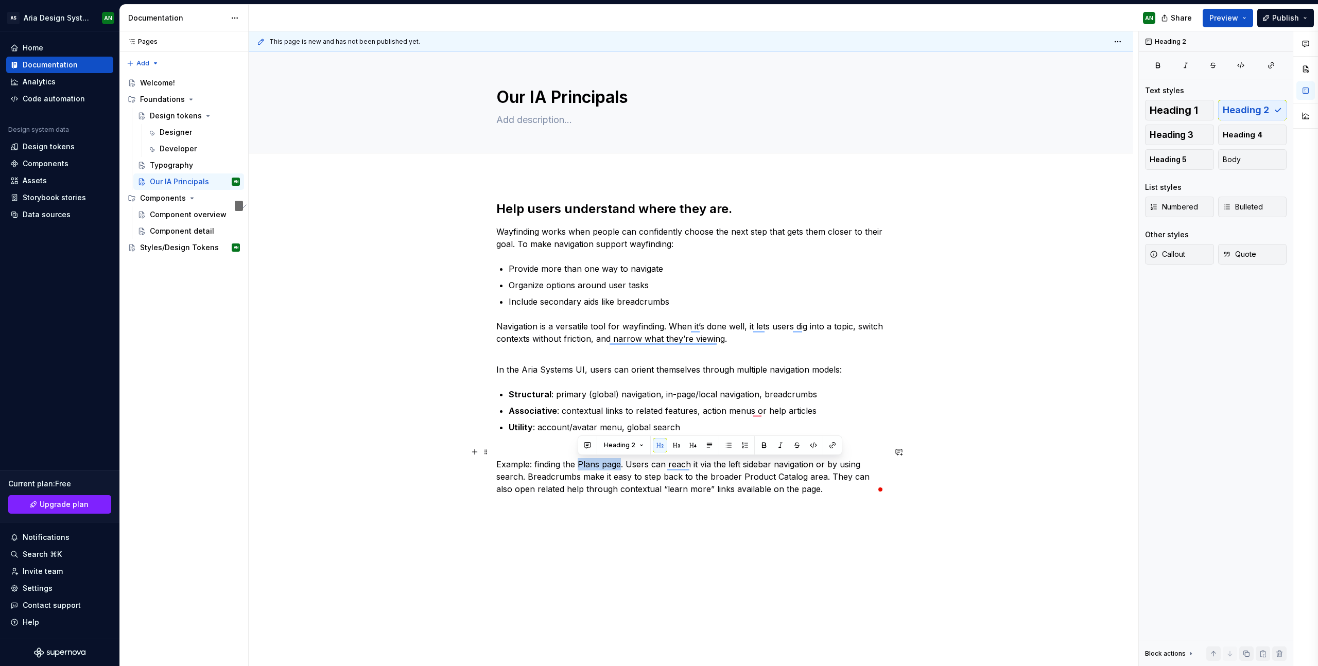
drag, startPoint x: 579, startPoint y: 465, endPoint x: 619, endPoint y: 464, distance: 40.7
click at [619, 464] on p "Example: finding the Plans page. Users can reach it via the left sidebar naviga…" at bounding box center [690, 470] width 389 height 49
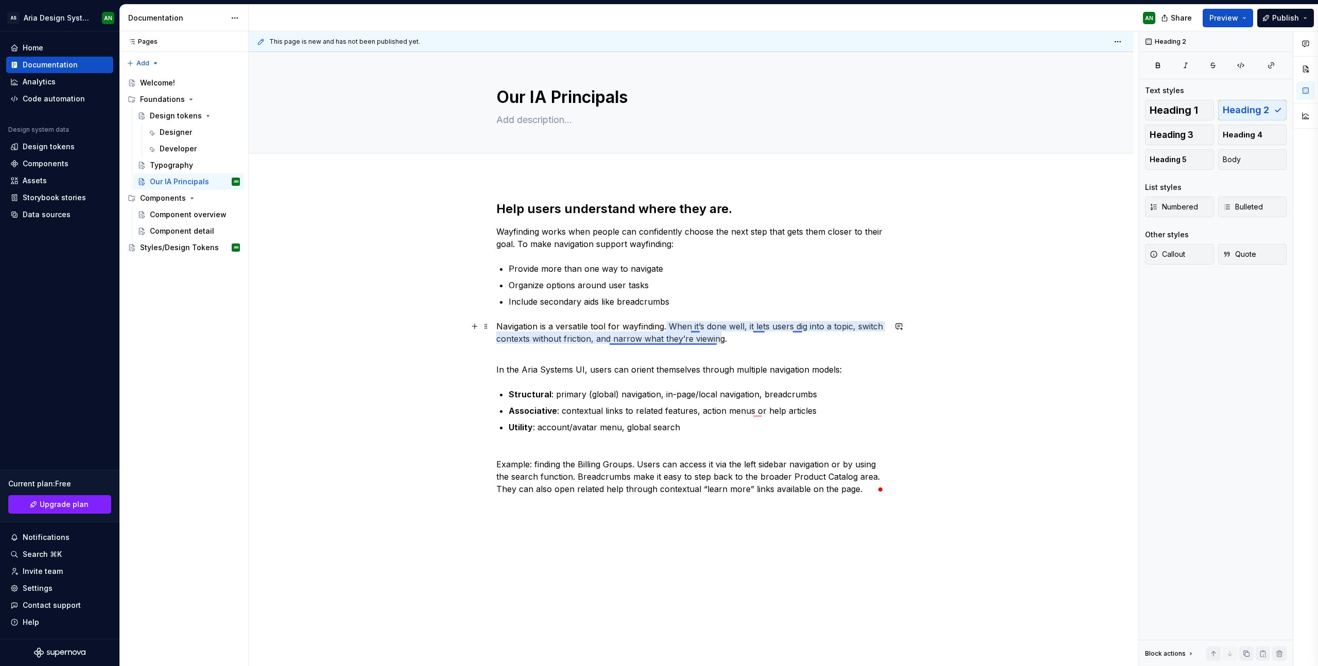
click at [670, 339] on p "Navigation is a versatile tool for wayfinding. When it’s done well, it lets use…" at bounding box center [690, 332] width 389 height 25
click at [681, 340] on p "Navigation is a versatile tool for wayfinding. When it’s done well, it lets use…" at bounding box center [690, 332] width 389 height 25
click at [771, 356] on p "In the Aria Systems UI, users can orient themselves through multiple navigation…" at bounding box center [690, 363] width 389 height 25
click at [1002, 419] on div "Help users understand where they are. [PERSON_NAME] works when people can confi…" at bounding box center [691, 441] width 885 height 531
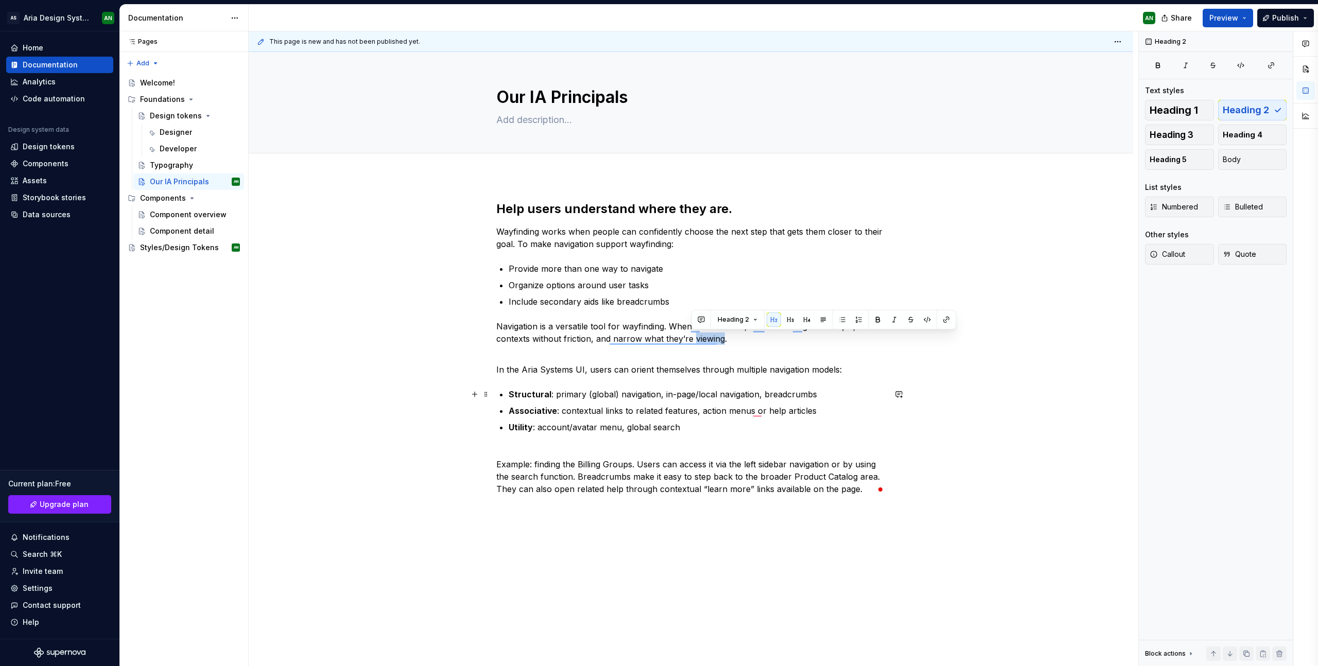
click at [1010, 391] on div "This page is new and has not been published yet. Our IA Principals Edit header …" at bounding box center [694, 348] width 890 height 635
click at [725, 340] on p "Navigation is a versatile tool for wayfinding. When it’s done well, it lets use…" at bounding box center [690, 332] width 389 height 25
click at [851, 373] on p "In the Aria Systems UI, users can orient themselves through multiple navigation…" at bounding box center [690, 363] width 389 height 25
drag, startPoint x: 577, startPoint y: 463, endPoint x: 631, endPoint y: 461, distance: 53.6
click at [631, 461] on p "Example: finding the Billing Groups. Users can access it via the left sidebar n…" at bounding box center [690, 470] width 389 height 49
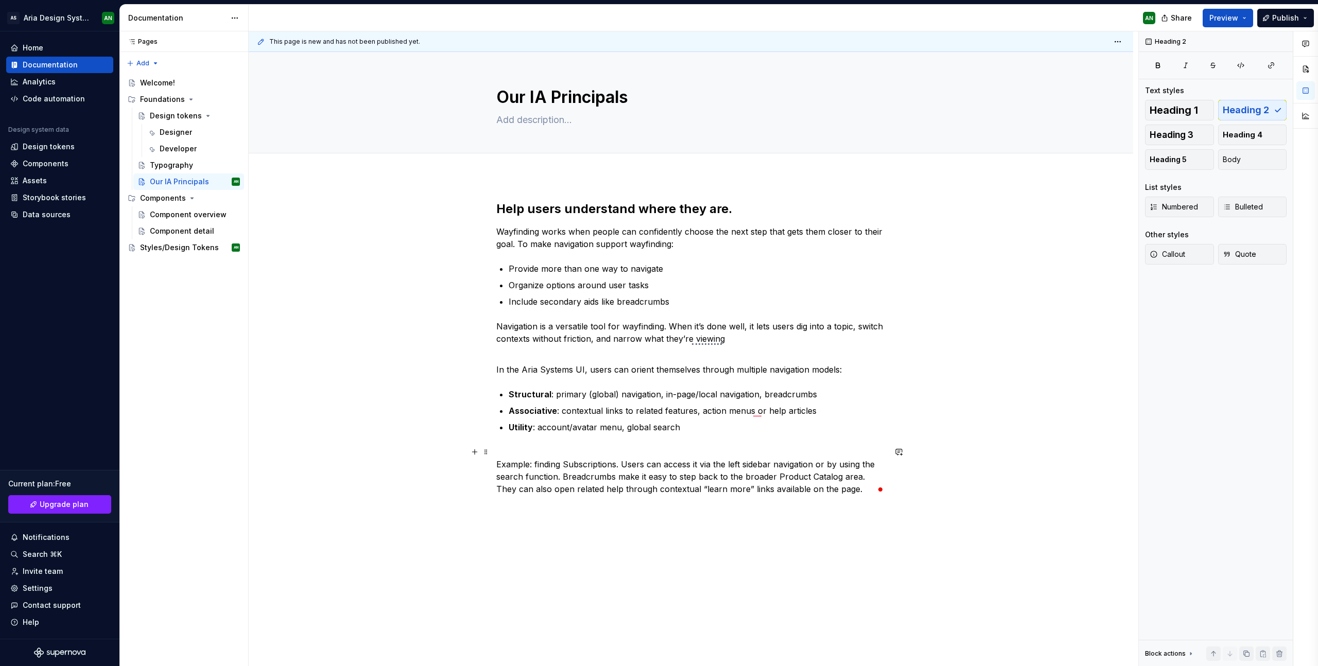
click at [776, 477] on p "Example: finding Subscriptions. Users can access it via the left sidebar naviga…" at bounding box center [690, 470] width 389 height 49
drag, startPoint x: 775, startPoint y: 476, endPoint x: 837, endPoint y: 479, distance: 61.9
click at [837, 479] on p "Example: finding Subscriptions. Users can access it via the left sidebar naviga…" at bounding box center [690, 470] width 389 height 49
click at [540, 120] on textarea at bounding box center [688, 120] width 389 height 16
click at [584, 121] on textarea "These principals will" at bounding box center [688, 120] width 389 height 16
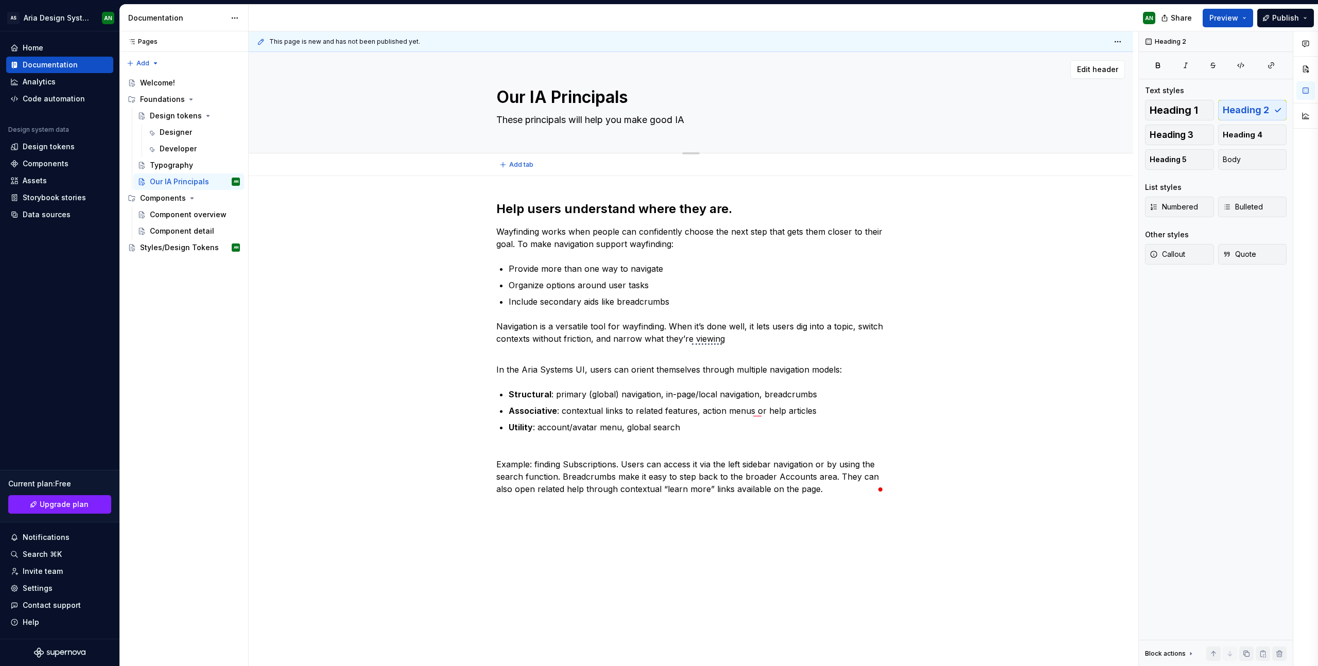
click at [692, 119] on textarea "These principals will help you make good IA" at bounding box center [688, 120] width 389 height 16
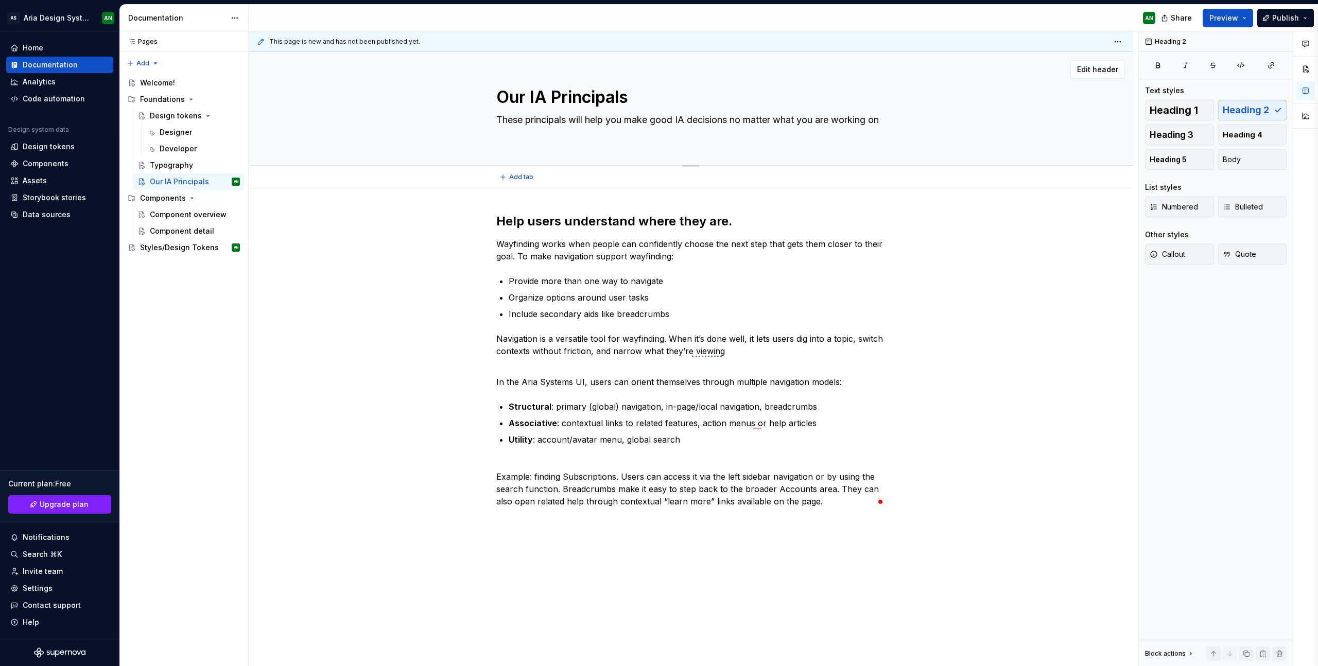
click at [906, 143] on div "Our IA Principals These principals will help you make good IA decisions no matt…" at bounding box center [691, 108] width 802 height 113
drag, startPoint x: 569, startPoint y: 120, endPoint x: 575, endPoint y: 123, distance: 6.2
click at [569, 120] on textarea "These principals will help you make good IA decisions no matter what you are wo…" at bounding box center [688, 126] width 389 height 29
click at [570, 122] on textarea "These principals will help you make good IA decisions no matter what you are wo…" at bounding box center [688, 126] width 389 height 29
click at [569, 122] on textarea "These principals will help you make good IA decisions no matter what you are wo…" at bounding box center [688, 126] width 389 height 29
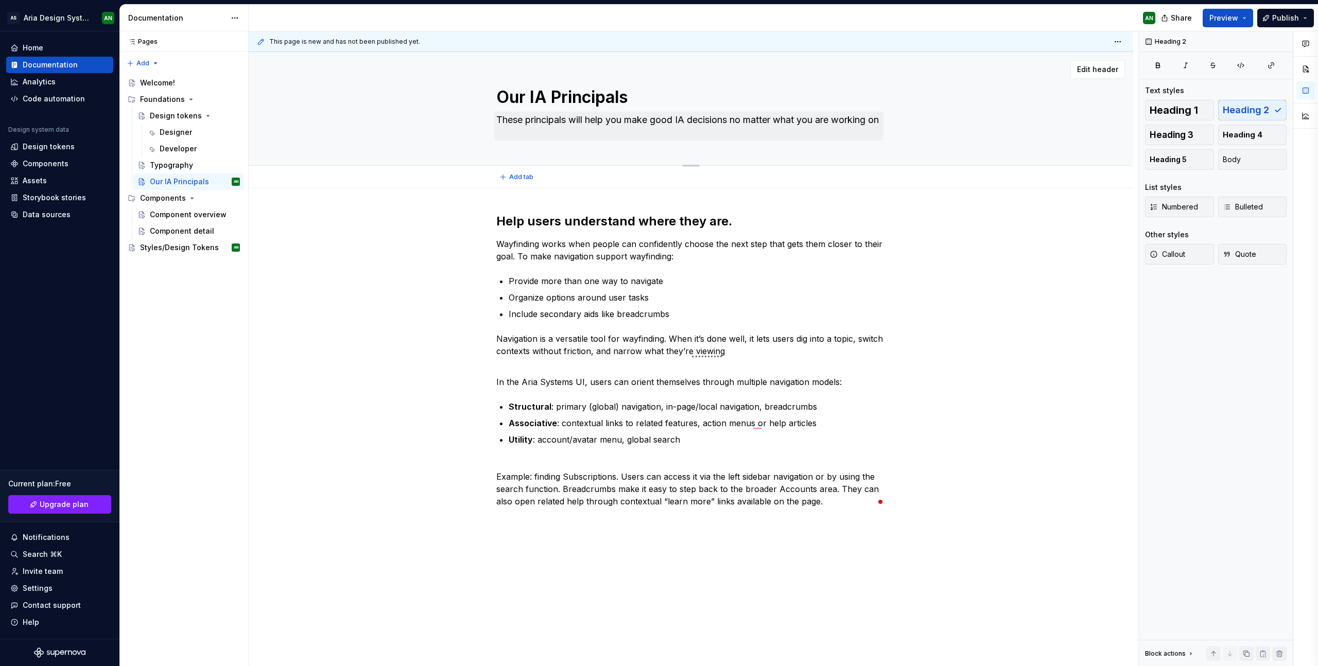
click at [575, 142] on div "Our IA Principals These principals will help you make good IA decisions no matt…" at bounding box center [690, 108] width 389 height 113
click at [575, 123] on textarea "These principals will help you make good IA decisions no matter what you are wo…" at bounding box center [688, 126] width 389 height 29
click at [574, 124] on textarea "These principals will help you make good IA decisions no matter what you are wo…" at bounding box center [688, 126] width 389 height 29
click at [531, 119] on textarea "These principals will help you make good IA decisions no matter what you are wo…" at bounding box center [688, 126] width 389 height 29
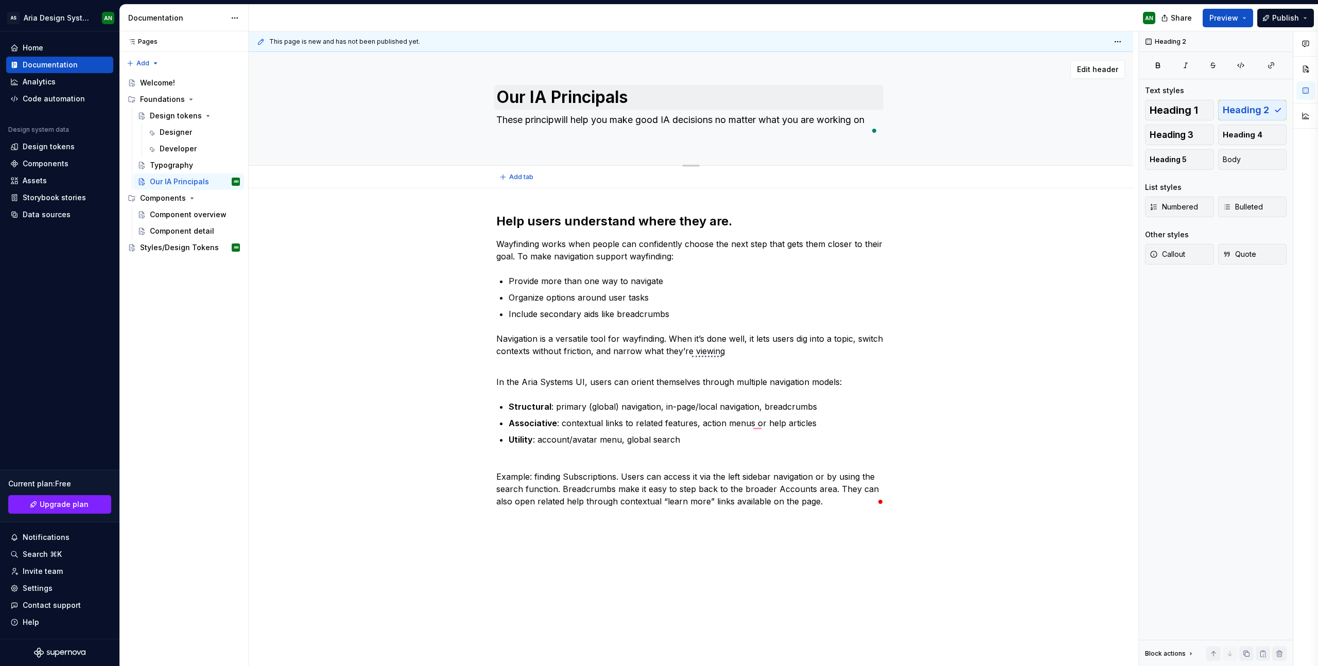
click at [541, 117] on textarea "These principals will help you make good IA decisions no matter what you are wo…" at bounding box center [688, 126] width 389 height 29
click at [542, 117] on textarea "These principals will help you make good IA decisions no matter what you are wo…" at bounding box center [688, 126] width 389 height 29
click at [543, 118] on textarea "These principals will help you make good IA decisions no matter what you are wo…" at bounding box center [688, 126] width 389 height 29
click at [544, 120] on textarea "These principals will help you make good IA decisions no matter what you are wo…" at bounding box center [688, 126] width 389 height 29
click at [547, 122] on textarea "These principals will help you make good IA decisions no matter what you are wo…" at bounding box center [688, 126] width 389 height 29
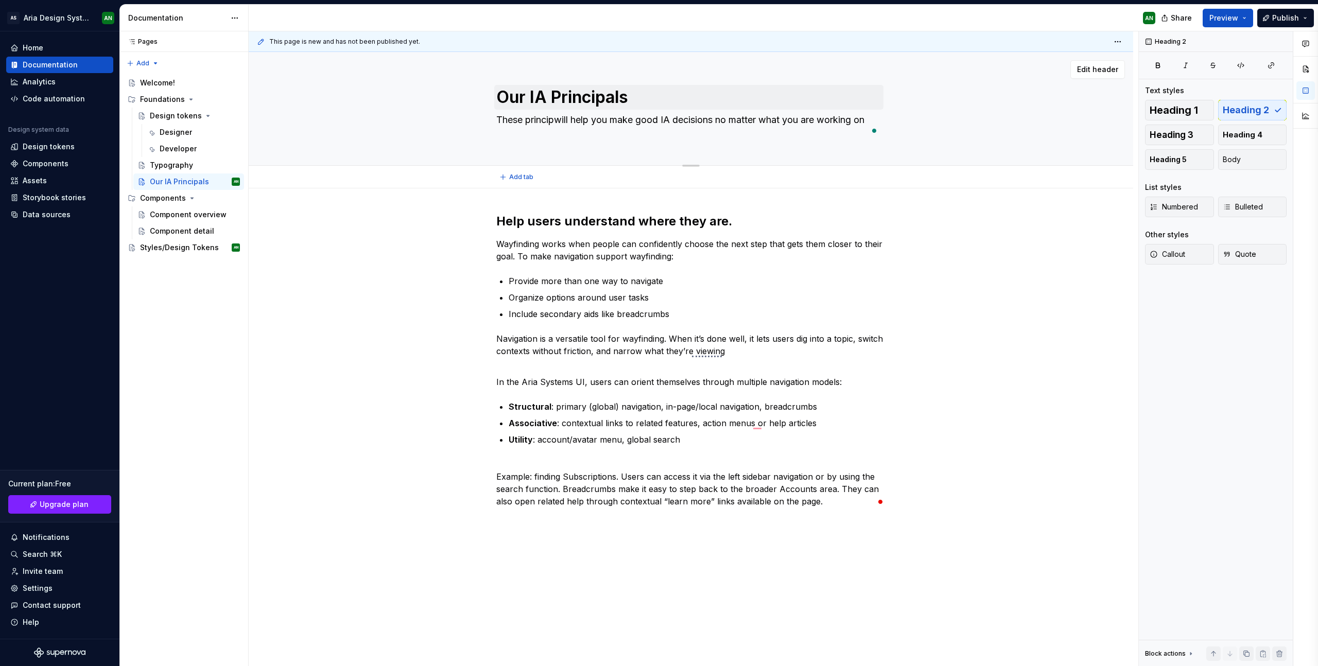
click at [545, 116] on div "Our IA Principals These principals will help you make good IA decisions no matt…" at bounding box center [690, 108] width 389 height 113
click at [538, 106] on div "Our IA Principals These principals will help you make good IA decisions no matt…" at bounding box center [690, 108] width 389 height 113
click at [502, 116] on div "Our IA Principals These principals will help you make good IA decisions no matt…" at bounding box center [690, 108] width 389 height 113
click at [662, 115] on div "This page is new and has not been published yet. Our IA Principals These princi…" at bounding box center [694, 348] width 890 height 635
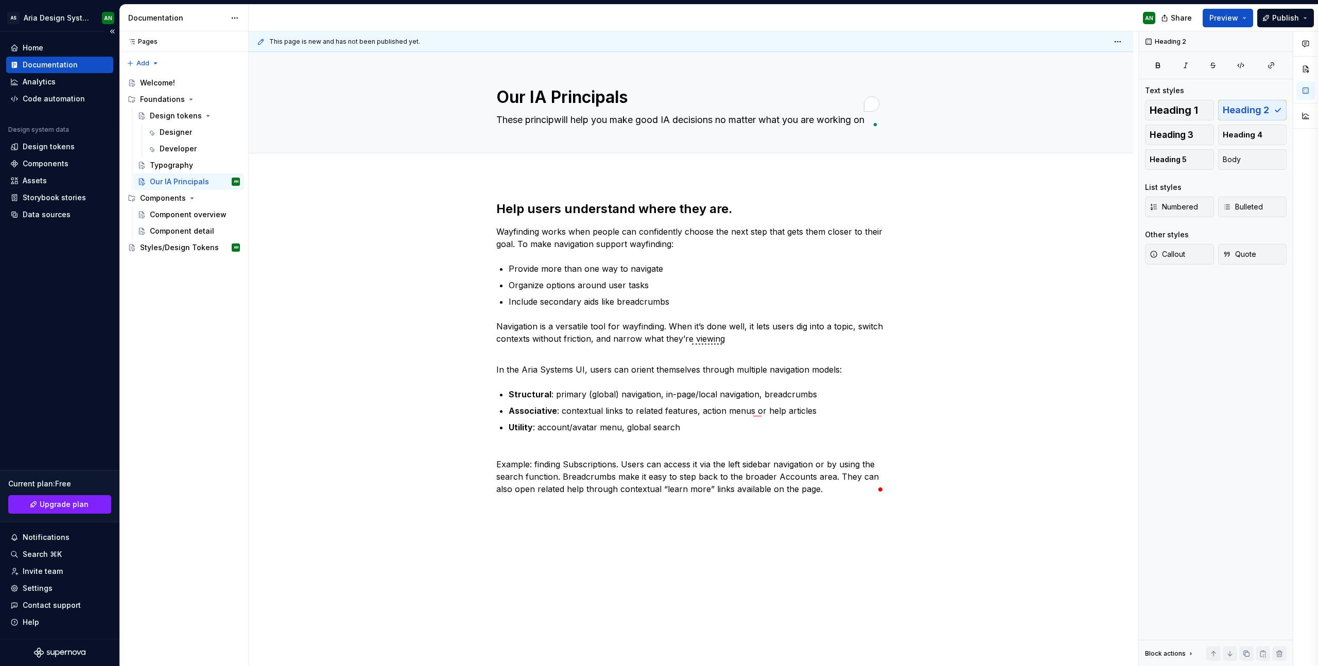
drag, startPoint x: 645, startPoint y: 114, endPoint x: 0, endPoint y: 435, distance: 720.1
click at [632, 110] on textarea "Our IA Principals" at bounding box center [688, 97] width 389 height 25
click at [605, 65] on div "Our IA Principals These principwill help you make good IA decisions no matter w…" at bounding box center [691, 102] width 885 height 101
click at [1094, 62] on button "Edit header" at bounding box center [1098, 69] width 55 height 19
click at [1091, 68] on span "Edit header" at bounding box center [1097, 69] width 41 height 10
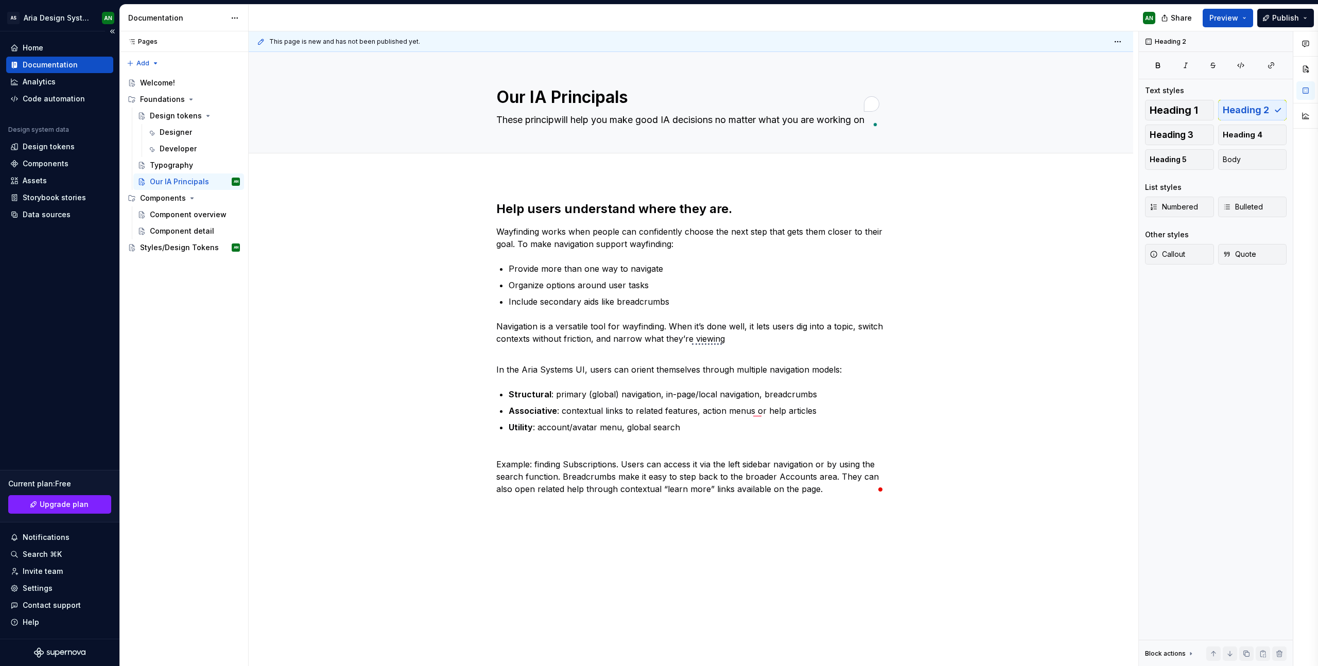
click at [1094, 55] on div "Our IA Principals These principwill help you make good IA decisions no matter w…" at bounding box center [691, 102] width 885 height 101
click at [1075, 77] on button "Edit header" at bounding box center [1098, 69] width 55 height 19
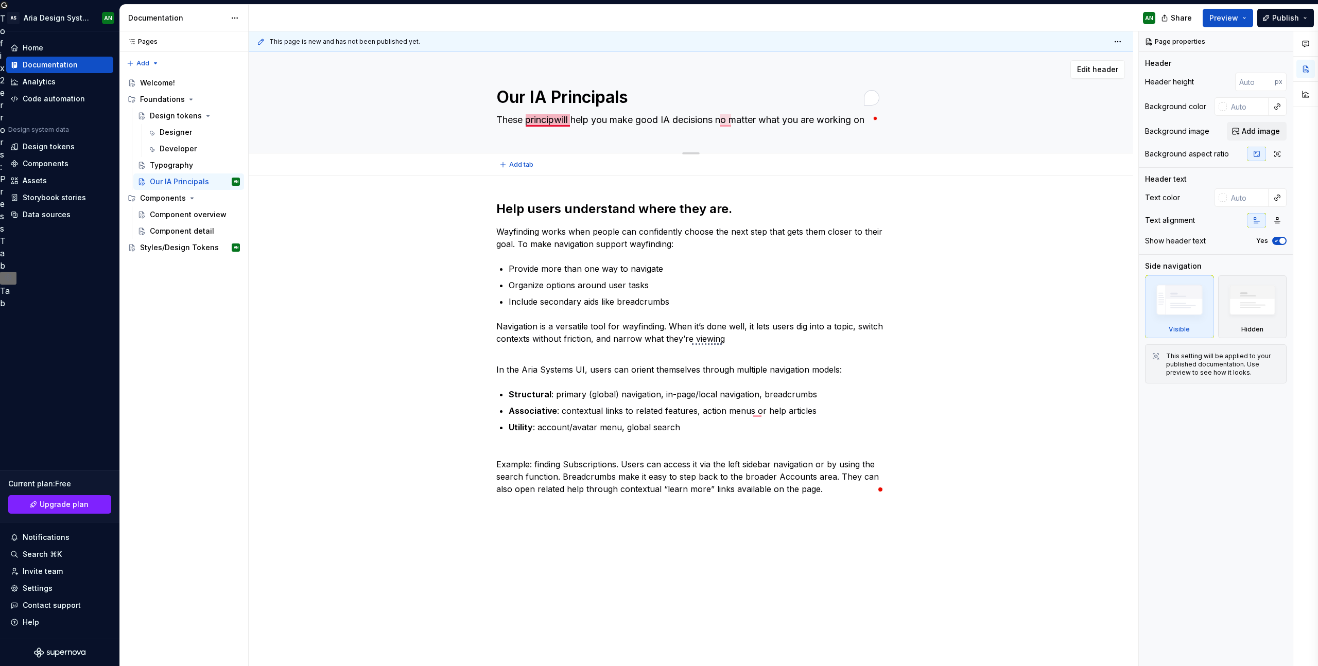
click at [557, 122] on textarea "These principwill help you make good IA decisions no matter what you are workin…" at bounding box center [688, 120] width 389 height 16
click at [558, 119] on textarea "These principwill help you make good IA decisions no matter what you are workin…" at bounding box center [688, 120] width 389 height 16
click at [1096, 75] on button "Edit header" at bounding box center [1098, 69] width 55 height 19
click at [807, 125] on textarea "These principwill help you make good IA decisions no matter what you are workin…" at bounding box center [688, 120] width 389 height 16
click at [809, 123] on textarea "These principwill help you make good IA decisions no matter what you are workin…" at bounding box center [688, 120] width 389 height 16
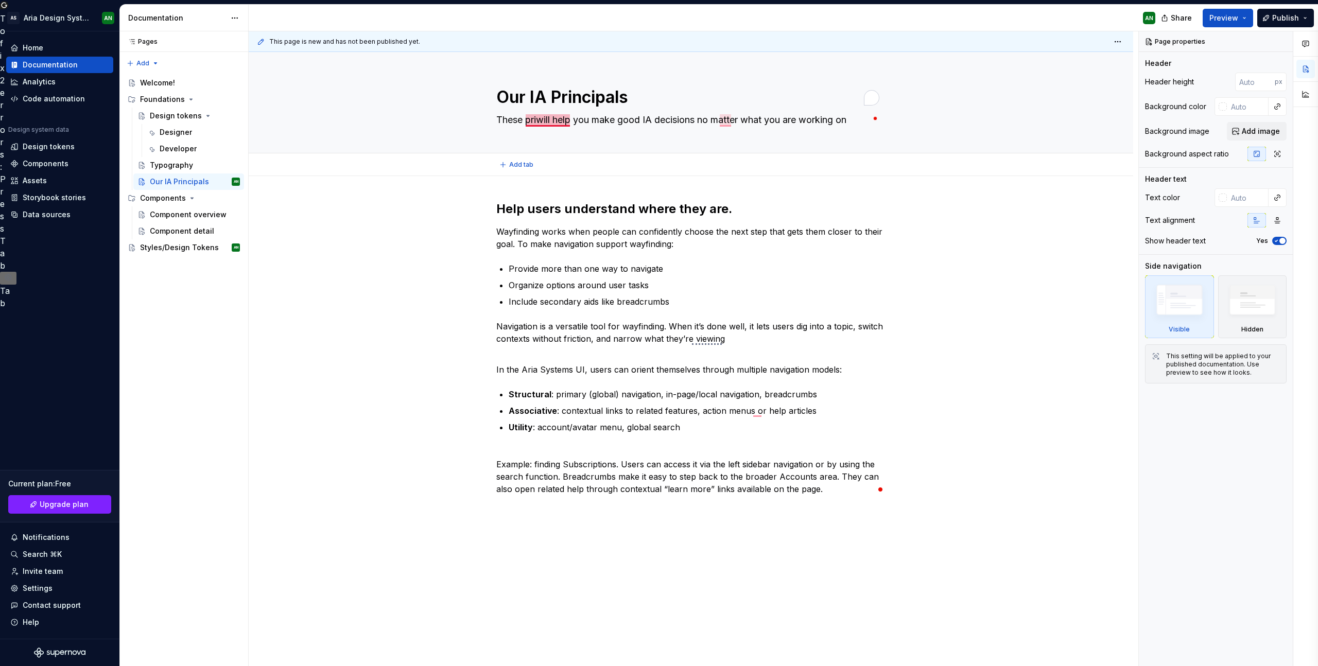
click at [806, 124] on textarea "These principwill help you make good IA decisions no matter what you are workin…" at bounding box center [688, 120] width 389 height 16
click at [804, 123] on textarea "These principwill help you make good IA decisions no matter what you are workin…" at bounding box center [688, 120] width 389 height 16
click at [802, 119] on textarea "These principwill help you make good IA decisions no matter what you are workin…" at bounding box center [688, 120] width 389 height 16
click at [787, 119] on textarea "These principwill help you make good IA decisions no matter what you are workin…" at bounding box center [688, 120] width 389 height 16
click at [739, 139] on div "Our IA Principals These principwill help you make good IA decisions no matter w…" at bounding box center [690, 102] width 389 height 101
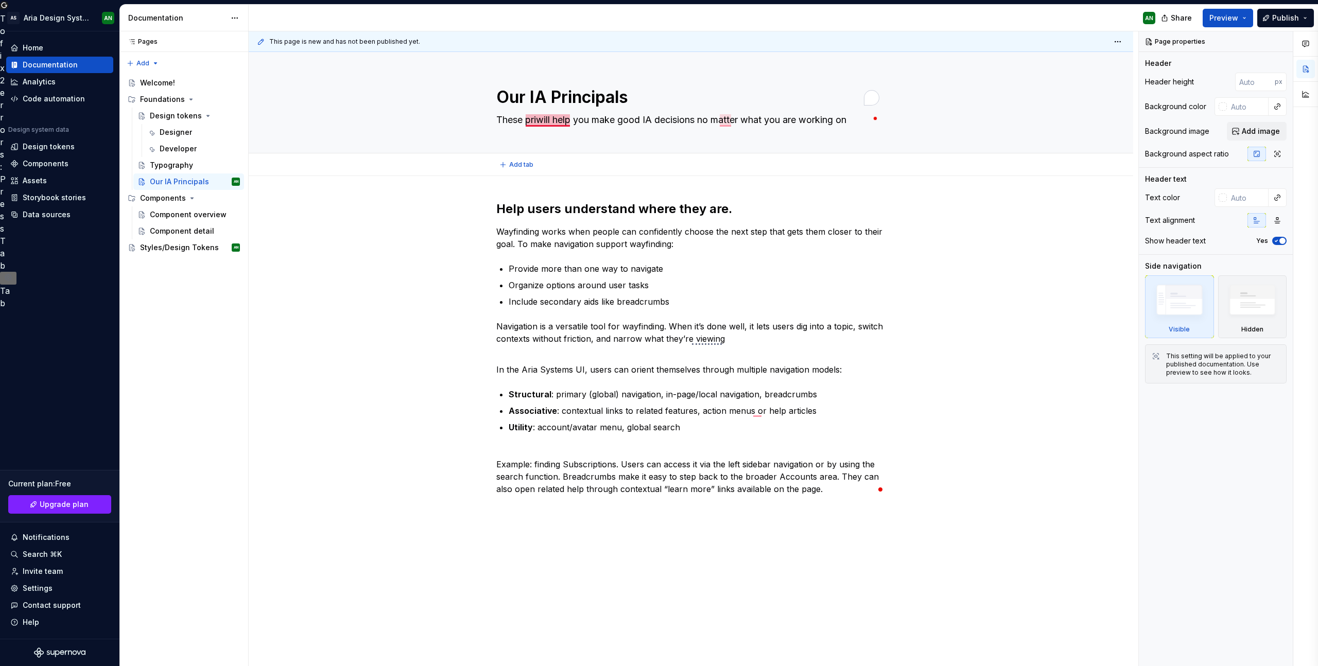
click at [621, 178] on div "Help users understand where they are. [PERSON_NAME] works when people can confi…" at bounding box center [691, 441] width 885 height 531
click at [540, 120] on textarea "These priwill help you make good IA decisions no matter what you are working on" at bounding box center [688, 120] width 389 height 16
type textarea "*"
type textarea "These prwill help you make good IA decisions no matter what you are working on"
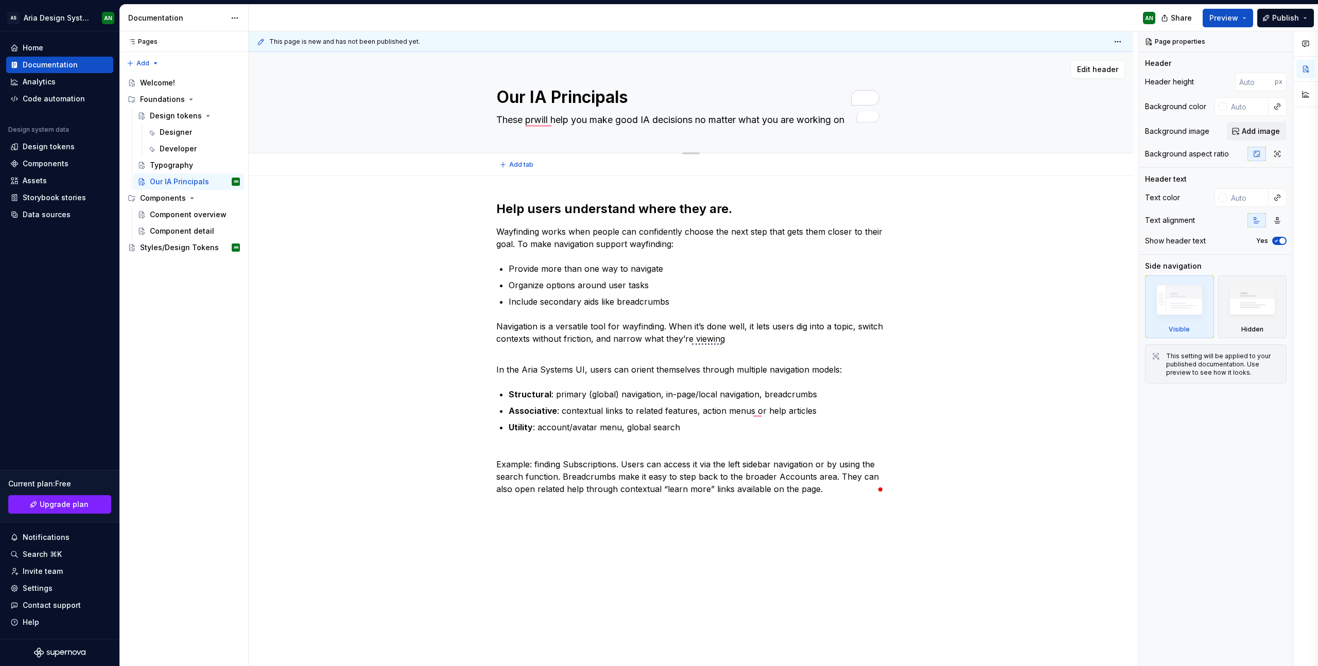
type textarea "*"
type textarea "These pwill help you make good IA decisions no matter what you are working on"
type textarea "*"
type textarea "These will help you make good IA decisions no matter what you are working on"
type textarea "*"
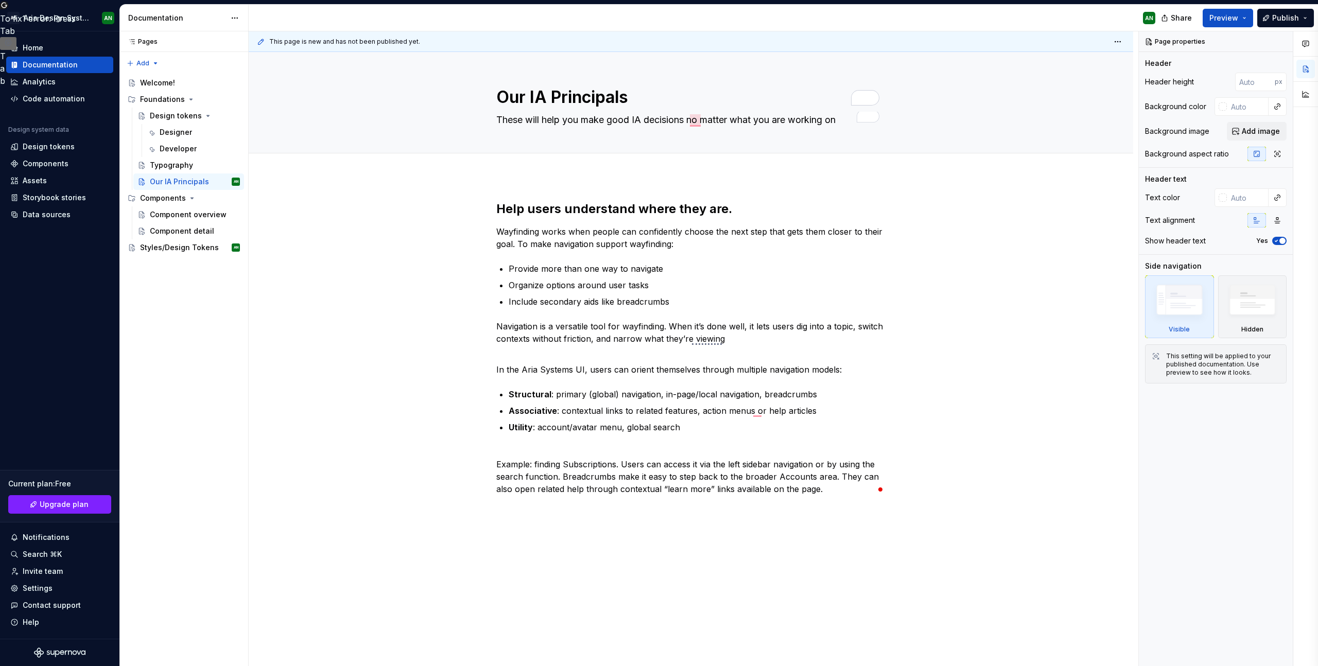
type textarea "These will help you make good IA decisions, no matter what you are working on"
type textarea "*"
type textarea "These will help you make good IA decisions, no matter what you are working on."
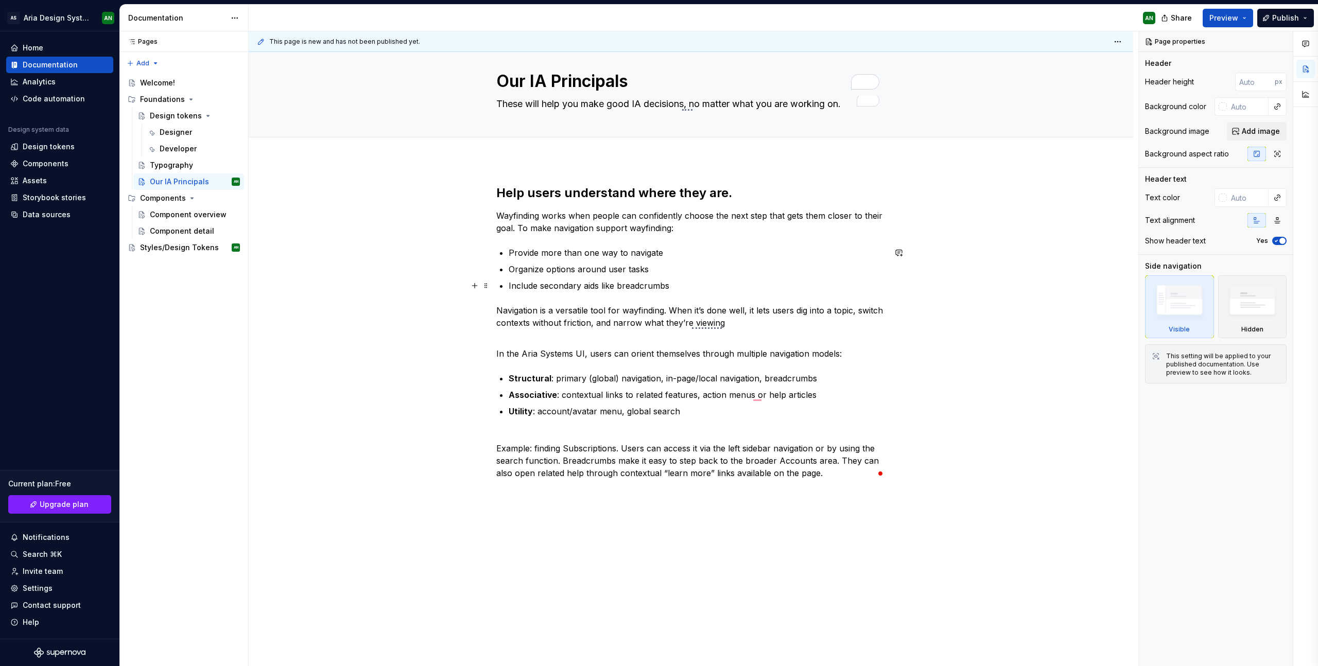
scroll to position [41, 0]
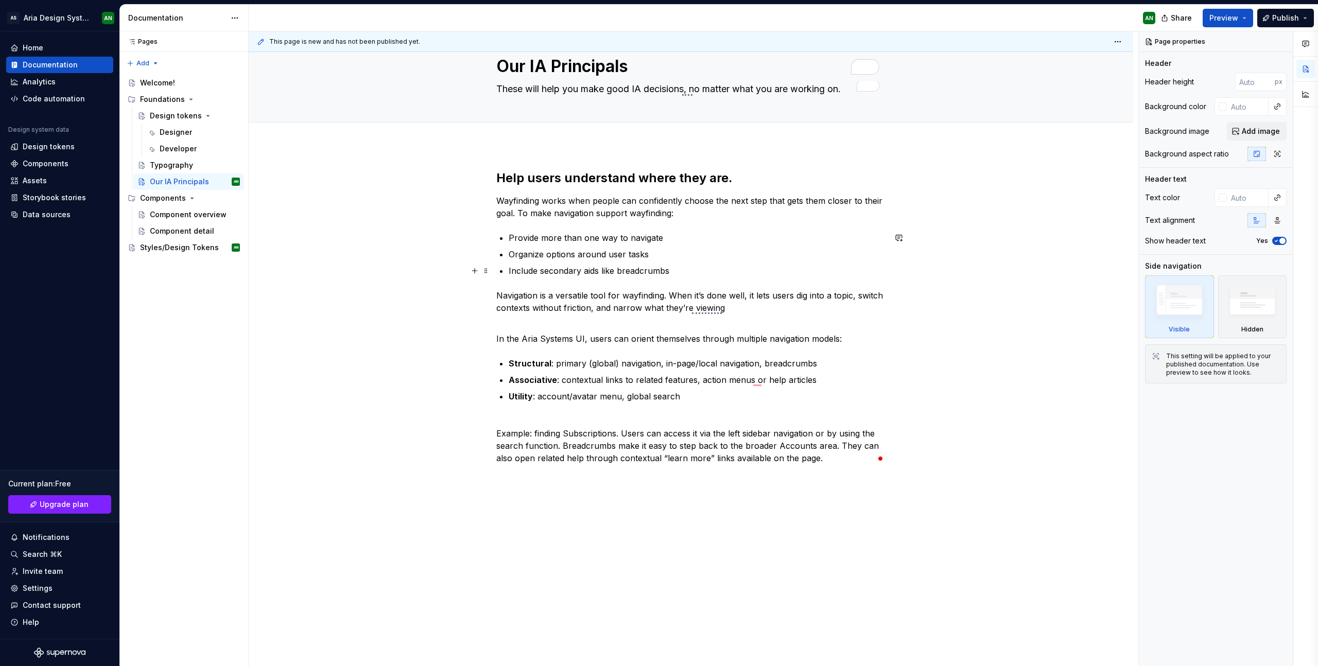
type textarea "*"
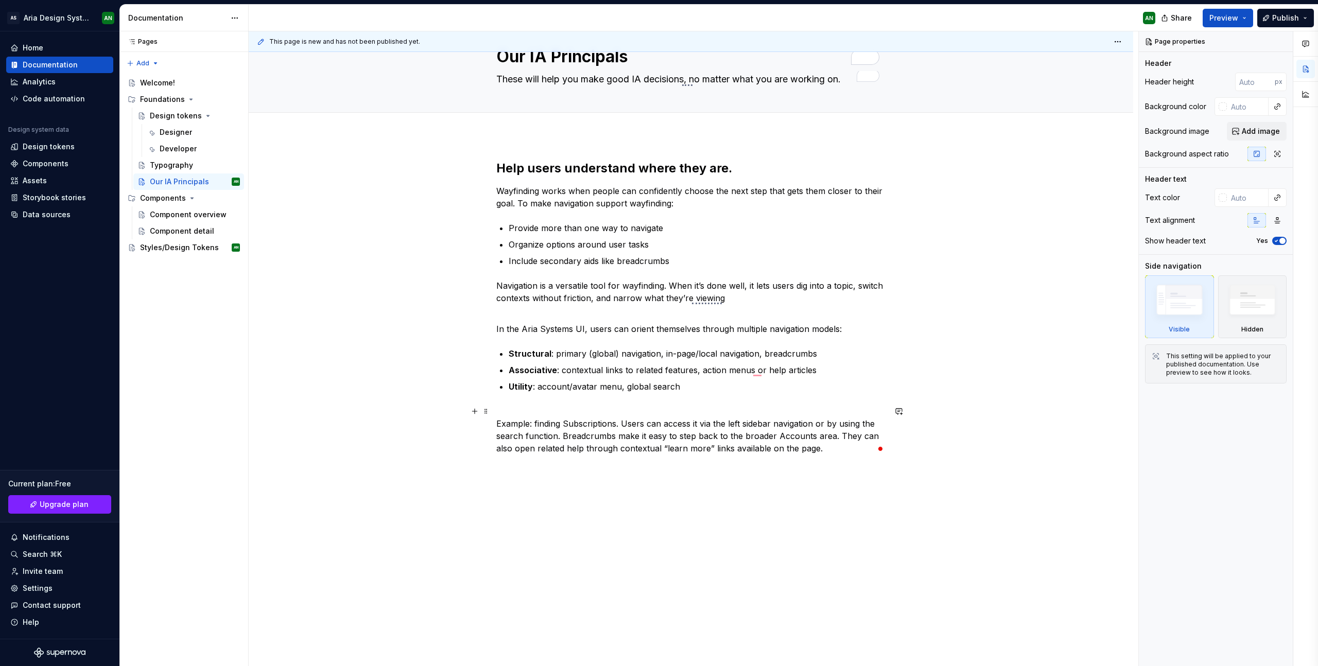
type textarea "These will help you make good IA decisions, no matter what you are working on."
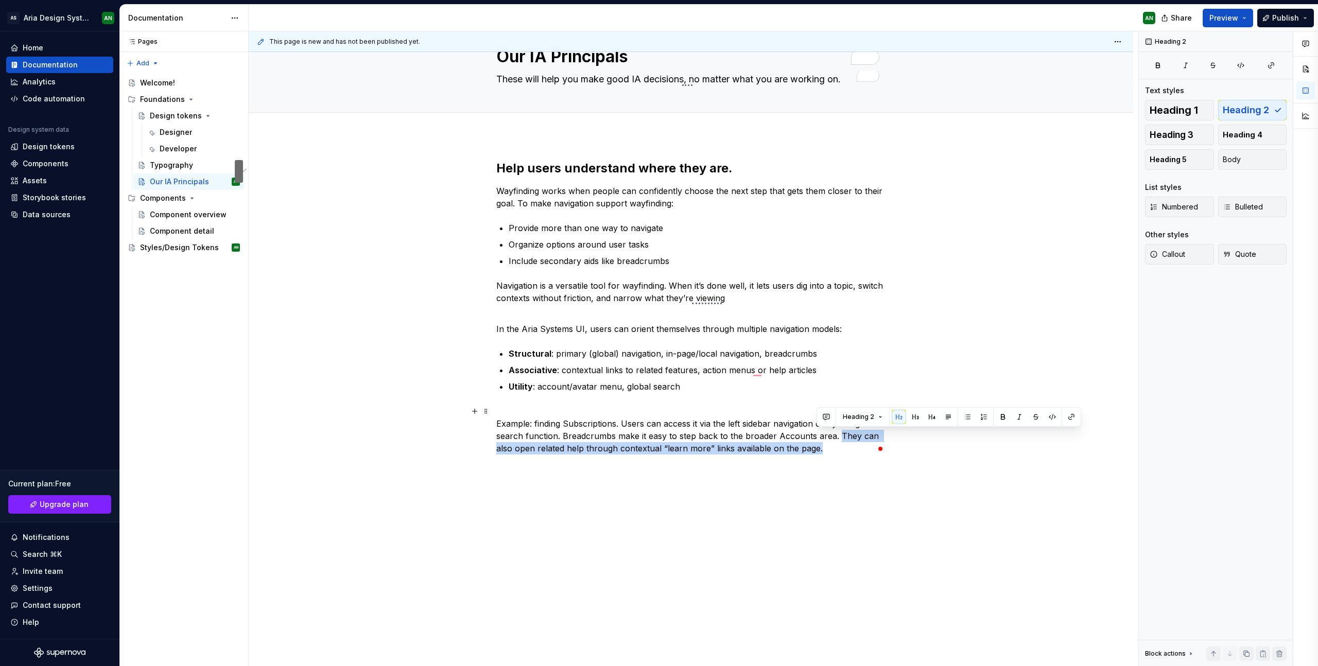
drag, startPoint x: 838, startPoint y: 436, endPoint x: 819, endPoint y: 446, distance: 21.7
click at [819, 447] on p "Example: finding Subscriptions. Users can access it via the left sidebar naviga…" at bounding box center [690, 429] width 389 height 49
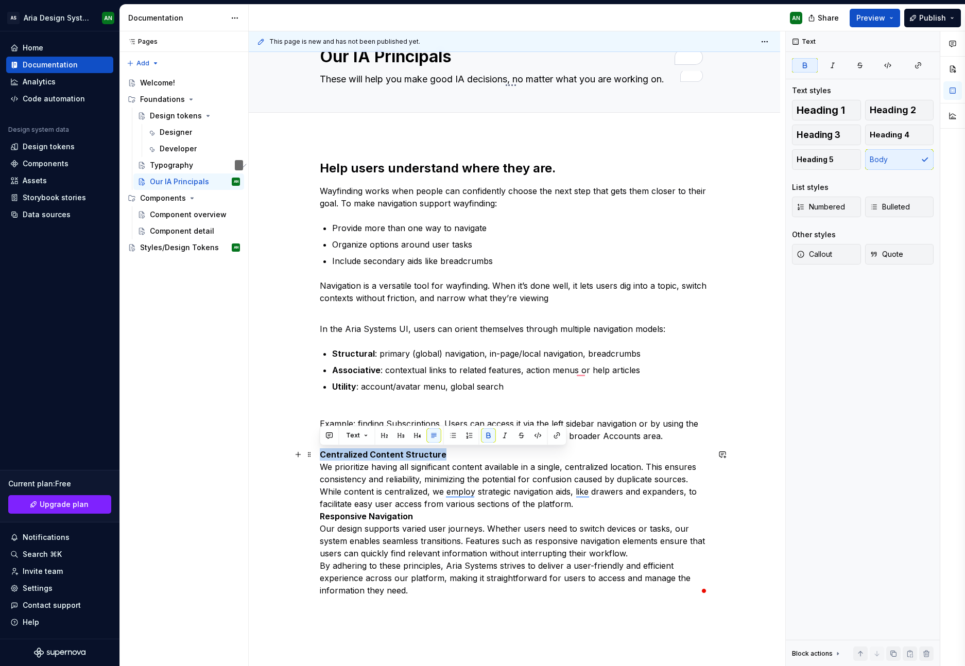
drag, startPoint x: 440, startPoint y: 455, endPoint x: 316, endPoint y: 457, distance: 124.1
click at [316, 457] on div "Help users understand where they are. Wayfinding works when people can confiden…" at bounding box center [514, 472] width 531 height 674
click at [385, 435] on button "button" at bounding box center [384, 435] width 14 height 14
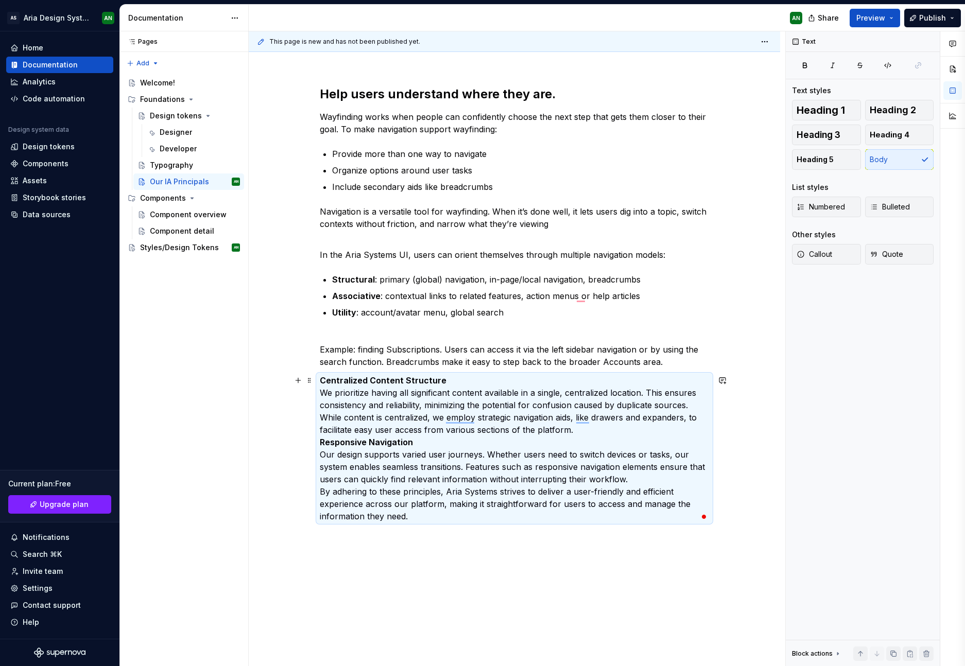
click at [450, 379] on p "Centralized Content Structure We prioritize having all significant content avai…" at bounding box center [514, 448] width 389 height 148
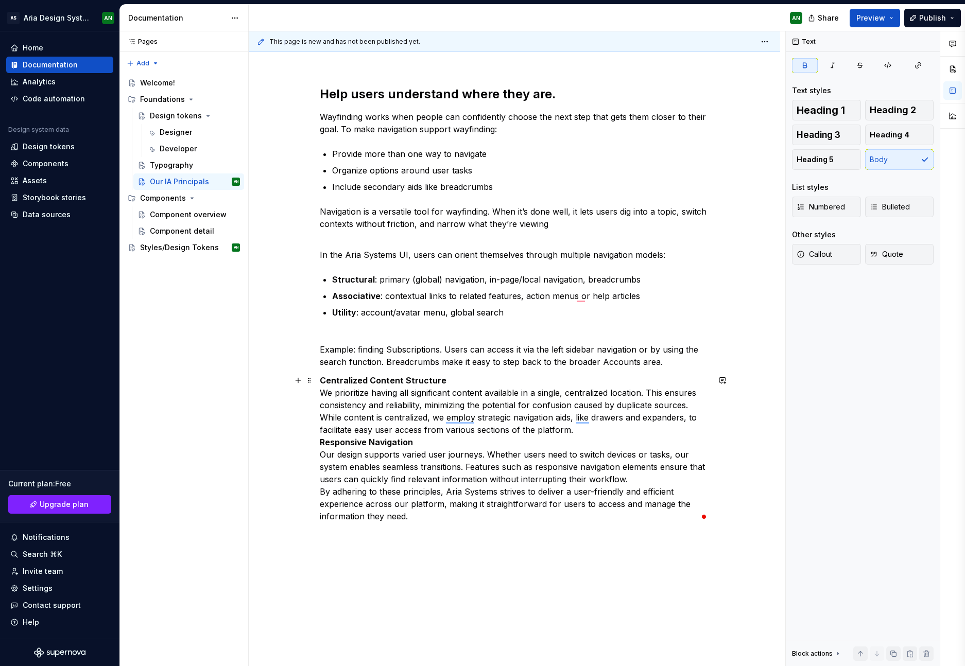
click at [451, 379] on p "Centralized Content Structure We prioritize having all significant content avai…" at bounding box center [514, 448] width 389 height 148
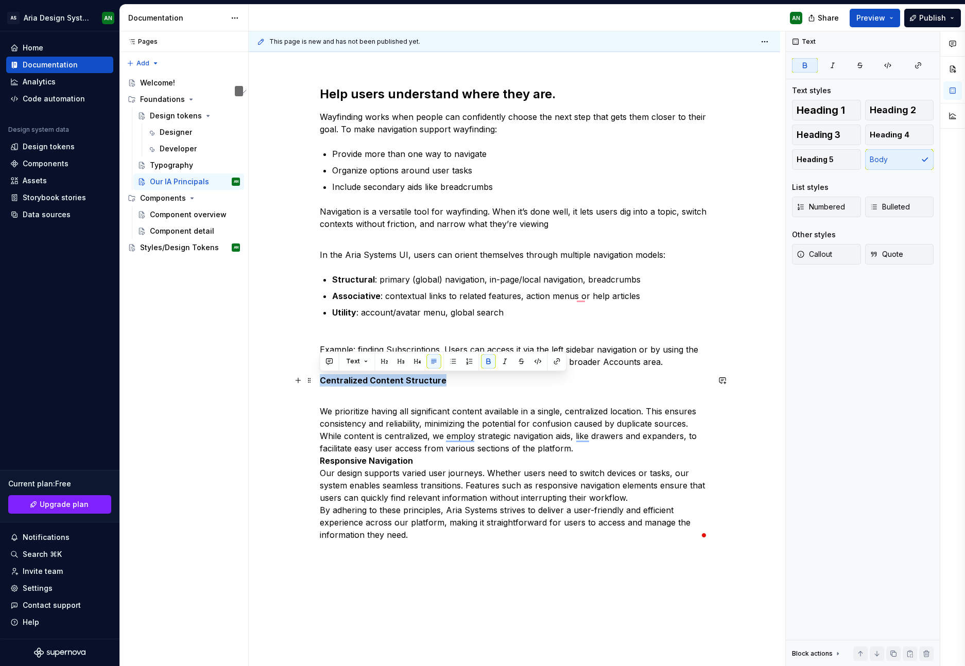
drag, startPoint x: 439, startPoint y: 381, endPoint x: 320, endPoint y: 383, distance: 119.0
click at [320, 383] on p "Centralized Content Structure" at bounding box center [514, 380] width 389 height 12
click at [384, 363] on button "button" at bounding box center [384, 361] width 14 height 14
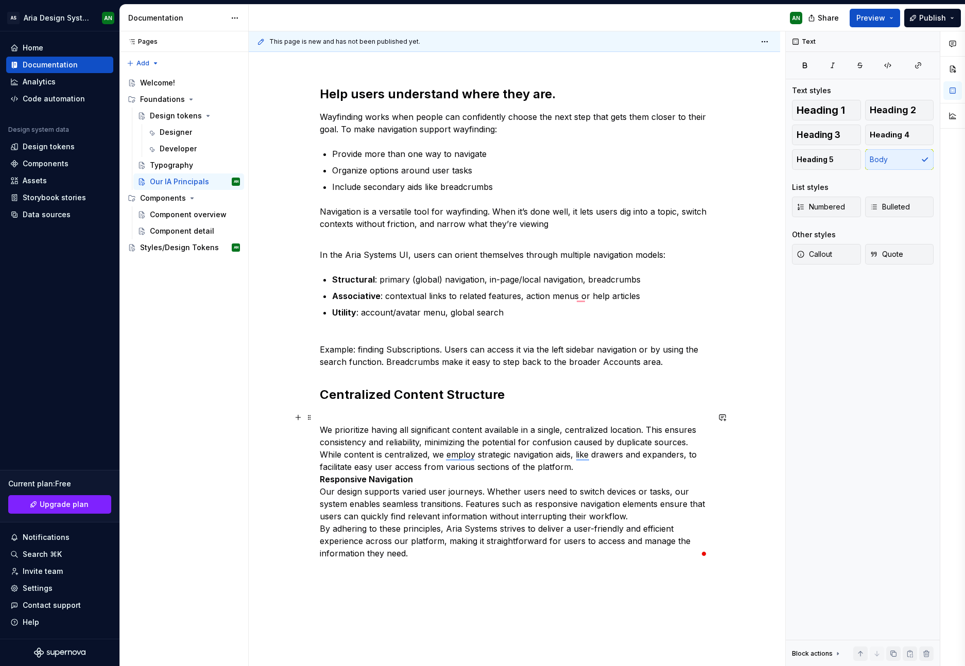
click at [576, 469] on p "We prioritize having all significant content available in a single, centralized…" at bounding box center [514, 485] width 389 height 148
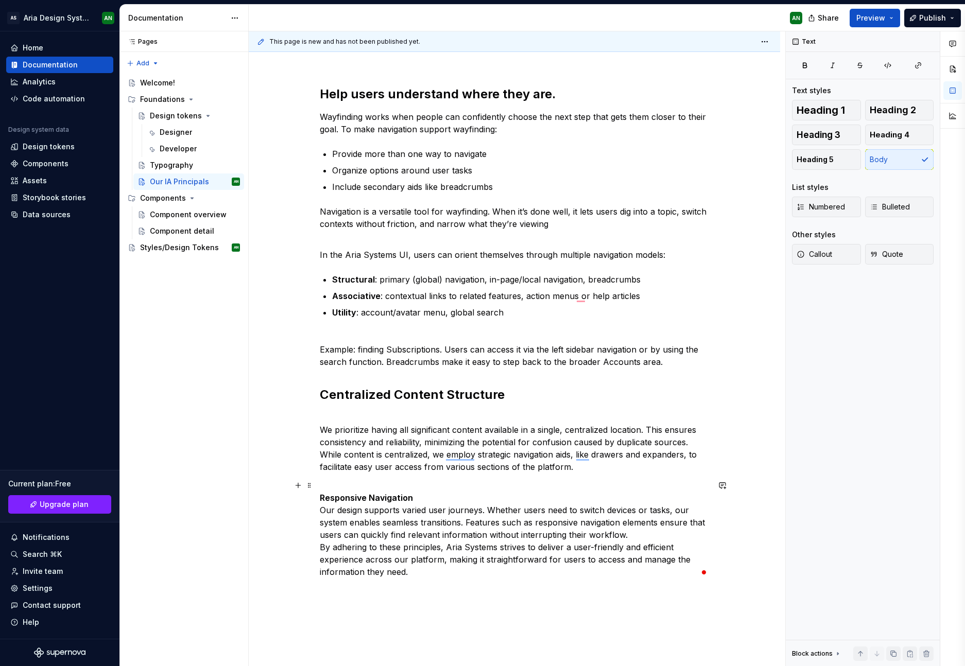
click at [415, 499] on p "Responsive Navigation Our design supports varied user journeys. Whether users n…" at bounding box center [514, 528] width 389 height 99
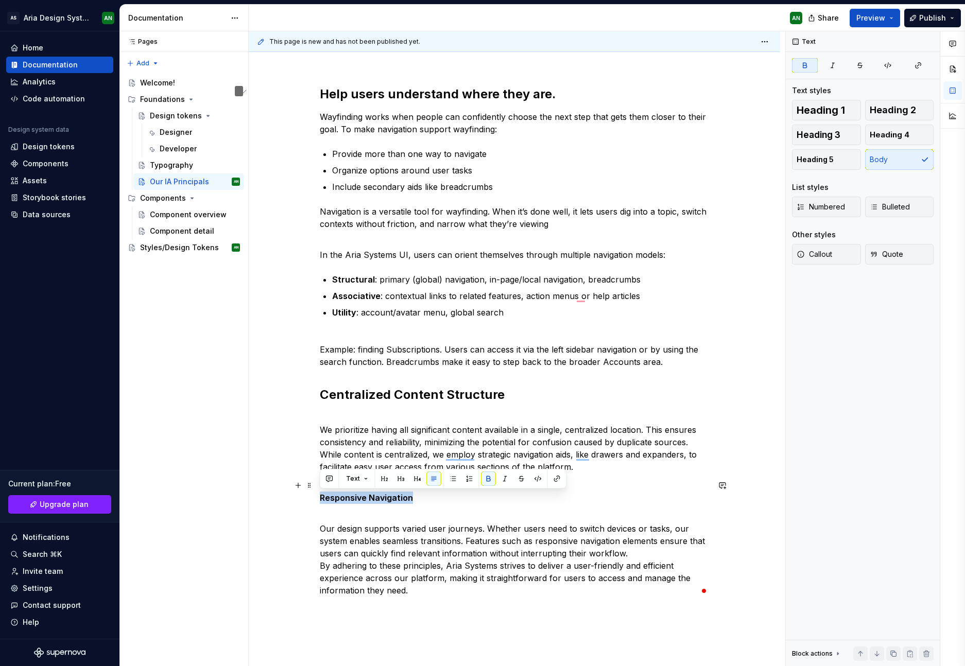
drag, startPoint x: 411, startPoint y: 498, endPoint x: 342, endPoint y: 502, distance: 68.6
click at [313, 498] on html "AS Aria Design System AN Home Documentation Analytics Code automation Design sy…" at bounding box center [482, 333] width 965 height 666
click at [434, 511] on p "Our design supports varied user journeys. Whether users need to switch devices …" at bounding box center [514, 553] width 389 height 87
drag, startPoint x: 412, startPoint y: 498, endPoint x: 329, endPoint y: 502, distance: 83.0
click at [321, 501] on p "Responsive Navigation" at bounding box center [514, 491] width 389 height 25
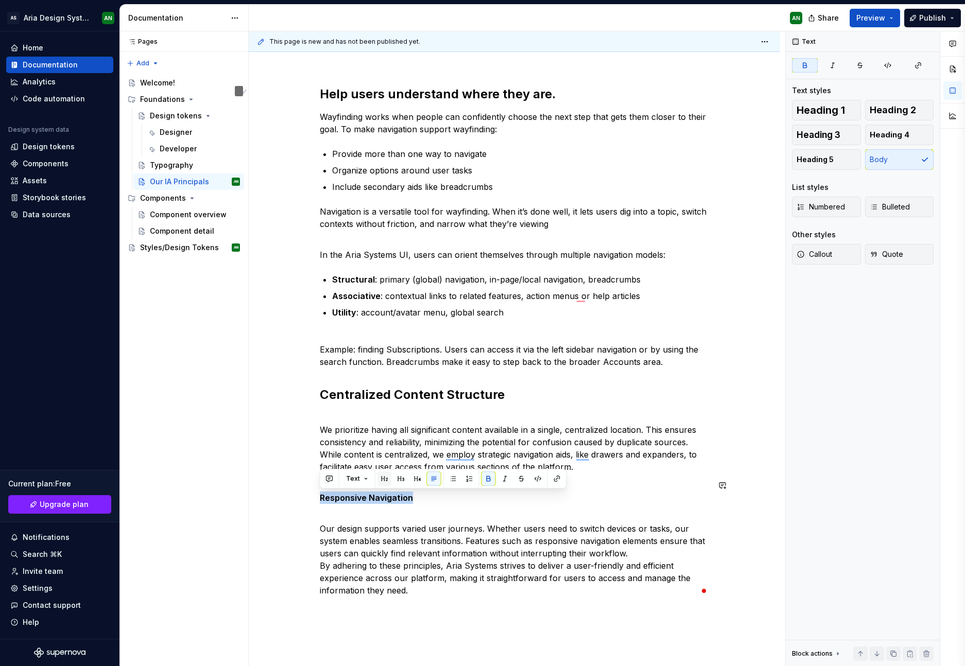
click at [384, 478] on button "button" at bounding box center [384, 479] width 14 height 14
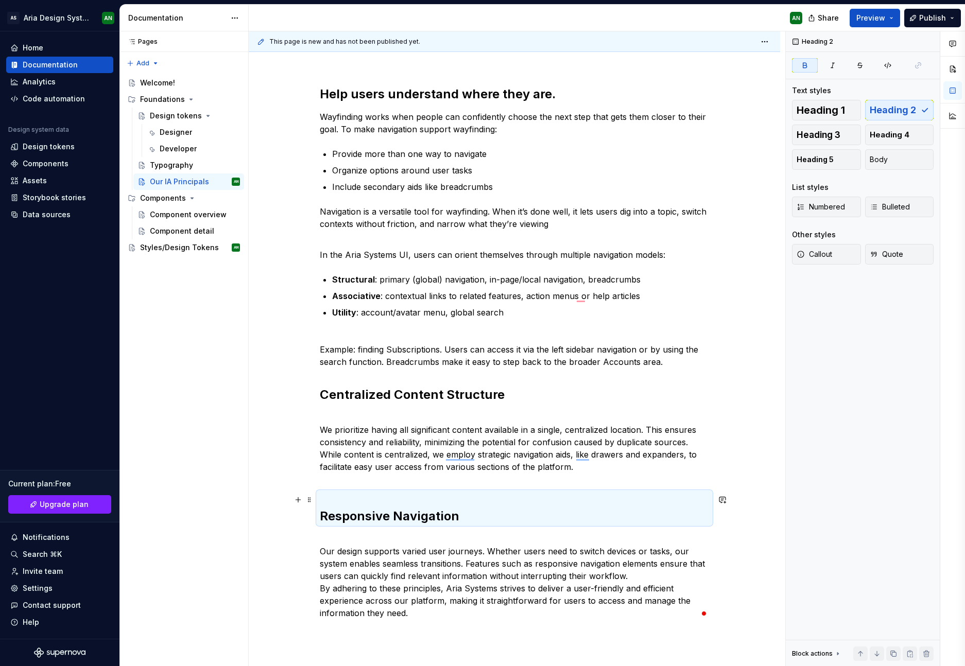
click at [403, 497] on h2 "Responsive Navigation" at bounding box center [514, 508] width 389 height 33
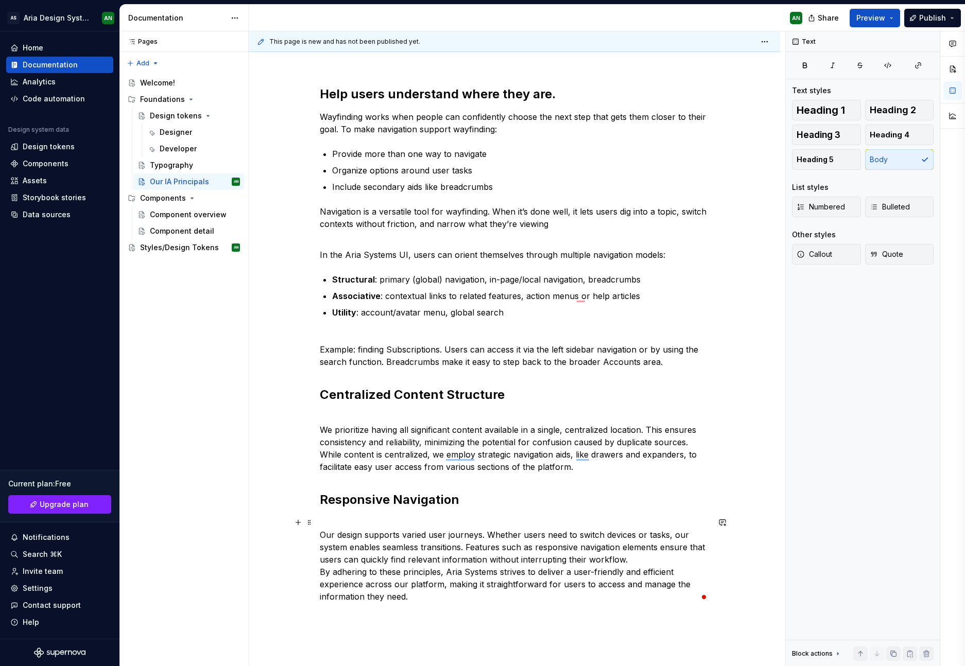
click at [480, 555] on p "Our design supports varied user journeys. Whether users need to switch devices …" at bounding box center [514, 559] width 389 height 87
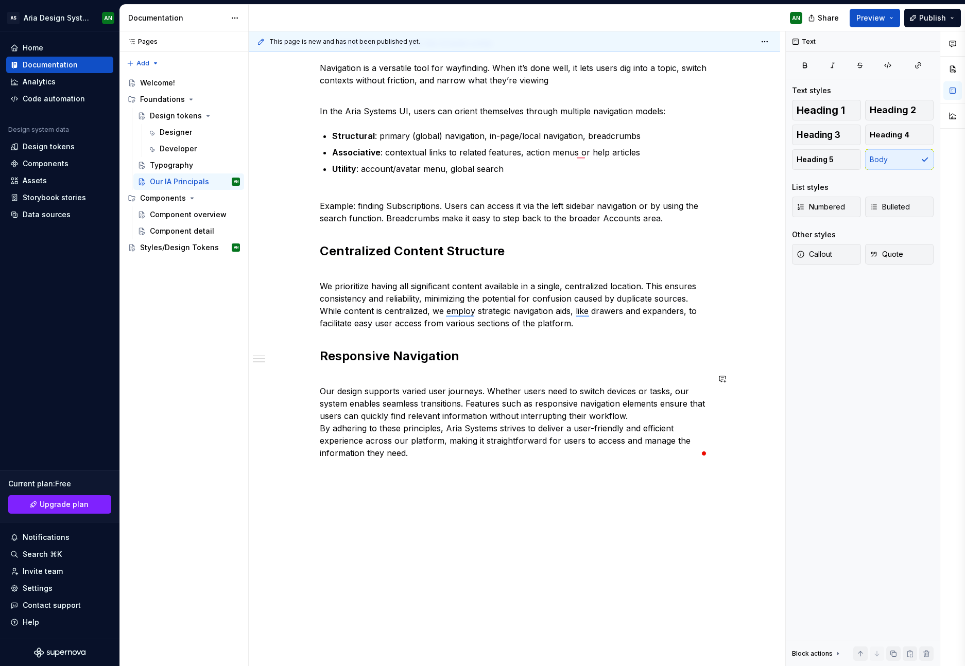
scroll to position [263, 0]
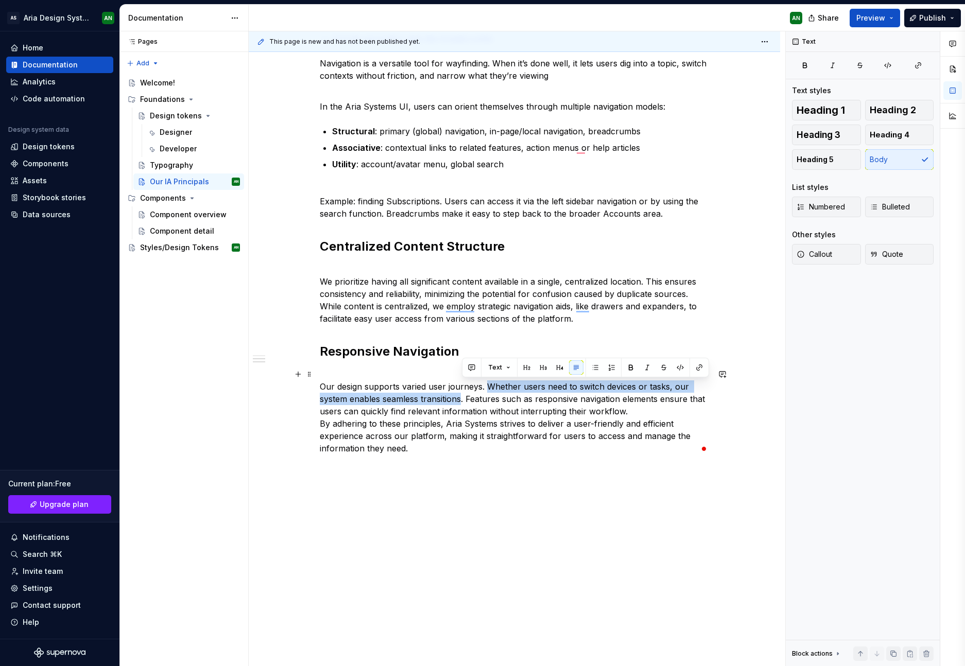
drag, startPoint x: 487, startPoint y: 387, endPoint x: 462, endPoint y: 401, distance: 27.9
click at [462, 401] on p "Our design supports varied user journeys. Whether users need to switch devices …" at bounding box center [514, 411] width 389 height 87
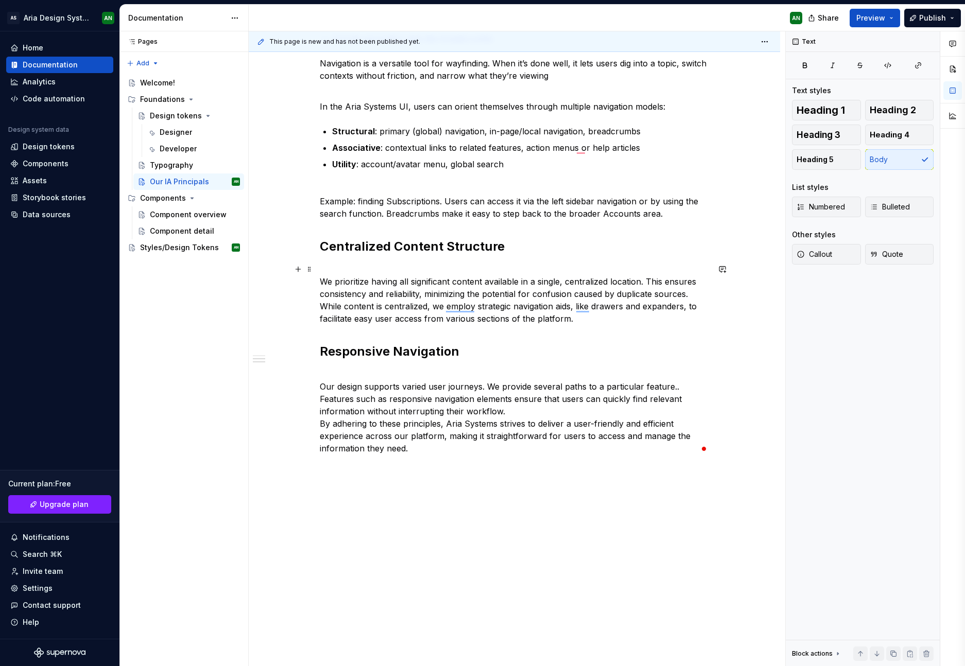
click at [591, 321] on p "We prioritize having all significant content available in a single, centralized…" at bounding box center [514, 294] width 389 height 62
click at [475, 451] on p "Our design supports varied user journeys. We provide several paths to a particu…" at bounding box center [514, 411] width 389 height 87
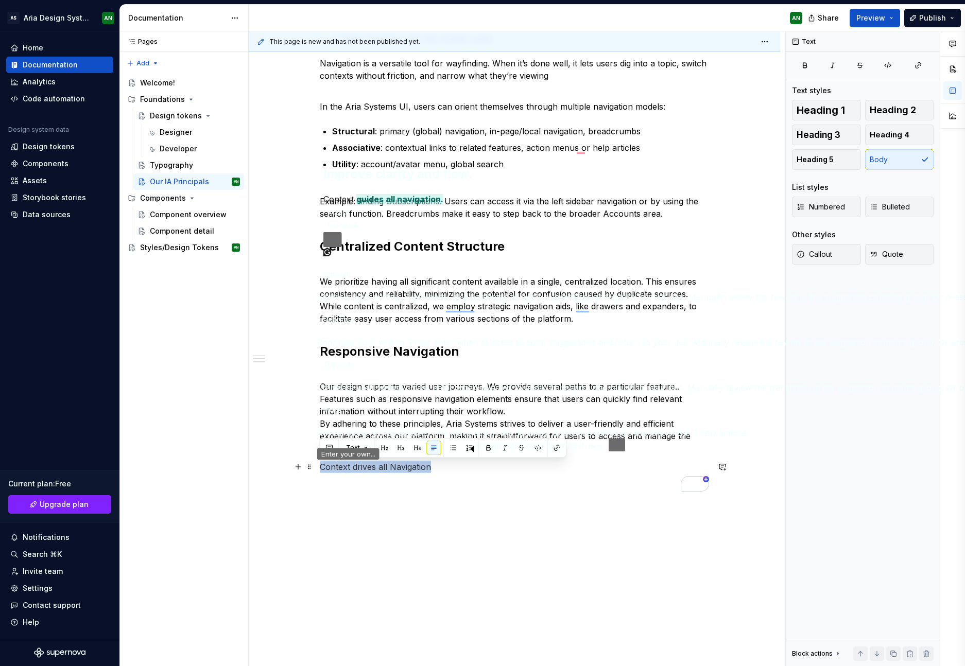
drag, startPoint x: 432, startPoint y: 465, endPoint x: 321, endPoint y: 467, distance: 111.2
click at [319, 466] on div "Help users understand where they are. Wayfinding works when people can confiden…" at bounding box center [514, 308] width 531 height 791
click at [379, 444] on button "button" at bounding box center [384, 448] width 14 height 14
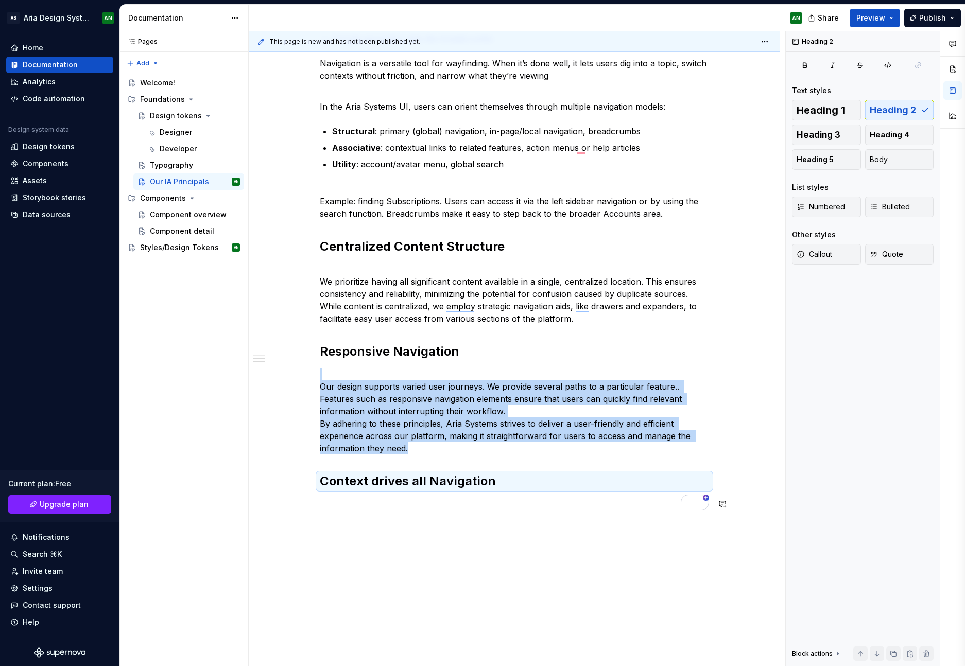
click at [508, 512] on div "Help users understand where they are. Wayfinding works when people can confiden…" at bounding box center [514, 230] width 389 height 585
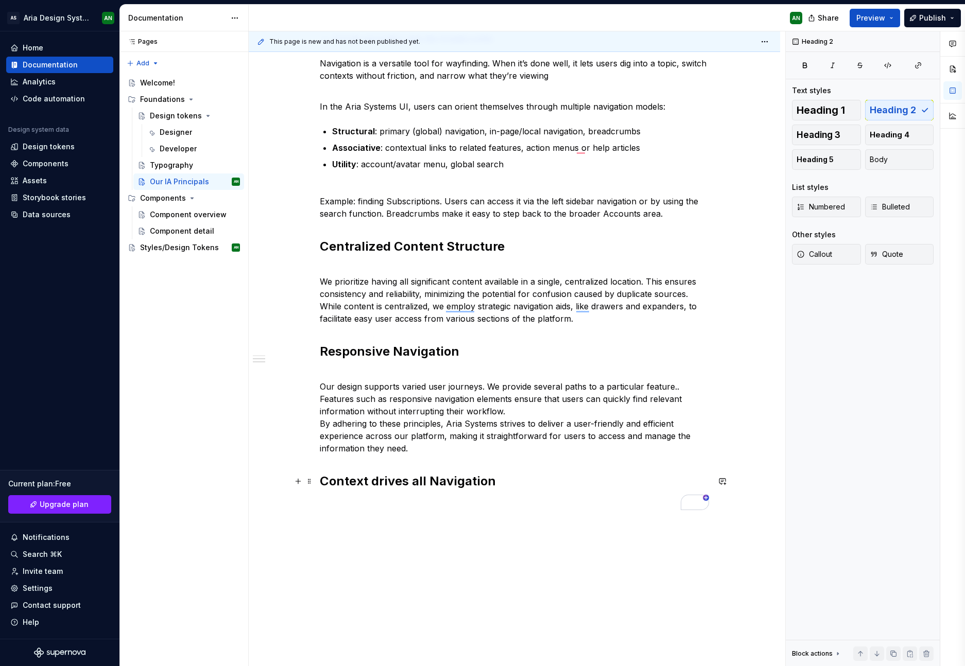
click at [539, 485] on h2 "Context drives all Navigation" at bounding box center [514, 481] width 389 height 16
click at [497, 480] on h2 "Context drives all Navigation" at bounding box center [514, 481] width 389 height 16
click at [368, 505] on p "We have adapted context driven navigation" at bounding box center [514, 504] width 389 height 12
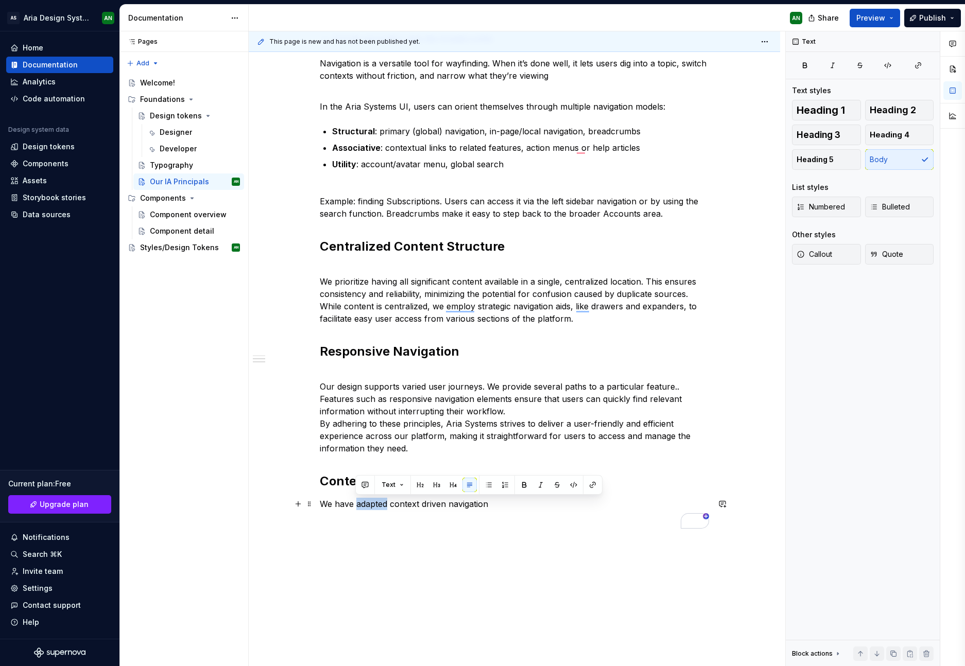
click at [368, 505] on p "We have adapted context driven navigation" at bounding box center [514, 504] width 389 height 12
click at [514, 503] on p "We have implemented context driven navigation" at bounding box center [514, 504] width 389 height 12
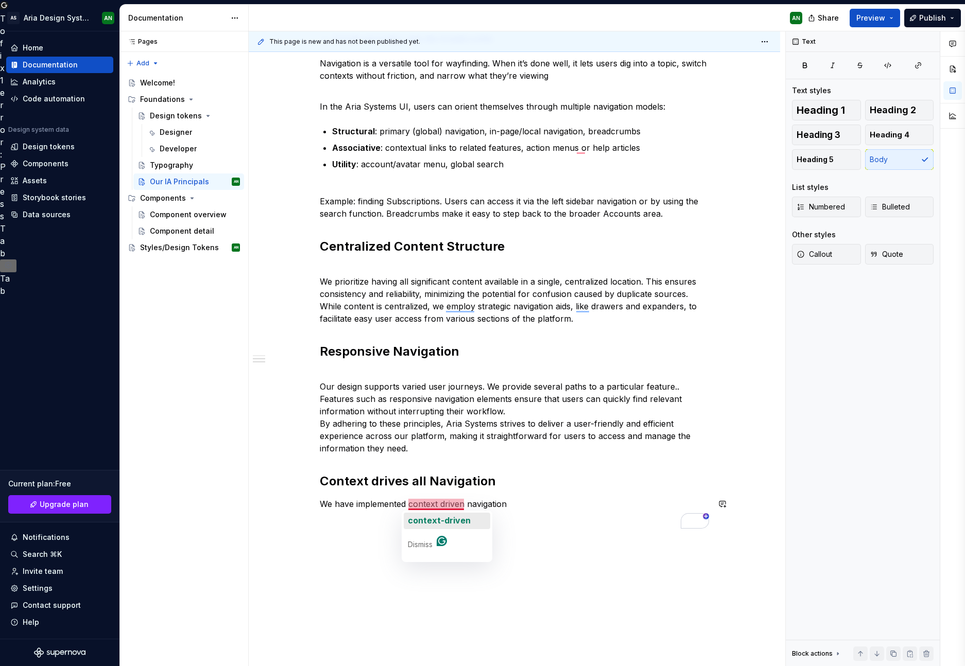
click at [435, 518] on span "context-driven" at bounding box center [439, 520] width 63 height 10
click at [520, 505] on p "We have implemented context-driven navigation" at bounding box center [514, 504] width 389 height 12
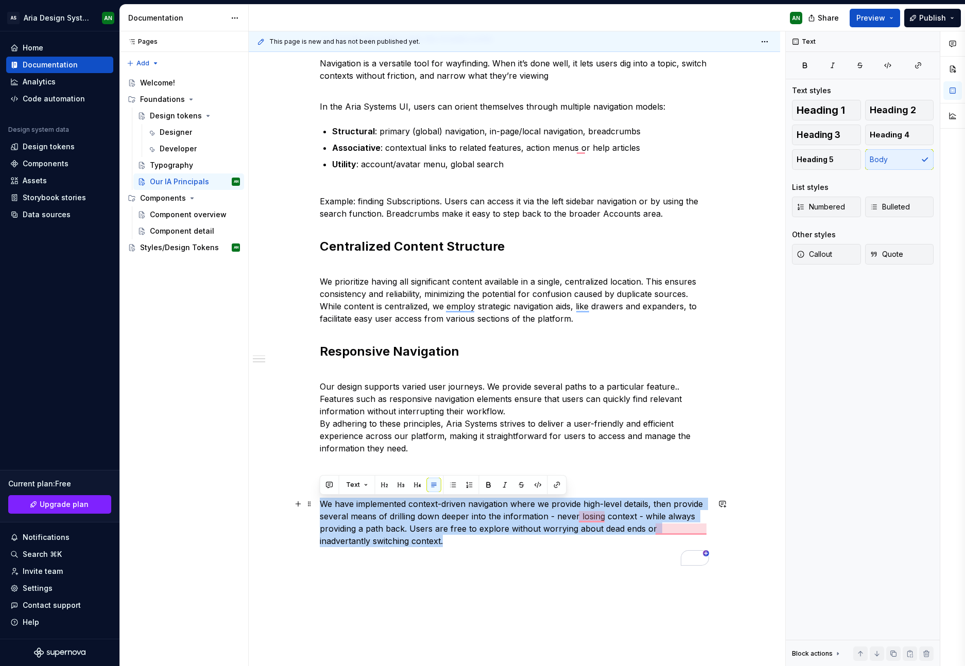
drag, startPoint x: 393, startPoint y: 543, endPoint x: 317, endPoint y: 506, distance: 85.0
click at [317, 506] on div "Help users understand where they are. Wayfinding works when people can confiden…" at bounding box center [514, 345] width 531 height 865
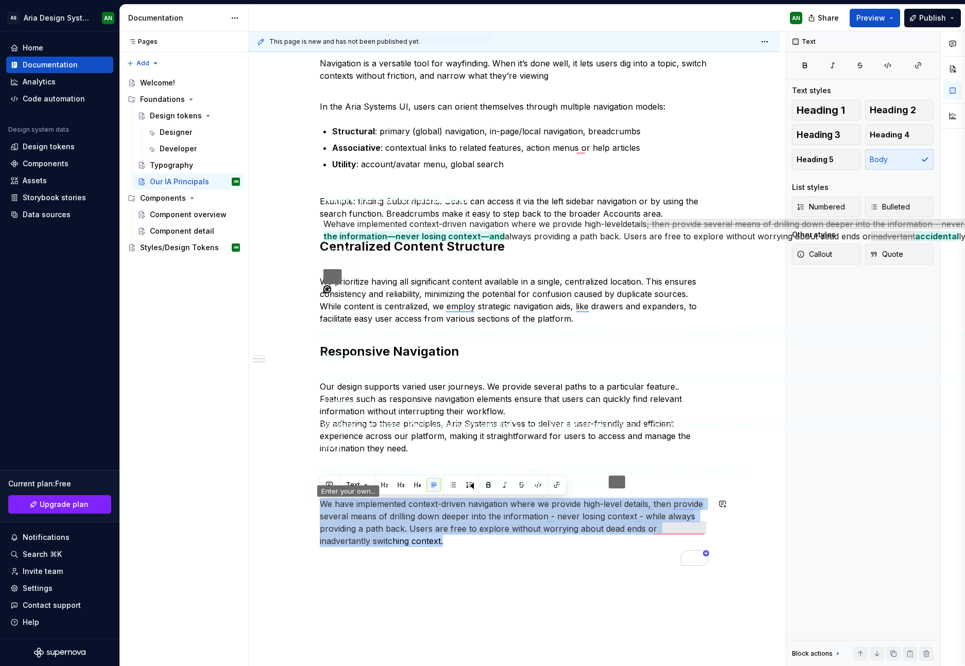
click at [340, 317] on span "Improve" at bounding box center [337, 311] width 28 height 11
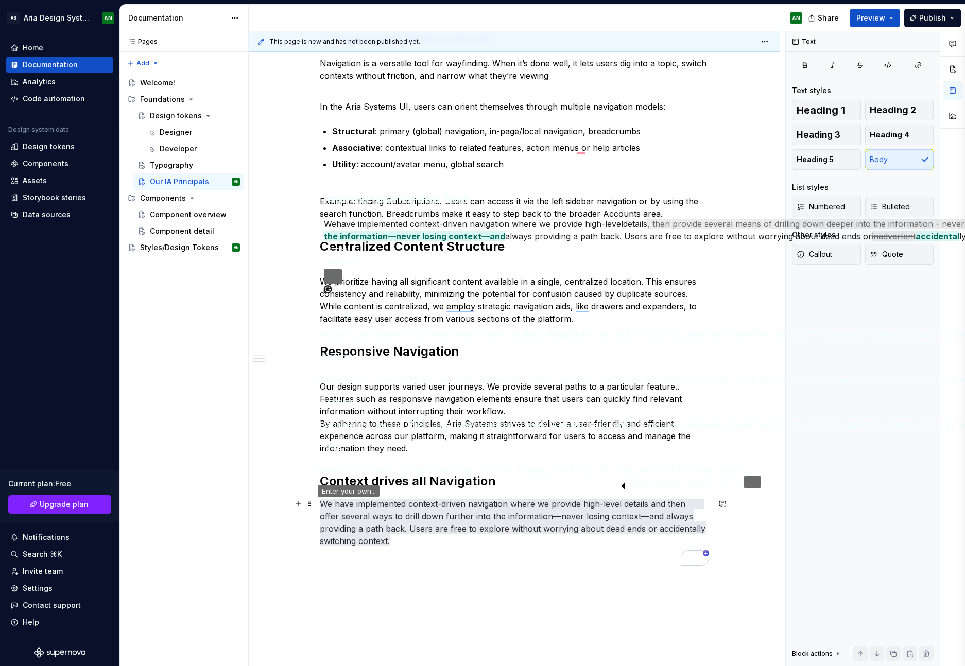
click at [359, 542] on p "We have implemented context-driven navigation where we provide high-level detai…" at bounding box center [514, 522] width 389 height 49
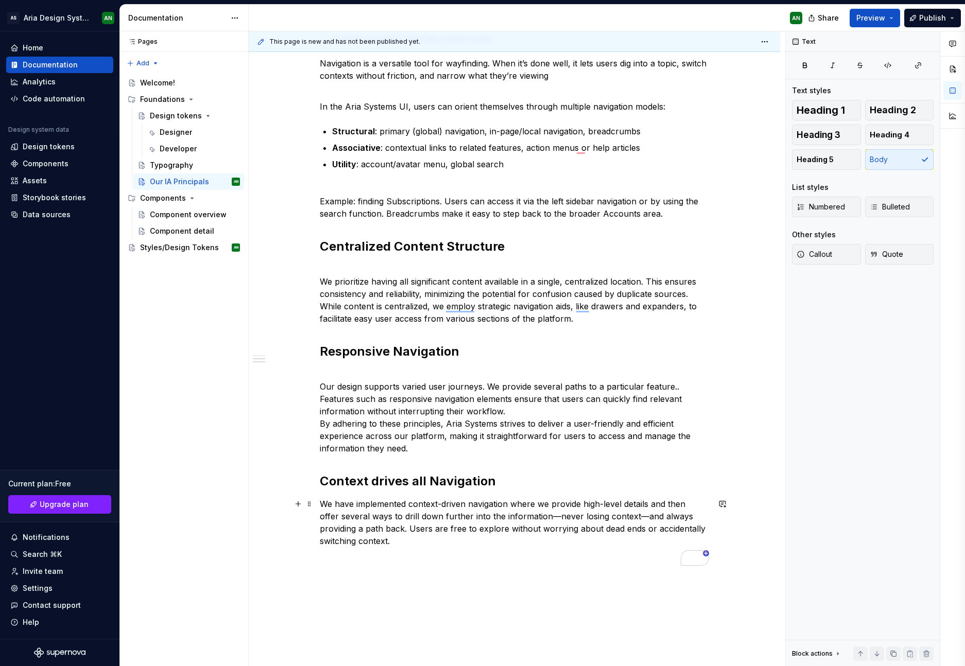
click at [347, 543] on p "We have implemented context-driven navigation where we provide high-level detai…" at bounding box center [514, 522] width 389 height 49
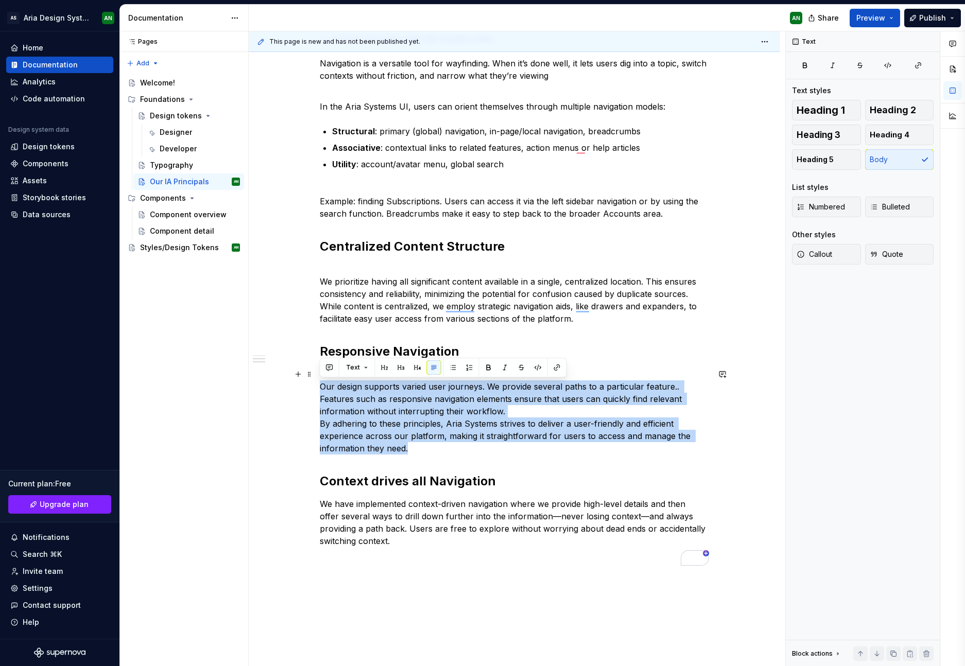
drag, startPoint x: 408, startPoint y: 449, endPoint x: 316, endPoint y: 388, distance: 110.4
click at [314, 387] on html "AS Aria Design System AN Home Documentation Analytics Code automation Design sy…" at bounding box center [482, 333] width 965 height 666
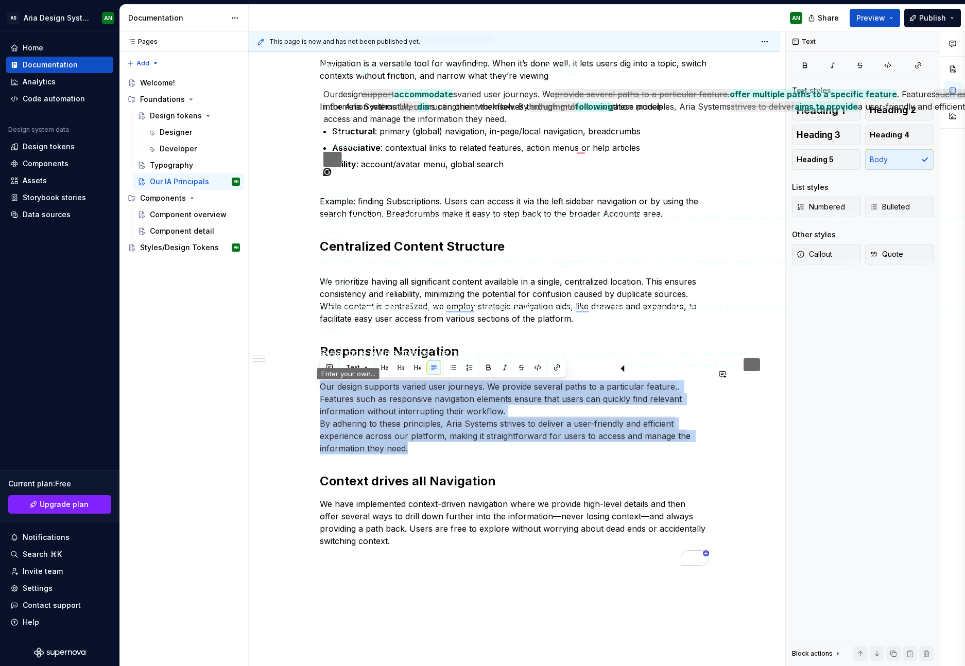
click at [339, 199] on span "Improve" at bounding box center [337, 193] width 28 height 11
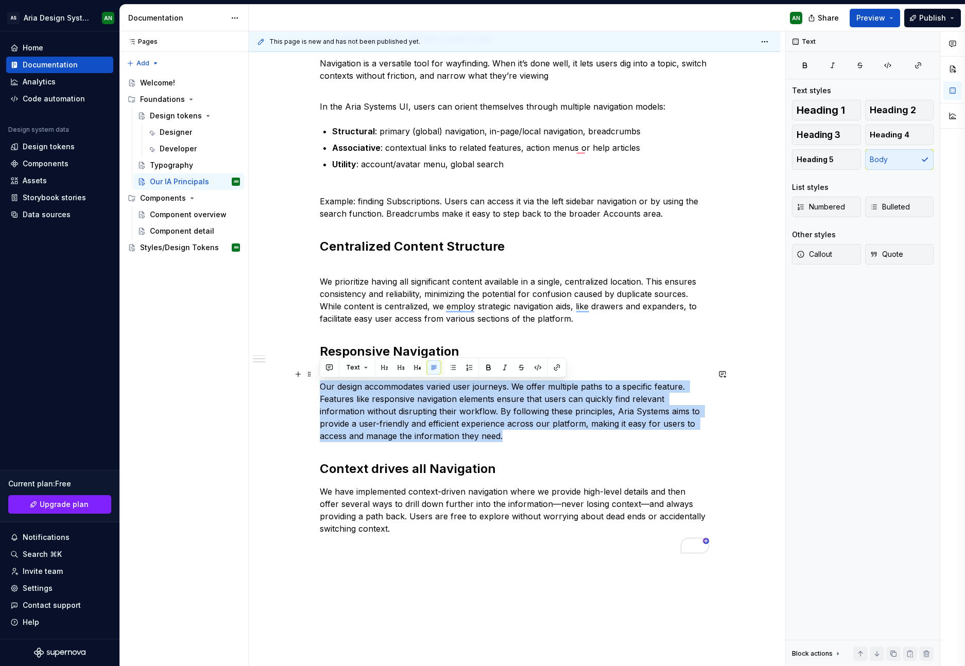
drag, startPoint x: 502, startPoint y: 437, endPoint x: 320, endPoint y: 390, distance: 188.2
click at [320, 390] on p "Our design accommodates varied user journeys. We offer multiple paths to a spec…" at bounding box center [514, 405] width 389 height 74
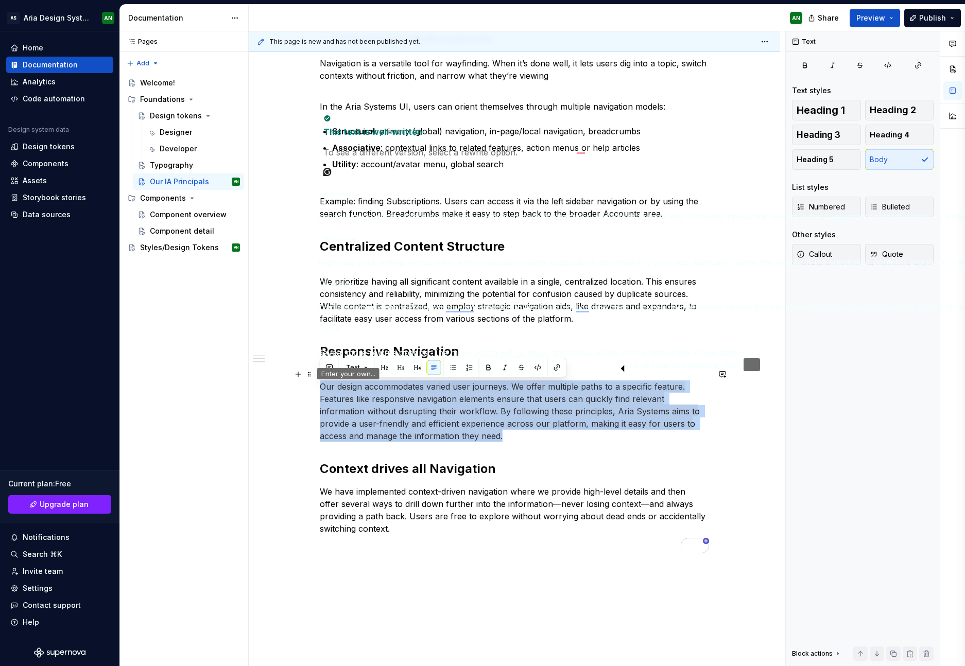
click at [581, 433] on p "Our design accommodates varied user journeys. We offer multiple paths to a spec…" at bounding box center [514, 405] width 389 height 74
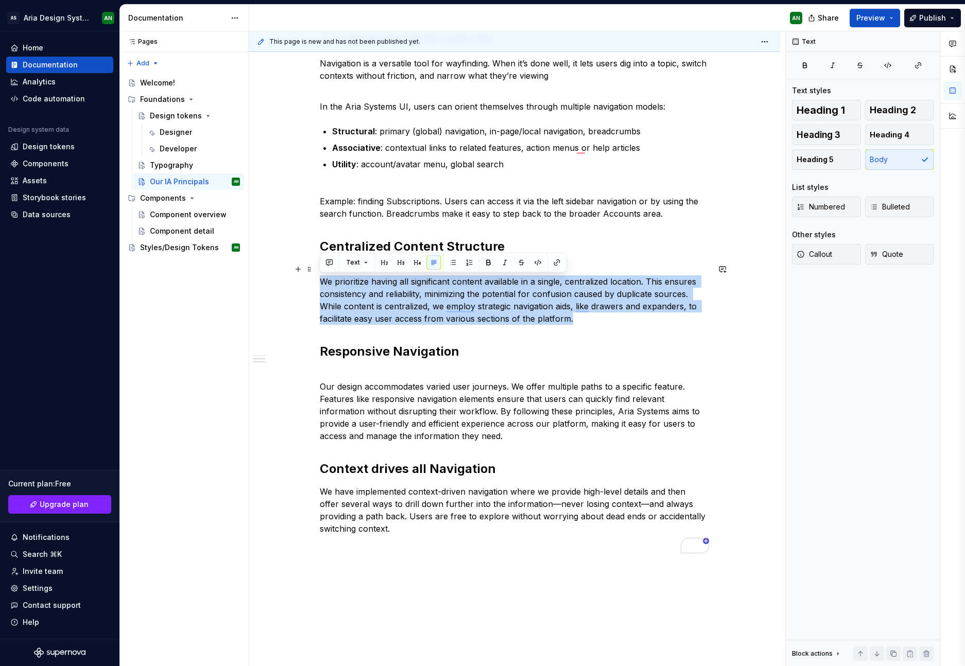
drag, startPoint x: 571, startPoint y: 318, endPoint x: 317, endPoint y: 279, distance: 256.9
click at [317, 279] on div "Help users understand where they are. Wayfinding works when people can confiden…" at bounding box center [514, 339] width 531 height 853
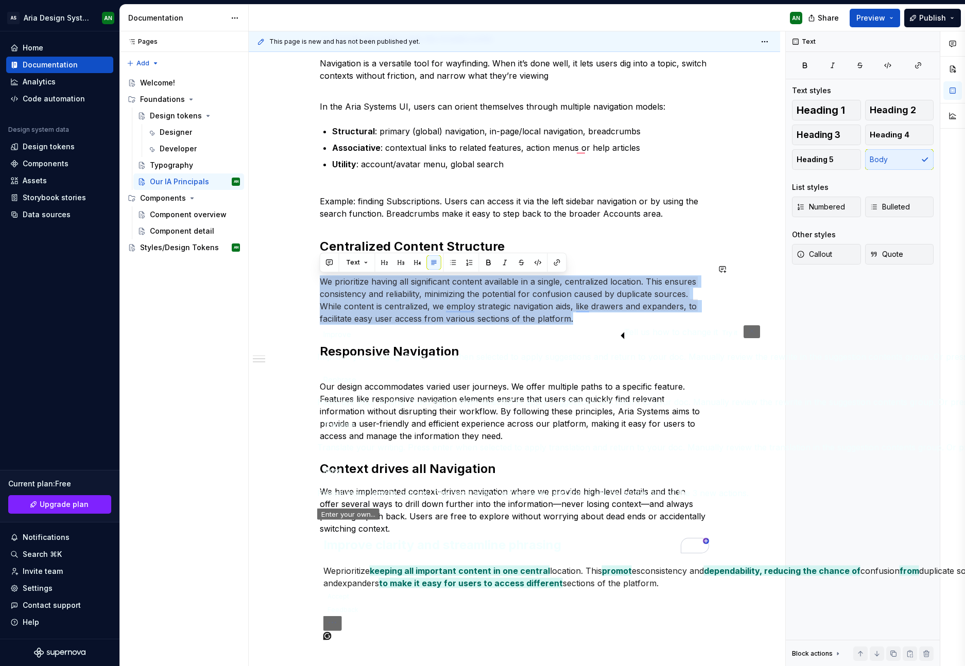
click at [352, 591] on button "Accept" at bounding box center [338, 597] width 30 height 12
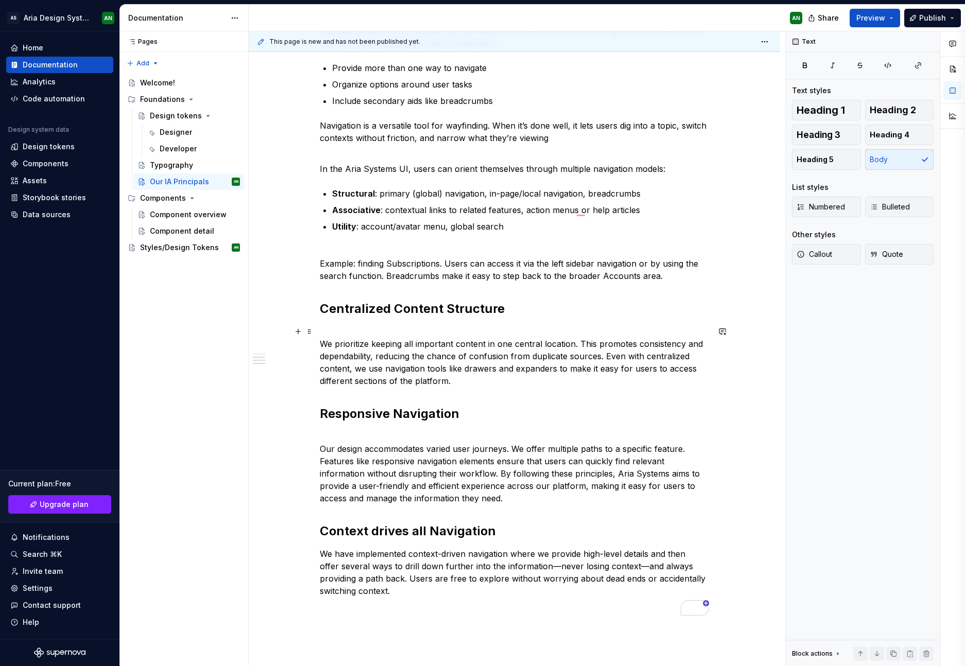
scroll to position [0, 0]
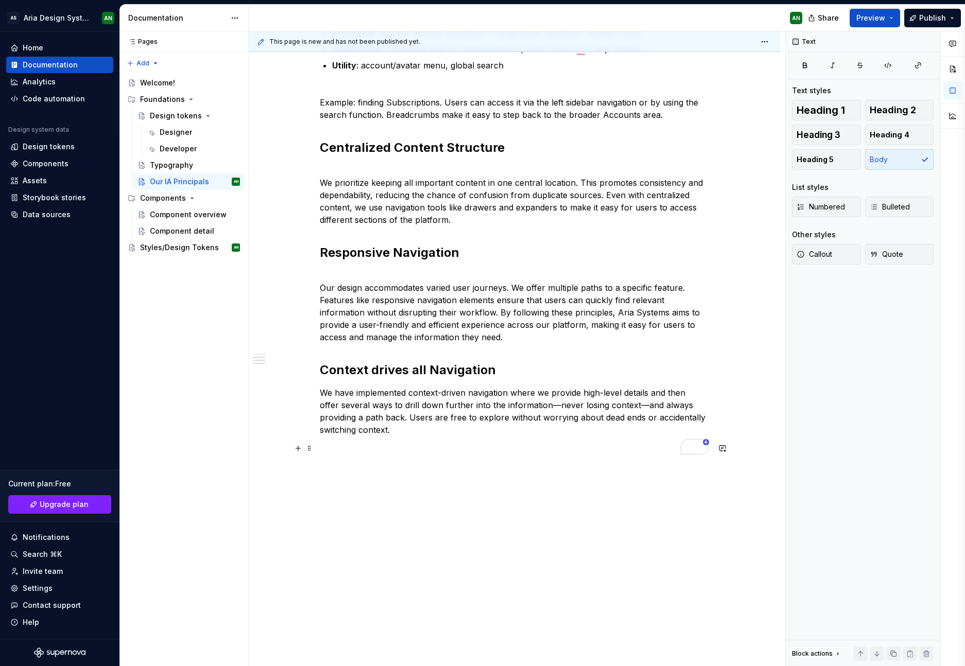
click at [487, 446] on p "To enrich screen reader interactions, please activate Accessibility in Grammarl…" at bounding box center [514, 448] width 389 height 12
drag, startPoint x: 432, startPoint y: 450, endPoint x: 294, endPoint y: 440, distance: 138.4
click at [294, 440] on div "Help users understand where they are. Wayfinding works when people can confiden…" at bounding box center [514, 240] width 531 height 853
click at [382, 427] on button "button" at bounding box center [384, 429] width 14 height 14
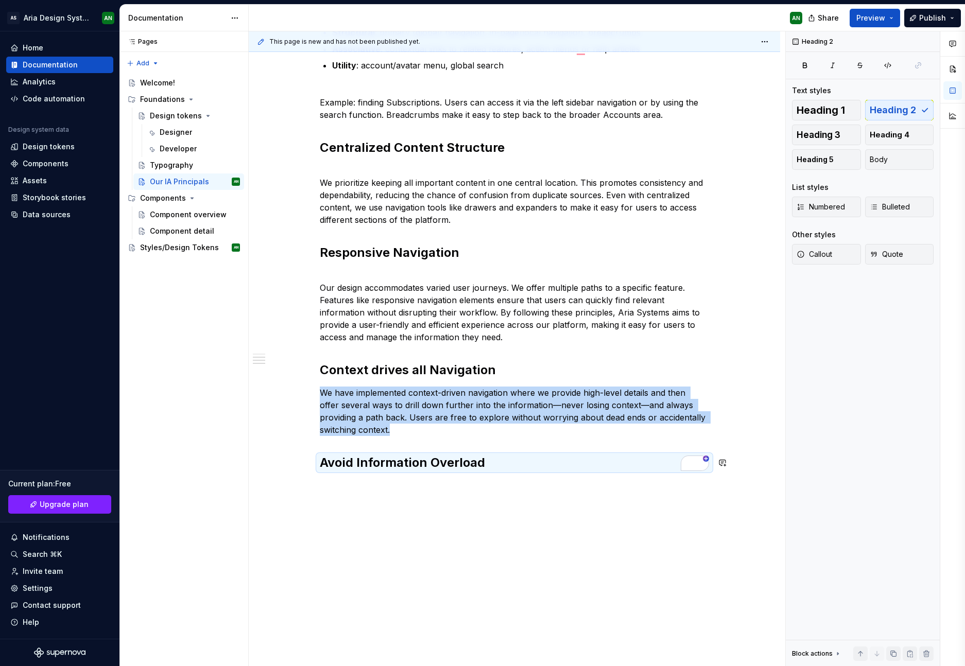
click at [502, 481] on div "Help users understand where they are. Wayfinding works when people can confiden…" at bounding box center [514, 161] width 389 height 645
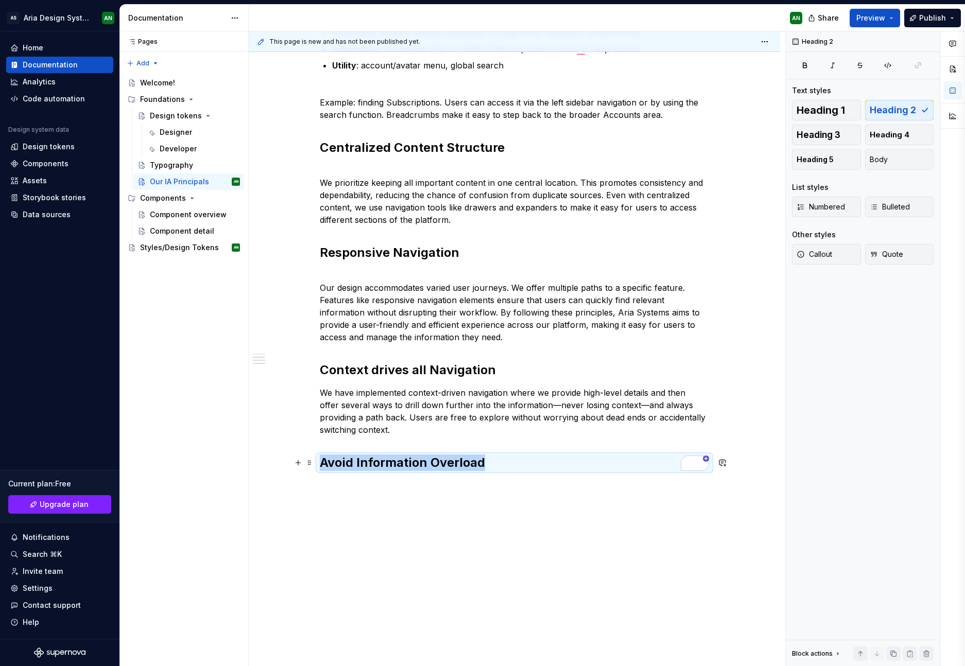
click at [507, 469] on h2 "Avoid Information Overload" at bounding box center [514, 463] width 389 height 16
click at [508, 463] on h2 "Avoid Information Overload" at bounding box center [514, 463] width 389 height 16
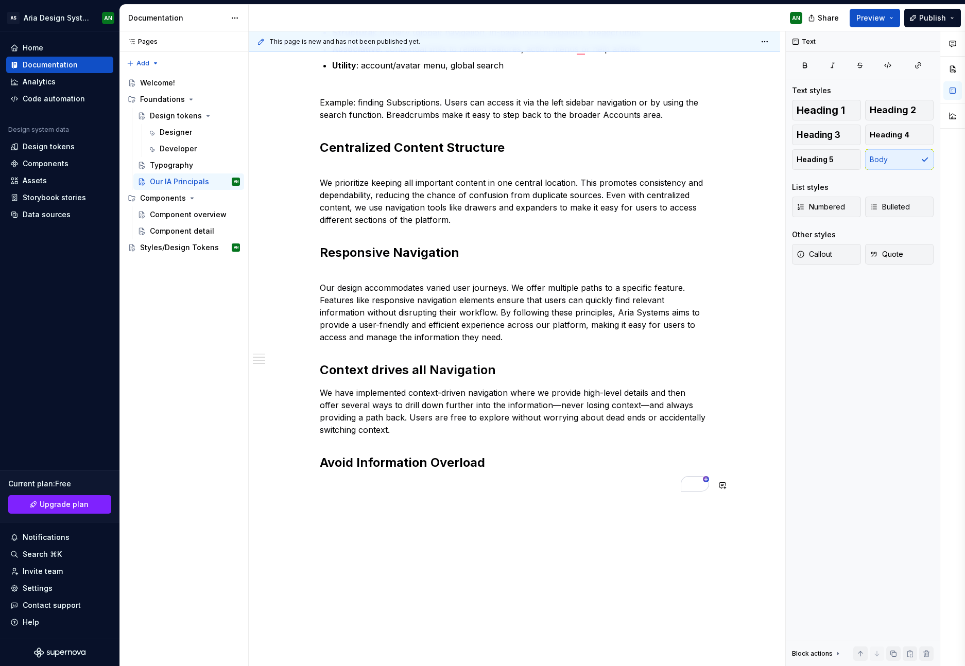
click at [503, 492] on div "Help users understand where they are. Wayfinding works when people can confiden…" at bounding box center [514, 171] width 389 height 665
click at [505, 487] on p "To enrich screen reader interactions, please activate Accessibility in Grammarl…" at bounding box center [514, 485] width 389 height 12
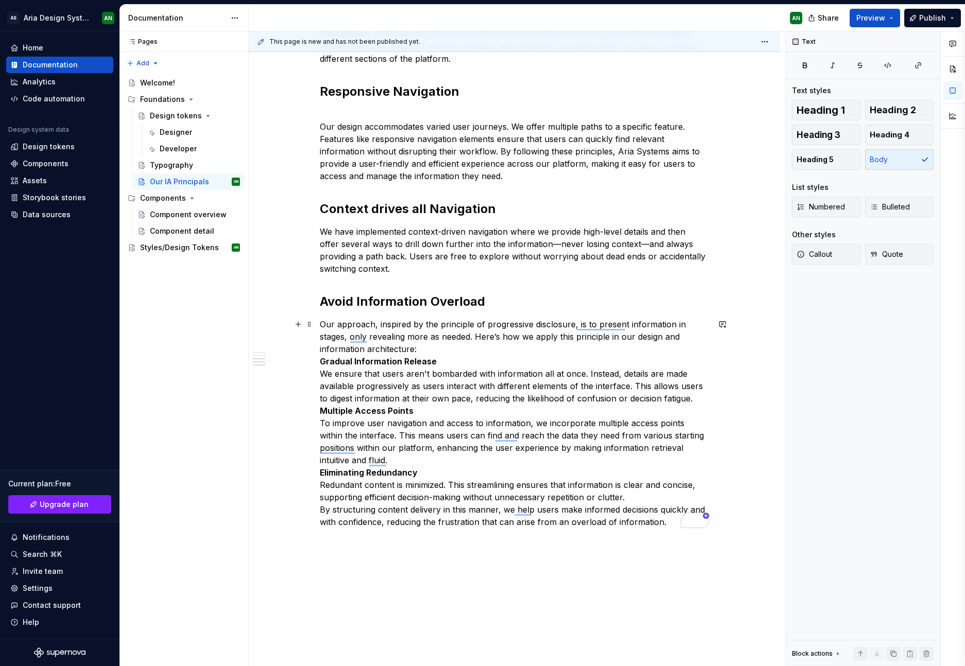
scroll to position [597, 0]
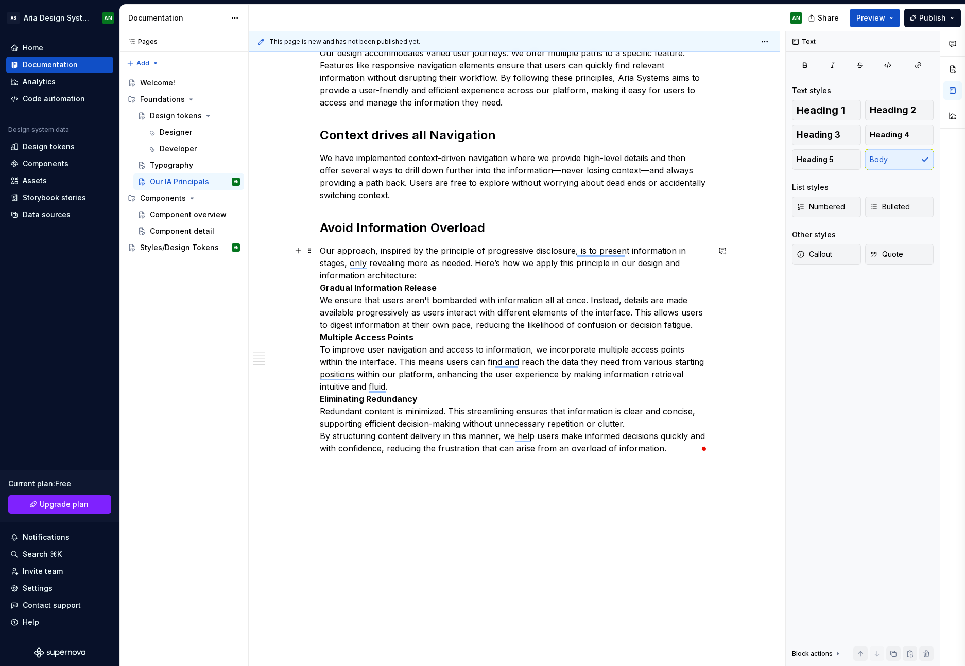
click at [423, 275] on p "Our approach, inspired by the principle of progressive disclosure, is to presen…" at bounding box center [514, 350] width 389 height 210
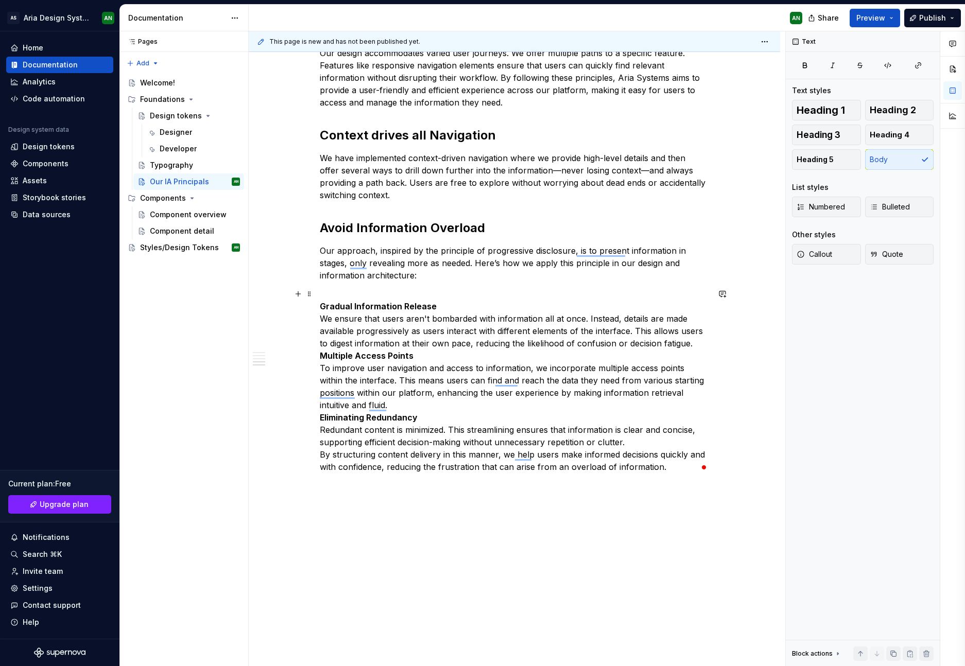
click at [440, 306] on p "Gradual Information Release We ensure that users aren't bombarded with informat…" at bounding box center [514, 380] width 389 height 185
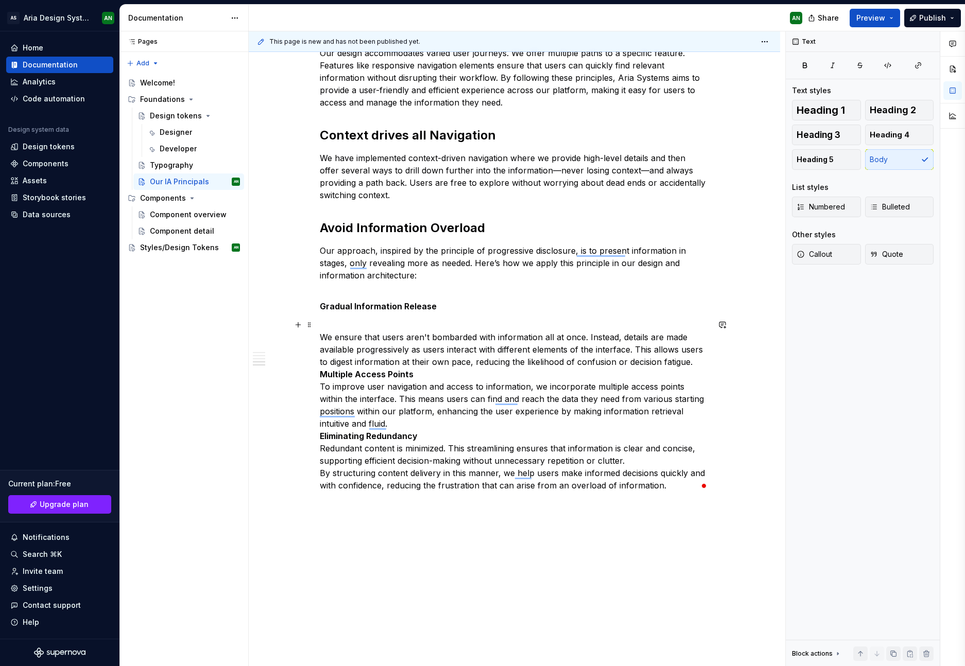
click at [710, 363] on div "Help users understand where they are. Wayfinding works when people can confiden…" at bounding box center [514, 141] width 531 height 1125
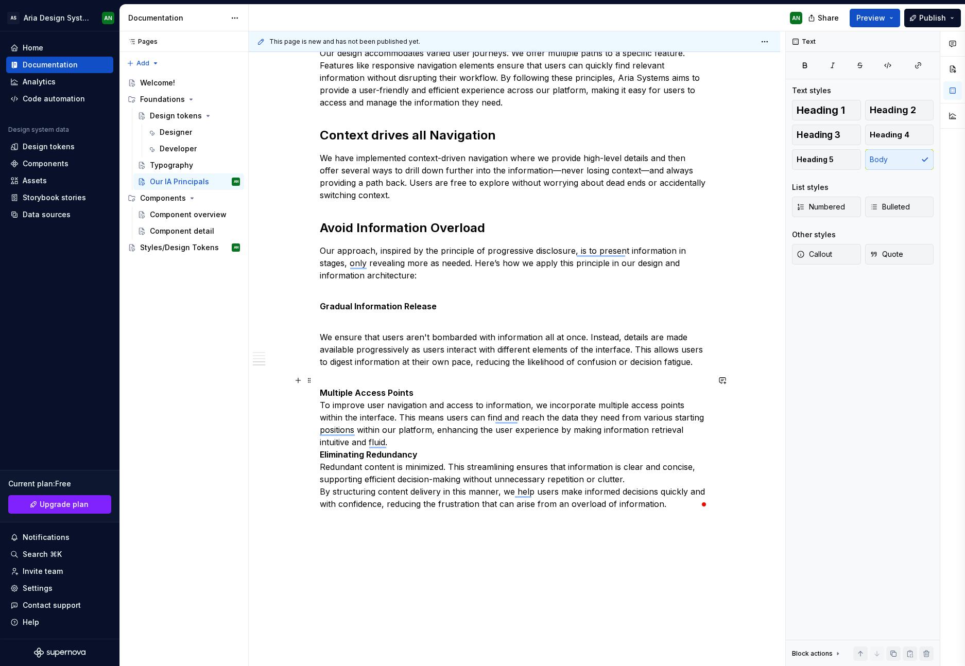
click at [413, 393] on p "Multiple Access Points To improve user navigation and access to information, we…" at bounding box center [514, 442] width 389 height 136
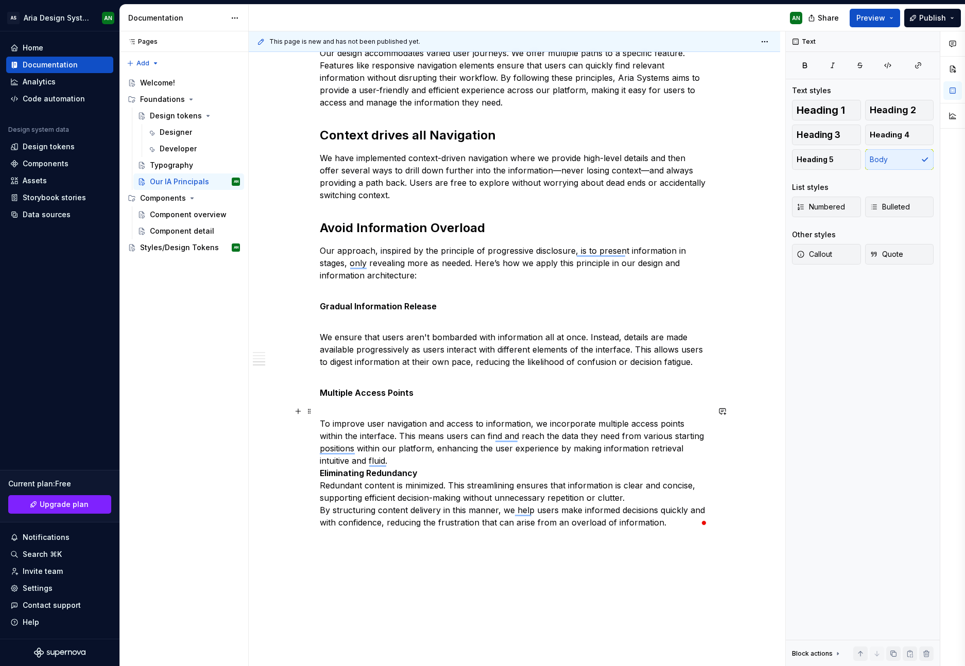
click at [404, 463] on p "To improve user navigation and access to information, we incorporate multiple a…" at bounding box center [514, 467] width 389 height 124
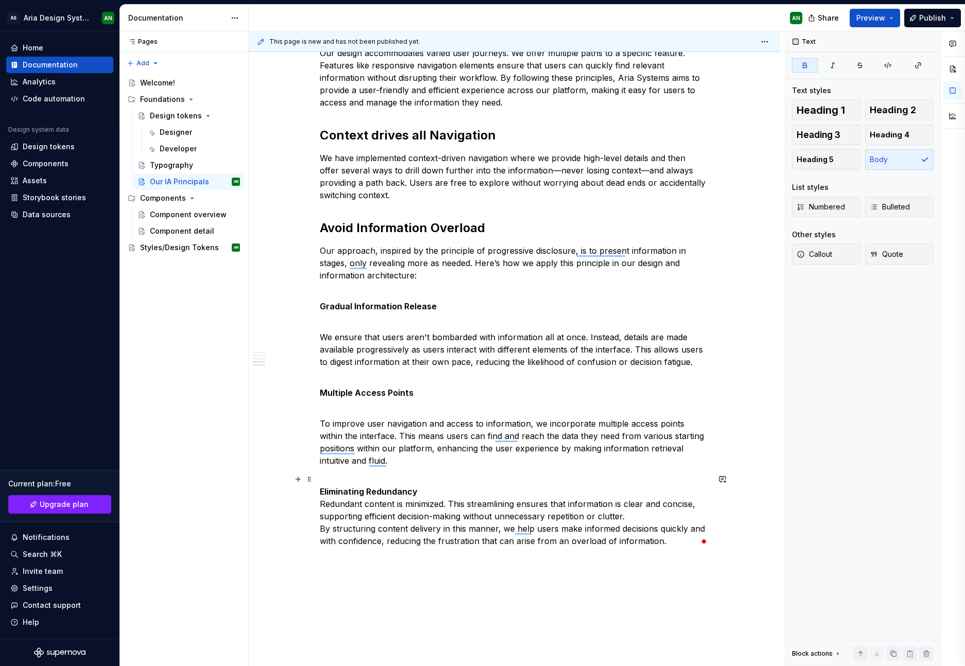
click at [432, 491] on p "Eliminating Redundancy Redundant content is minimized. This streamlining ensure…" at bounding box center [514, 510] width 389 height 74
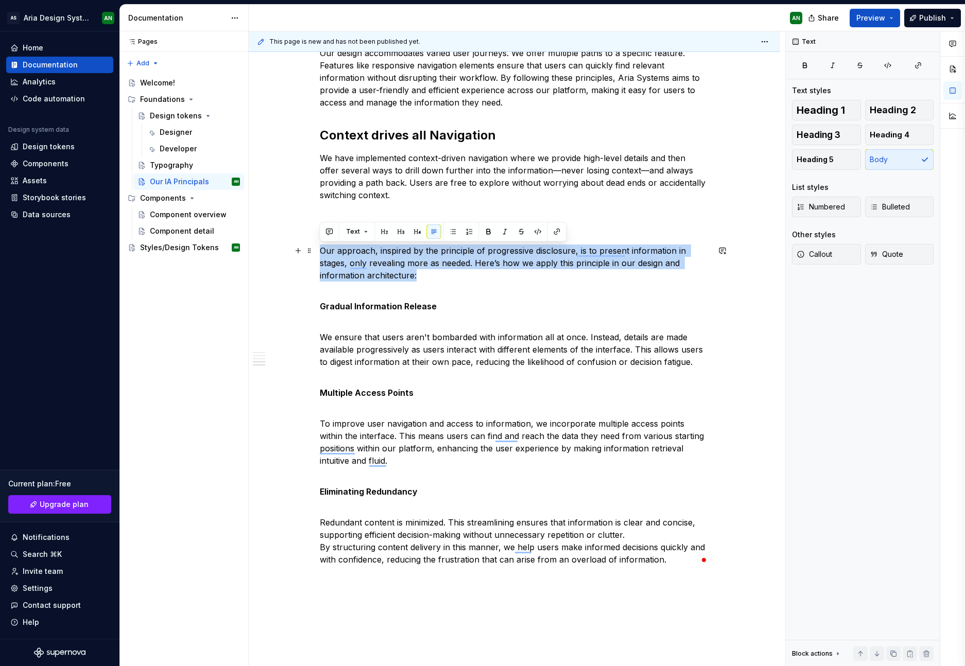
drag, startPoint x: 321, startPoint y: 249, endPoint x: 428, endPoint y: 275, distance: 110.3
click at [428, 275] on p "Our approach, inspired by the principle of progressive disclosure, is to presen…" at bounding box center [514, 263] width 389 height 37
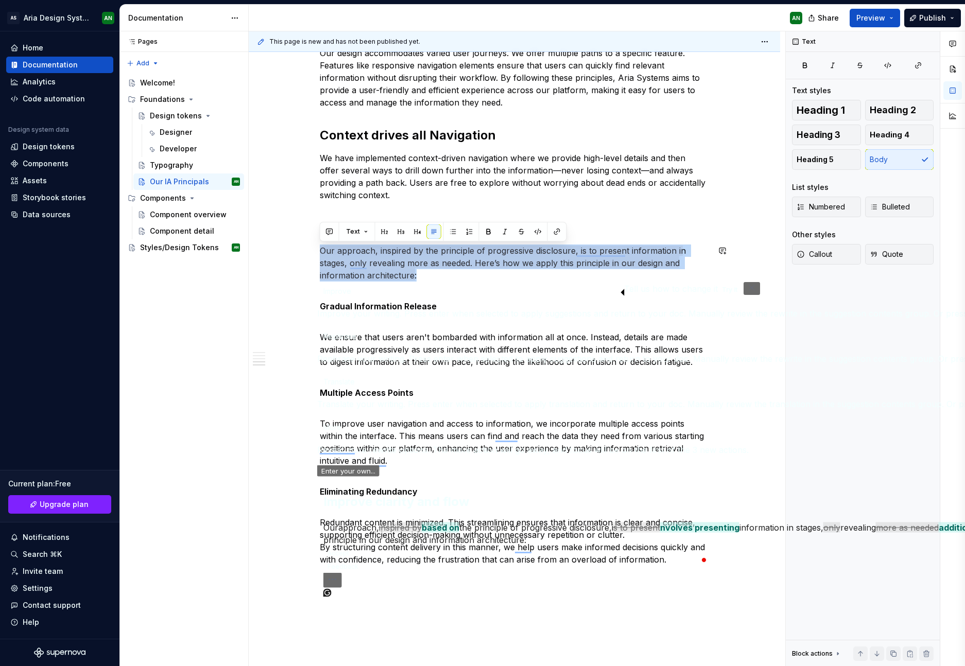
click at [352, 547] on button "Accept" at bounding box center [338, 553] width 30 height 12
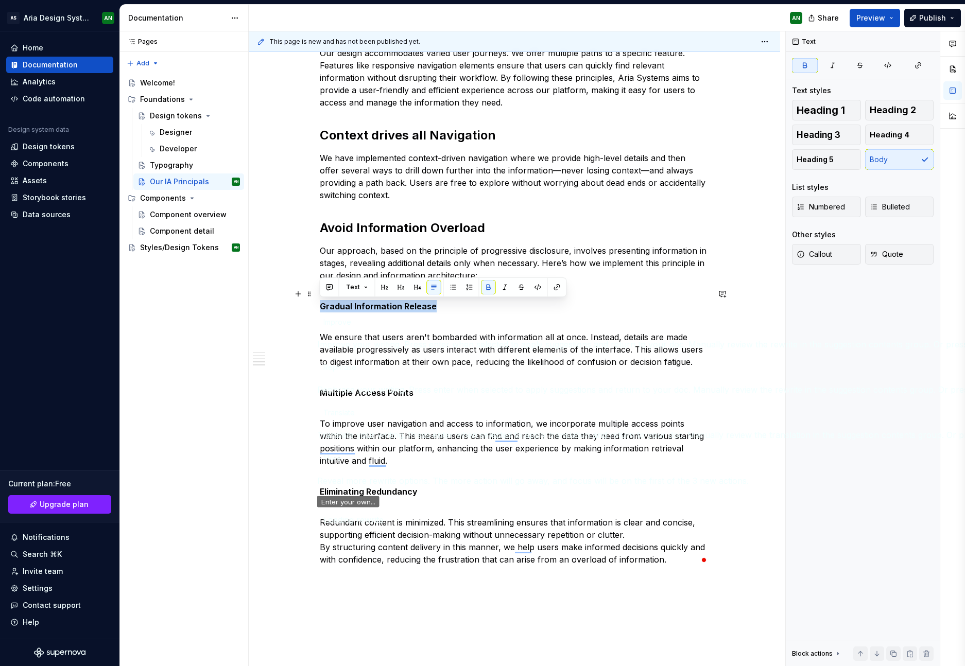
drag, startPoint x: 440, startPoint y: 307, endPoint x: 308, endPoint y: 304, distance: 132.4
click at [308, 304] on html "AS Aria Design System AN Home Documentation Analytics Code automation Design sy…" at bounding box center [482, 333] width 965 height 666
click at [401, 287] on button "button" at bounding box center [401, 287] width 14 height 14
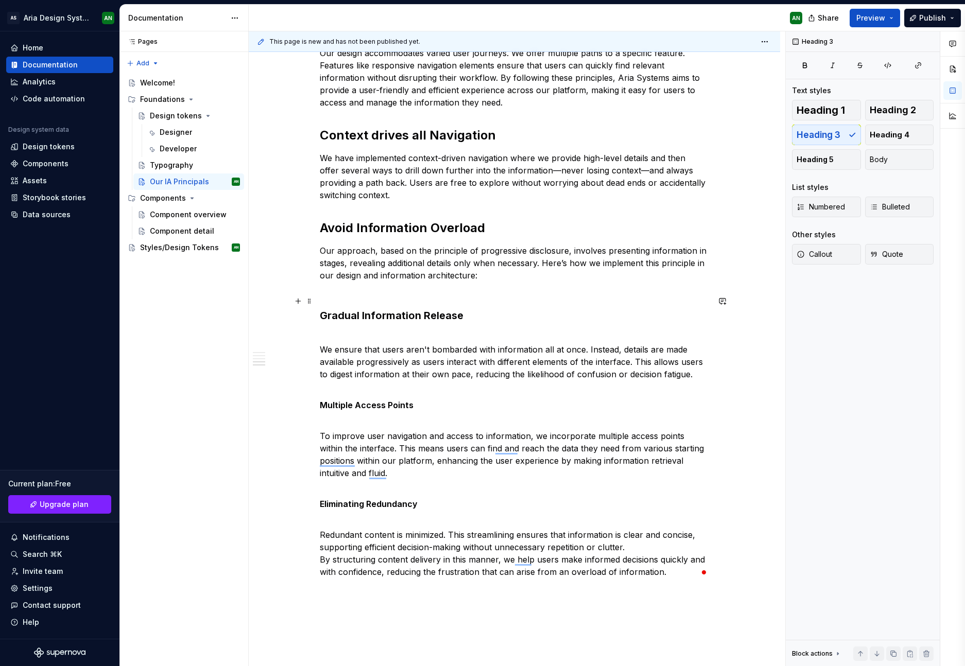
click at [380, 297] on h3 "Gradual Information Release" at bounding box center [514, 308] width 389 height 29
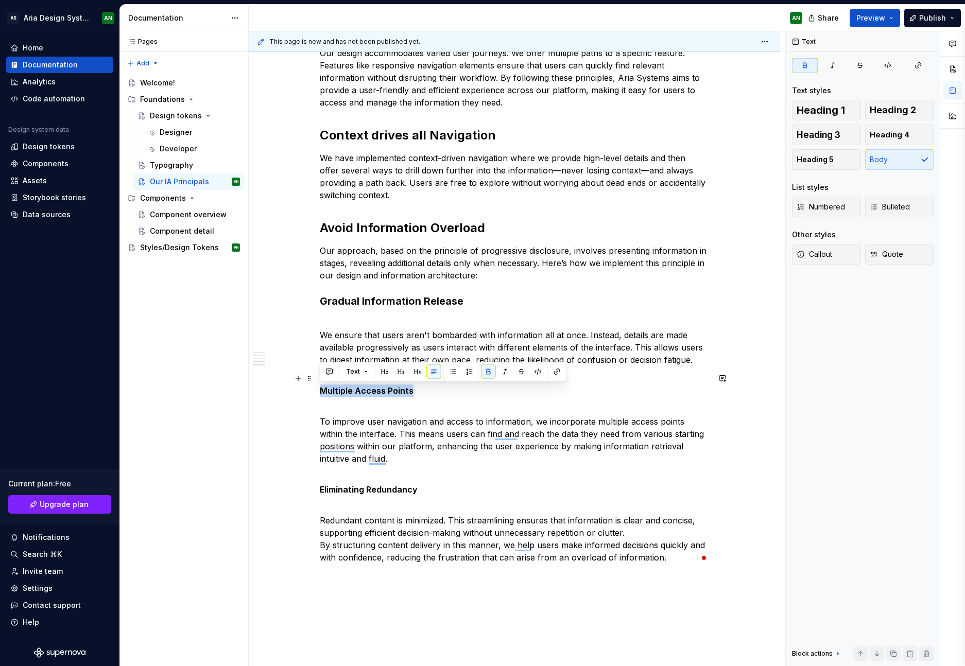
drag, startPoint x: 414, startPoint y: 390, endPoint x: 306, endPoint y: 387, distance: 107.1
click at [306, 387] on div "Help users understand where they are. Wayfinding works when people can confiden…" at bounding box center [514, 177] width 531 height 1197
click at [399, 370] on button "button" at bounding box center [401, 372] width 14 height 14
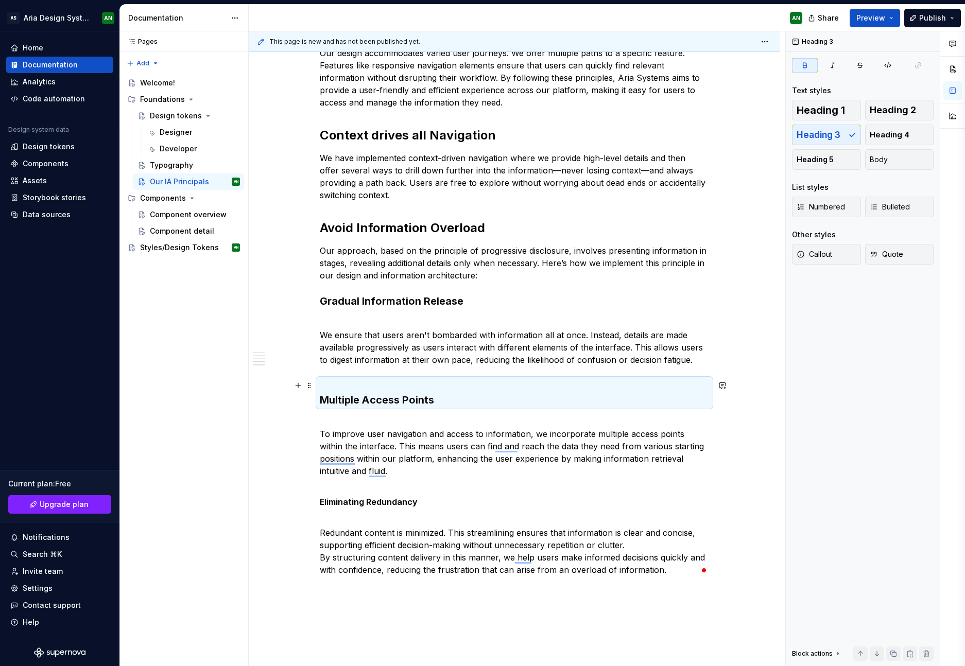
click at [380, 384] on h3 "Multiple Access Points" at bounding box center [514, 392] width 389 height 29
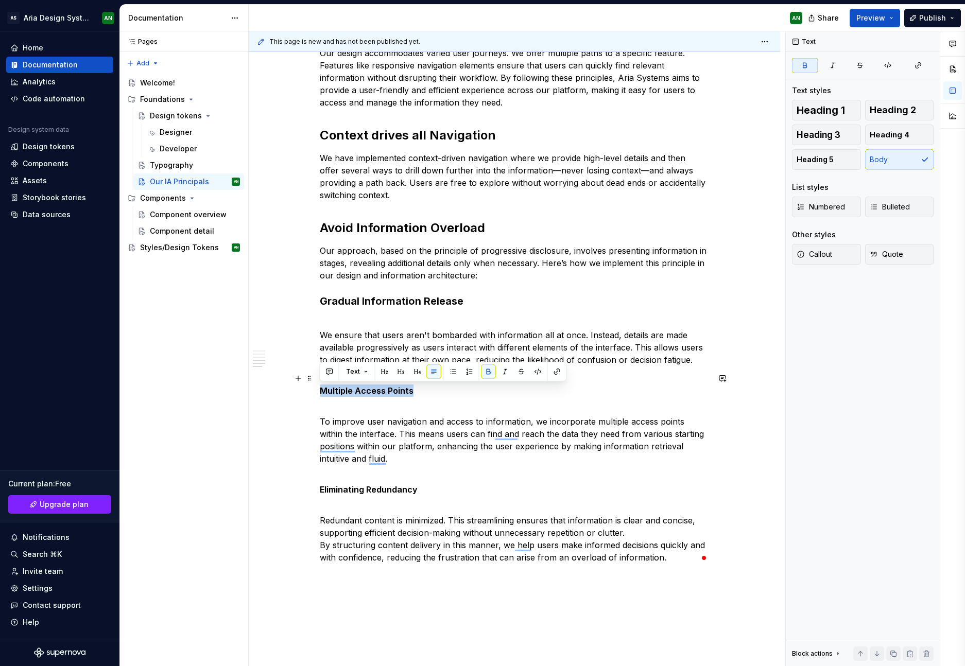
drag, startPoint x: 415, startPoint y: 390, endPoint x: 319, endPoint y: 390, distance: 95.8
click at [306, 388] on div "Help users understand where they are. Wayfinding works when people can confiden…" at bounding box center [514, 177] width 531 height 1197
click at [402, 373] on button "button" at bounding box center [401, 372] width 14 height 14
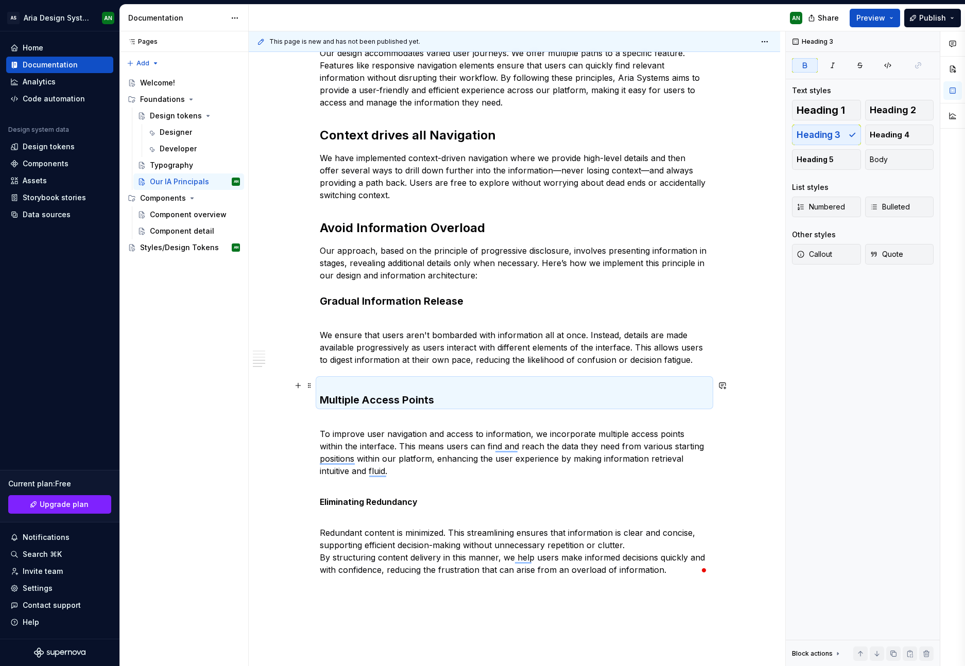
click at [419, 385] on h3 "Multiple Access Points" at bounding box center [514, 392] width 389 height 29
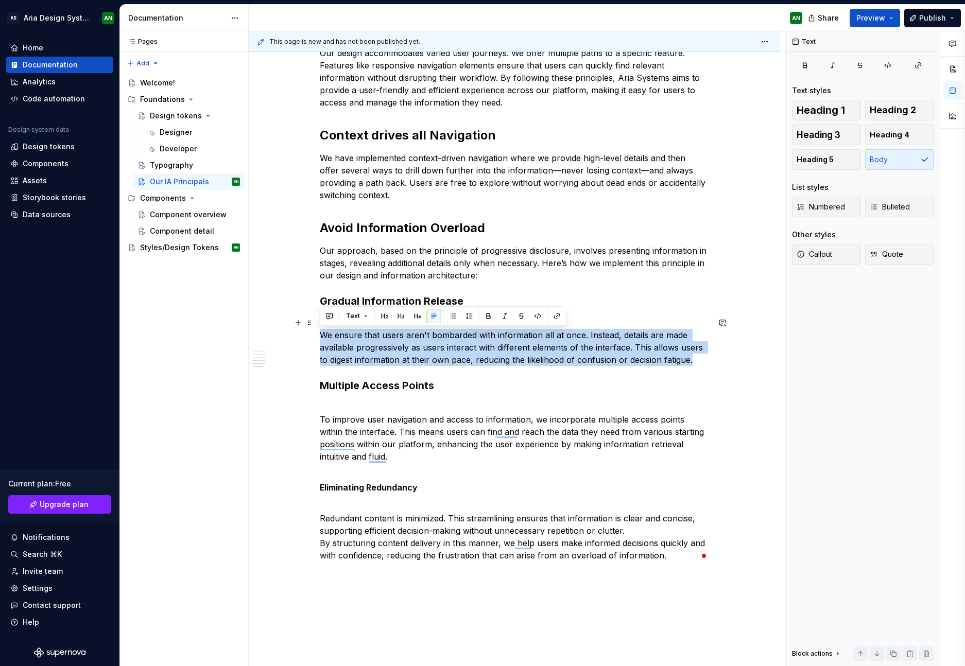
drag, startPoint x: 323, startPoint y: 334, endPoint x: 697, endPoint y: 361, distance: 375.4
click at [697, 361] on p "We ensure that users aren't bombarded with information all at once. Instead, de…" at bounding box center [514, 341] width 389 height 49
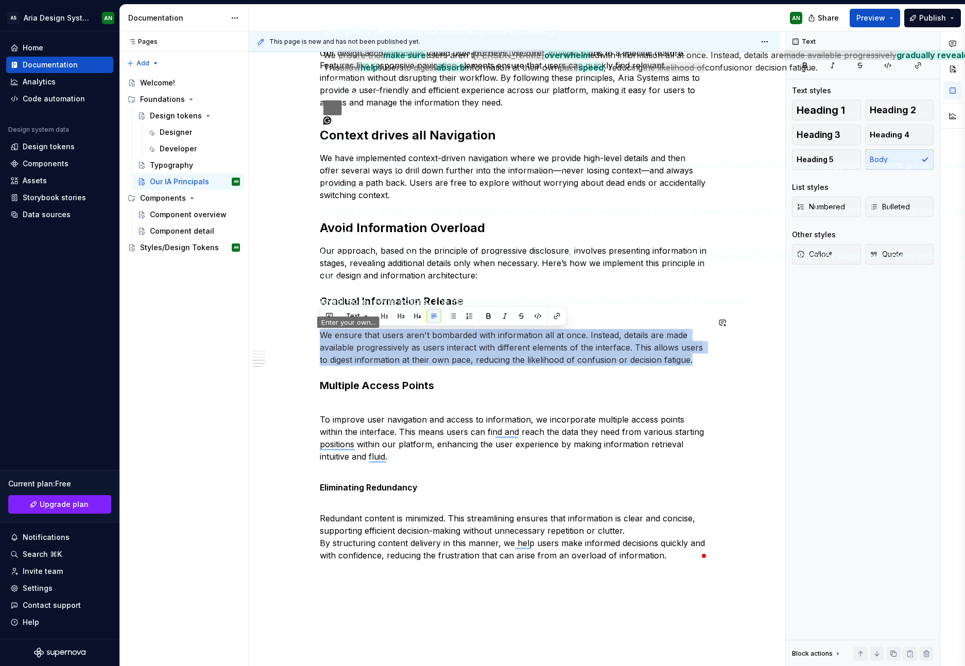
click at [350, 87] on button "Accept" at bounding box center [338, 81] width 30 height 12
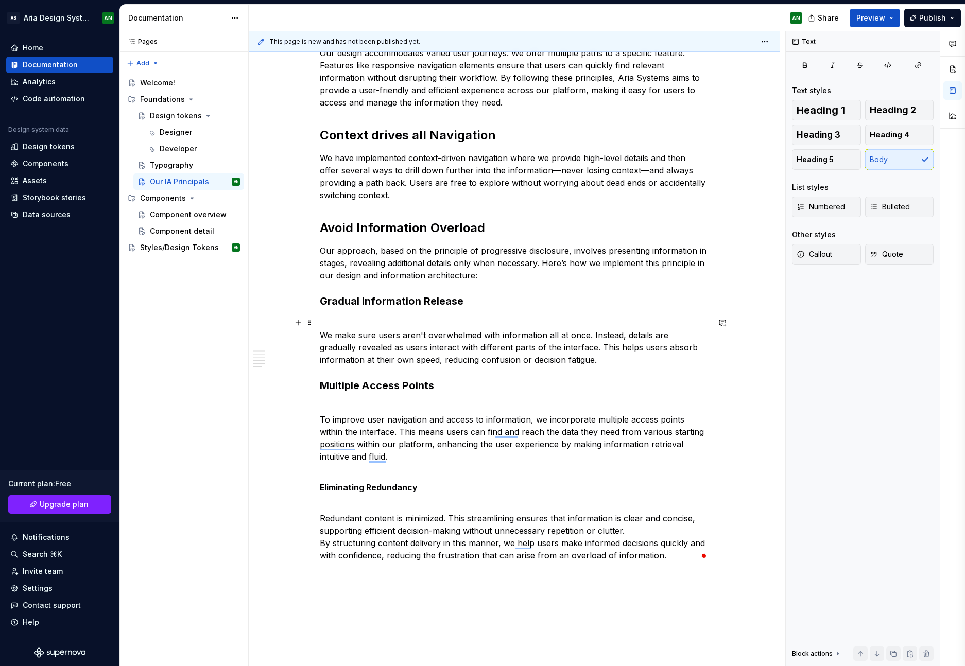
click at [352, 321] on p "We make sure users aren't overwhelmed with information all at once. Instead, de…" at bounding box center [514, 341] width 389 height 49
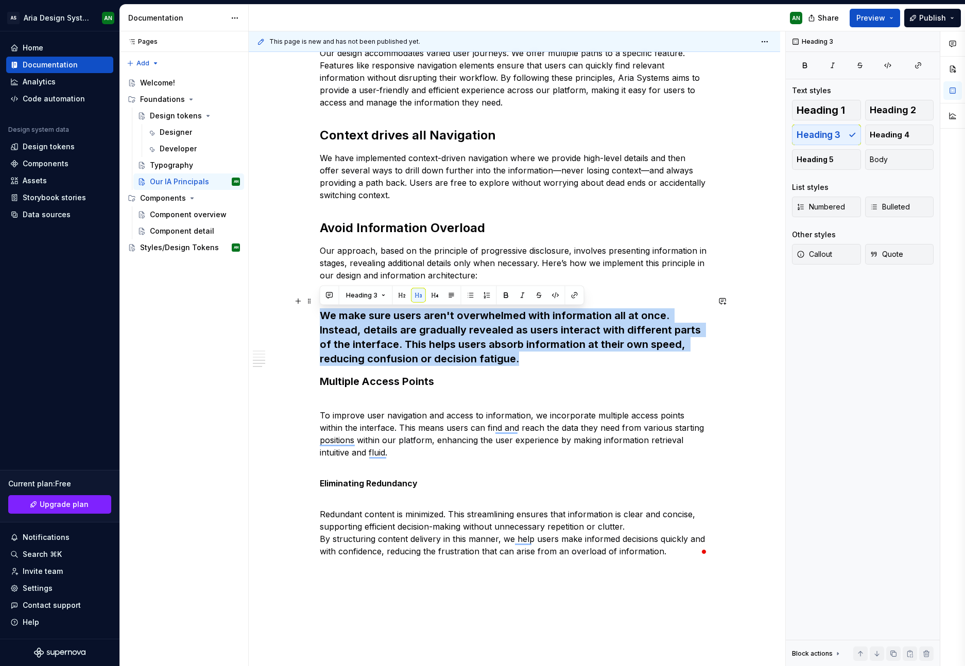
drag, startPoint x: 320, startPoint y: 313, endPoint x: 473, endPoint y: 362, distance: 160.6
click at [474, 362] on h3 "Gradual Information Release We make sure users aren't overwhelmed with informat…" at bounding box center [514, 330] width 389 height 72
click at [416, 294] on button "button" at bounding box center [418, 295] width 14 height 14
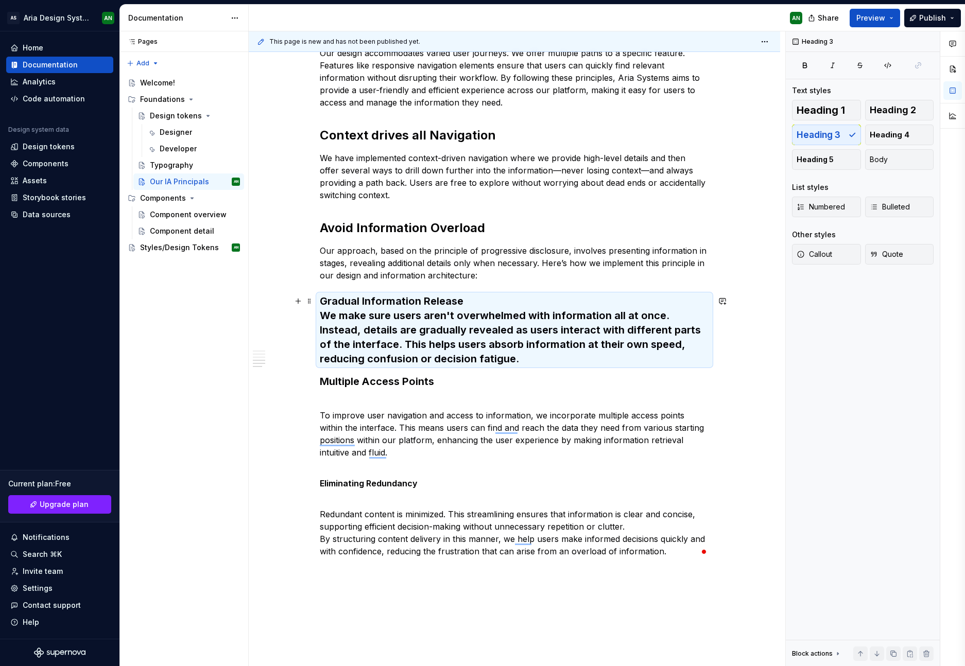
click at [483, 361] on h3 "Gradual Information Release We make sure users aren't overwhelmed with informat…" at bounding box center [514, 330] width 389 height 72
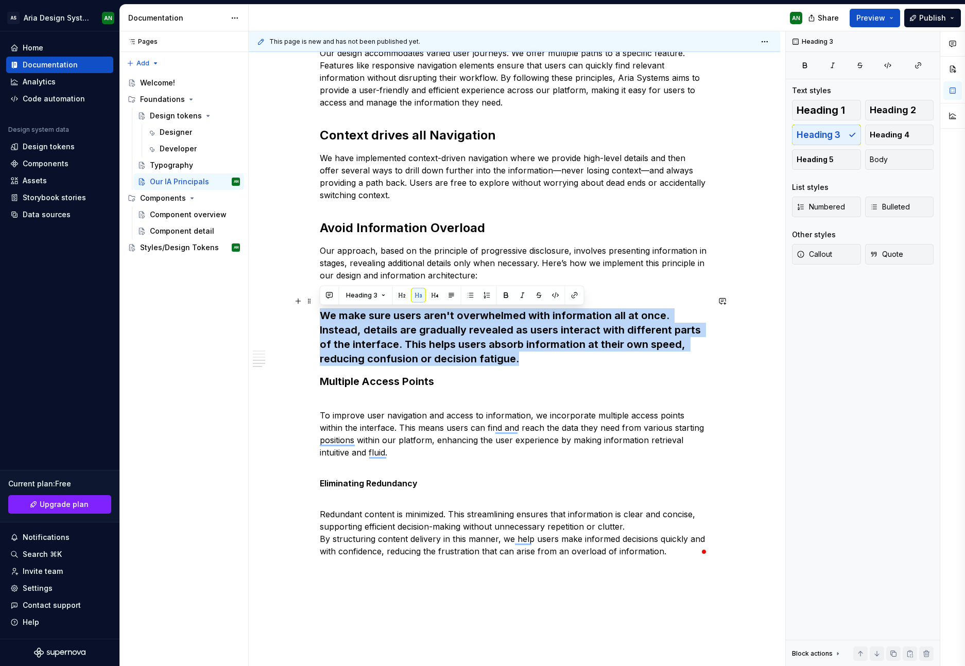
drag, startPoint x: 476, startPoint y: 359, endPoint x: 316, endPoint y: 317, distance: 166.3
click at [316, 317] on div "Help users understand where they are. Wayfinding works when people can confiden…" at bounding box center [514, 174] width 531 height 1191
click at [383, 294] on button "Heading 3" at bounding box center [365, 295] width 49 height 14
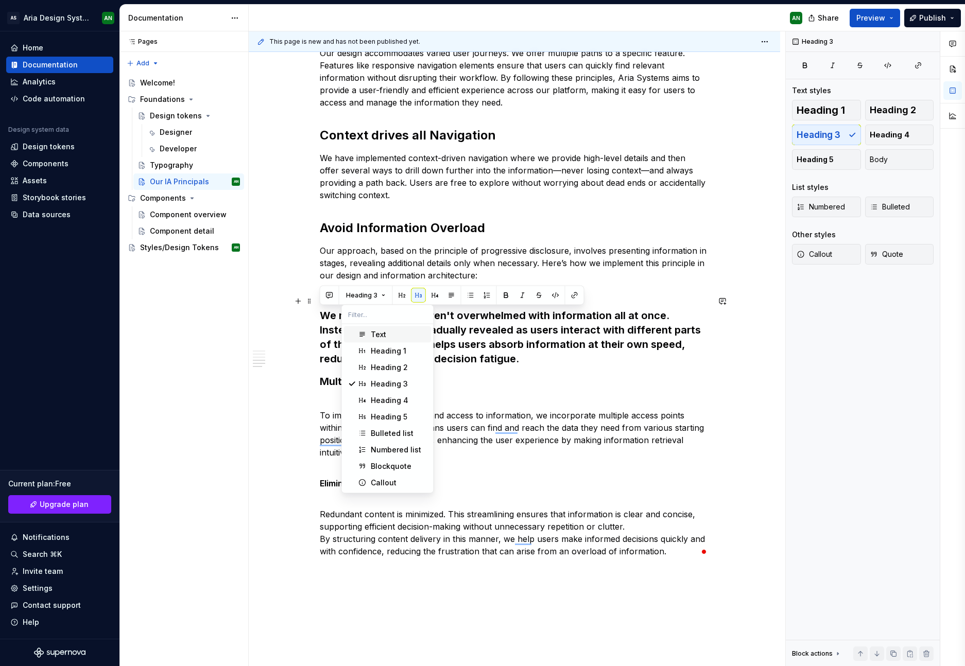
click at [383, 334] on div "Text" at bounding box center [378, 335] width 15 height 10
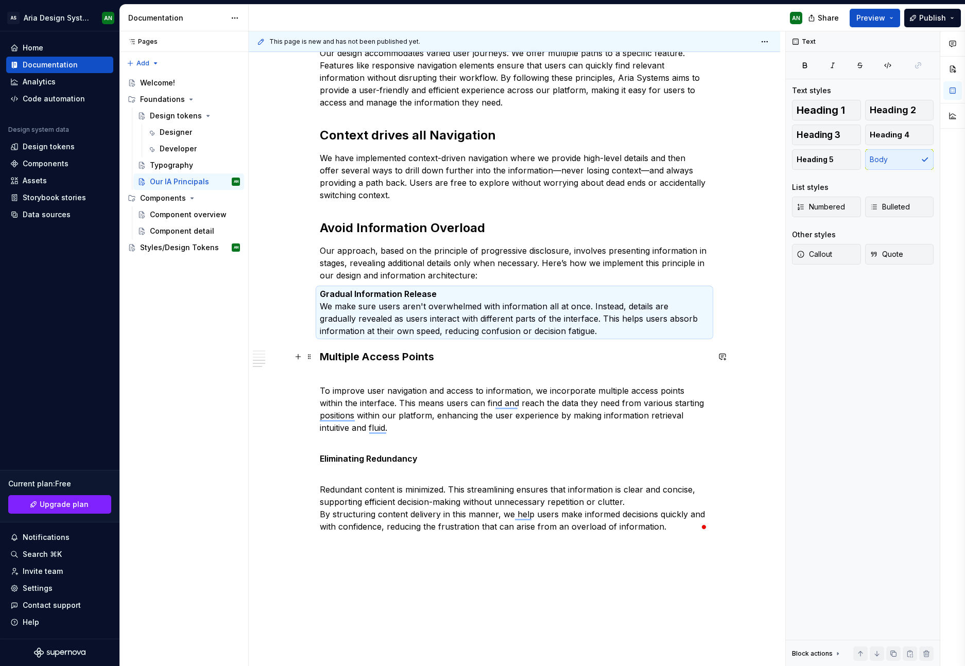
click at [460, 355] on h3 "Multiple Access Points" at bounding box center [514, 357] width 389 height 14
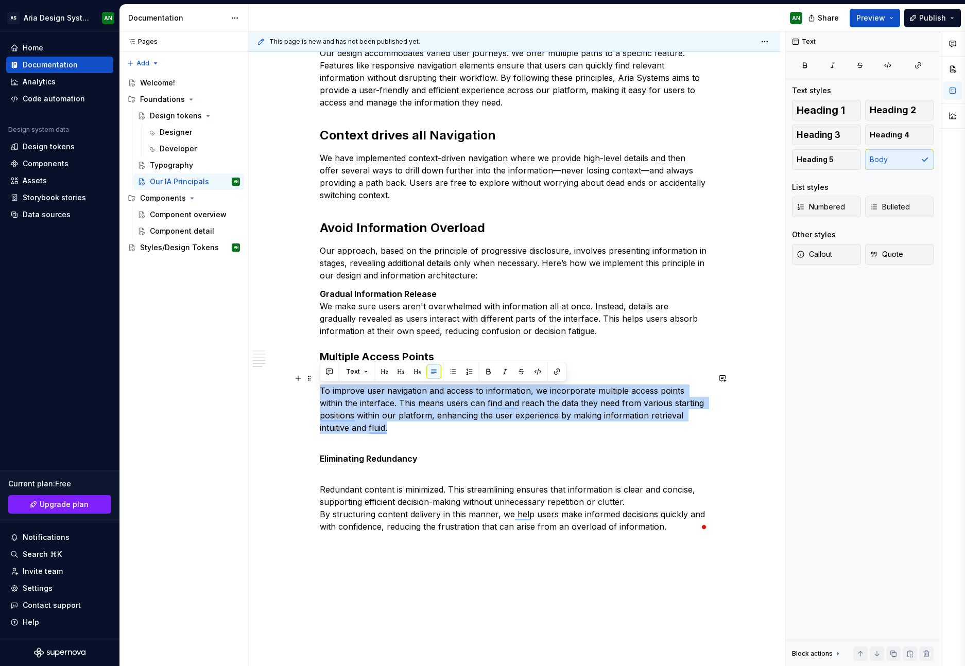
drag, startPoint x: 320, startPoint y: 391, endPoint x: 391, endPoint y: 429, distance: 80.9
click at [391, 429] on p "To improve user navigation and access to information, we incorporate multiple a…" at bounding box center [514, 403] width 389 height 62
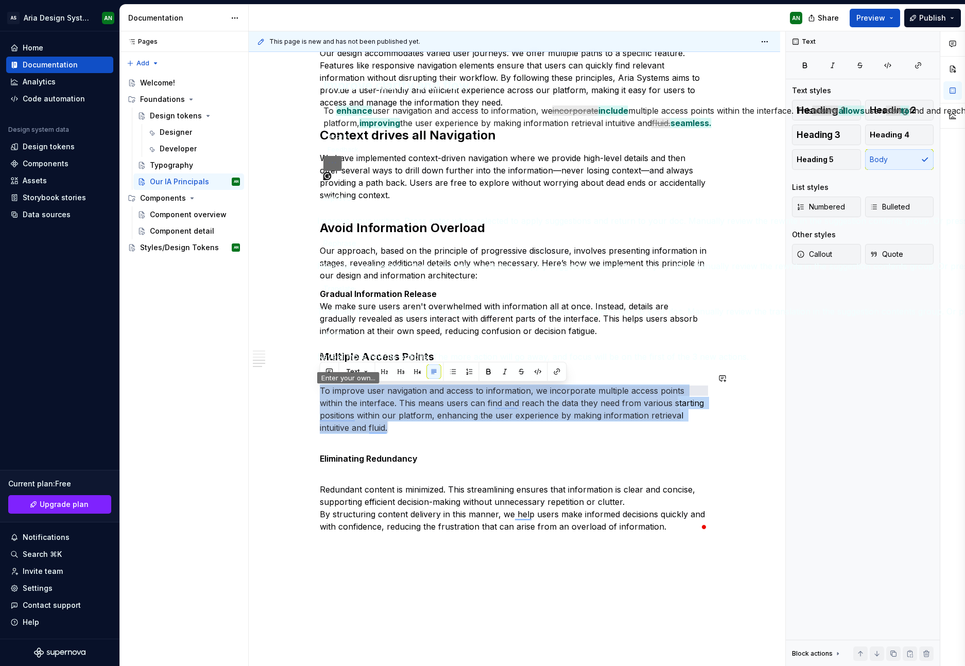
click at [346, 143] on button "Accept" at bounding box center [338, 136] width 30 height 12
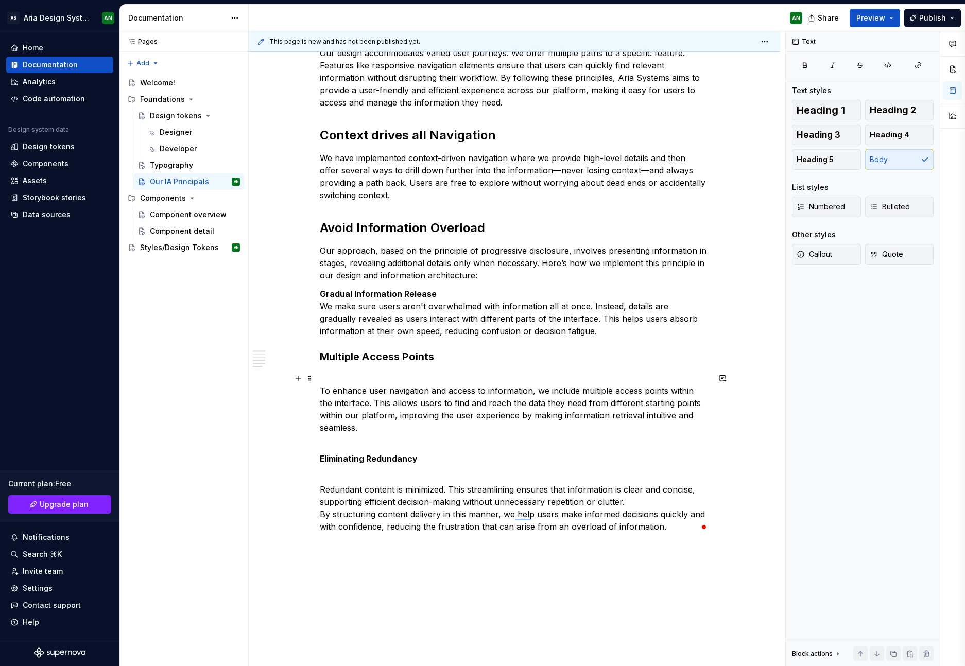
click at [396, 373] on p "To enhance user navigation and access to information, we include multiple acces…" at bounding box center [514, 403] width 389 height 62
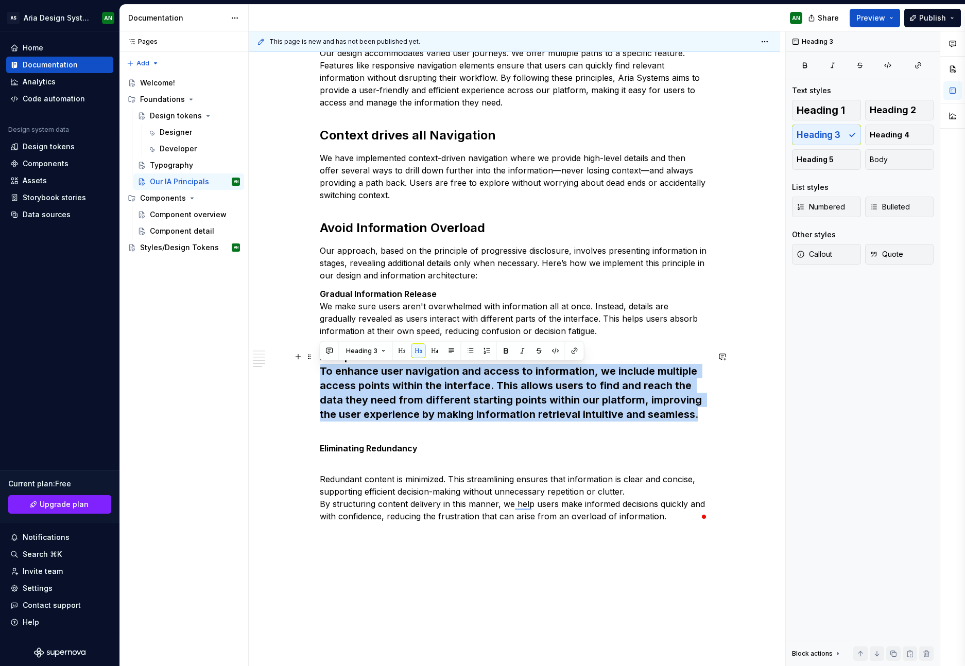
drag, startPoint x: 322, startPoint y: 370, endPoint x: 695, endPoint y: 413, distance: 375.3
click at [695, 413] on h3 "Multiple Access Points To enhance user navigation and access to information, we…" at bounding box center [514, 386] width 389 height 72
click at [379, 348] on button "Heading 3" at bounding box center [365, 351] width 49 height 14
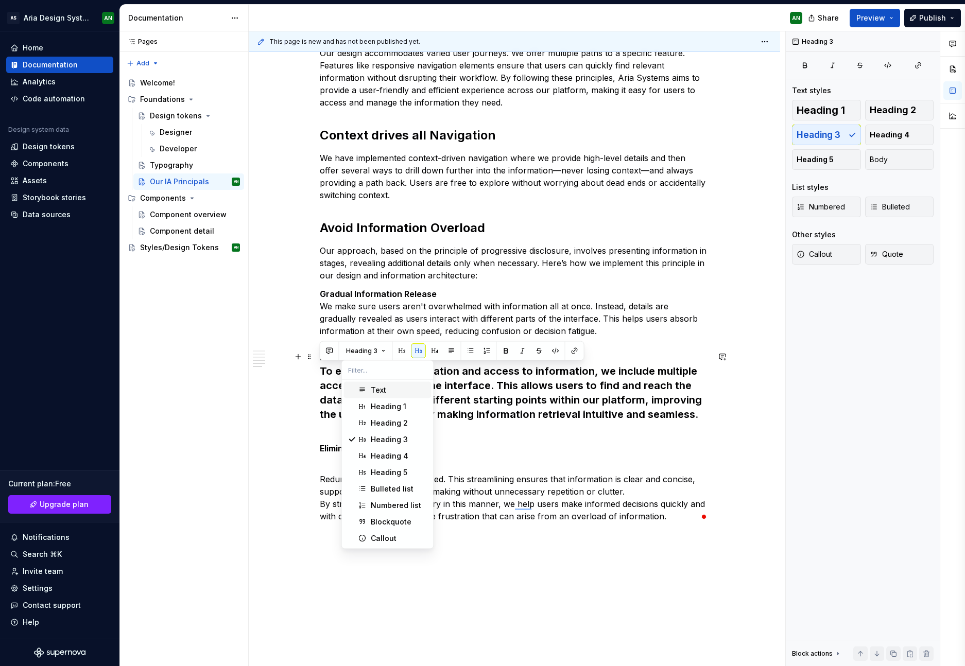
click at [377, 387] on div "Text" at bounding box center [378, 390] width 15 height 10
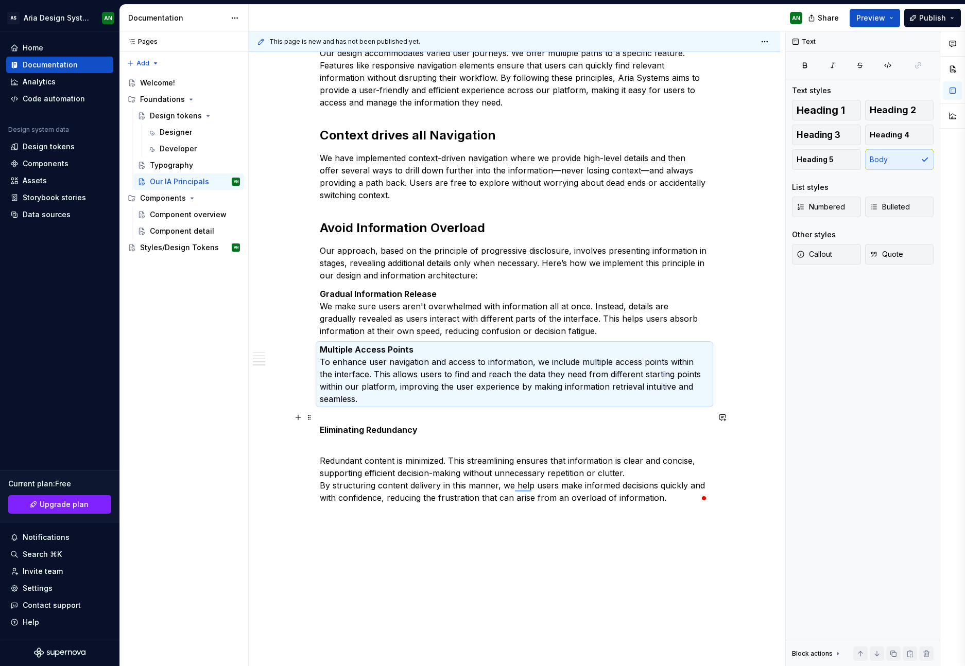
click at [419, 415] on p "Eliminating Redundancy" at bounding box center [514, 423] width 389 height 25
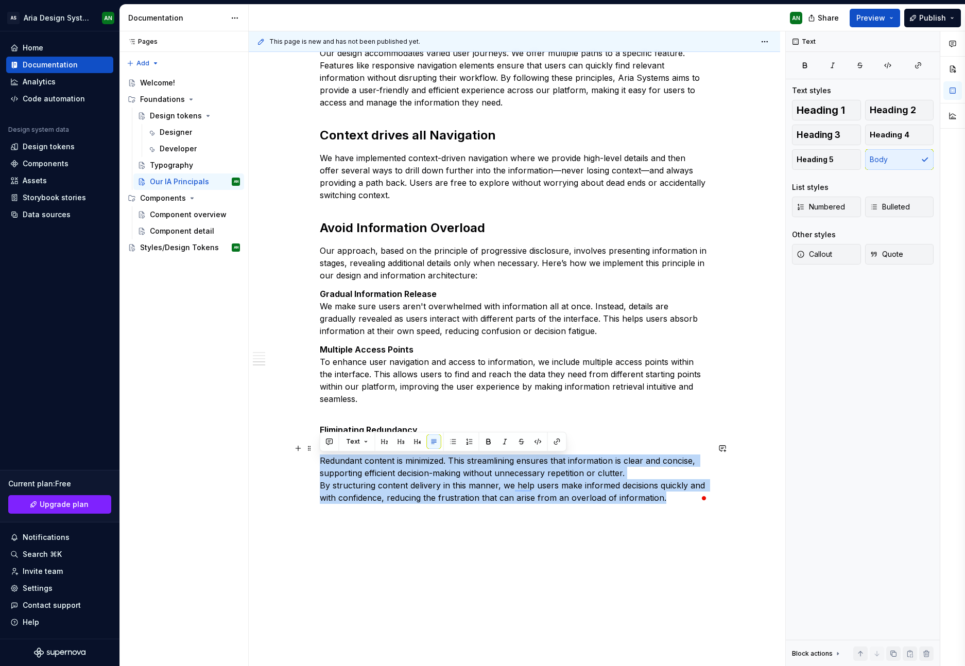
drag, startPoint x: 320, startPoint y: 460, endPoint x: 698, endPoint y: 493, distance: 378.9
click at [698, 493] on p "Redundant content is minimized. This streamlining ensures that information is c…" at bounding box center [514, 473] width 389 height 62
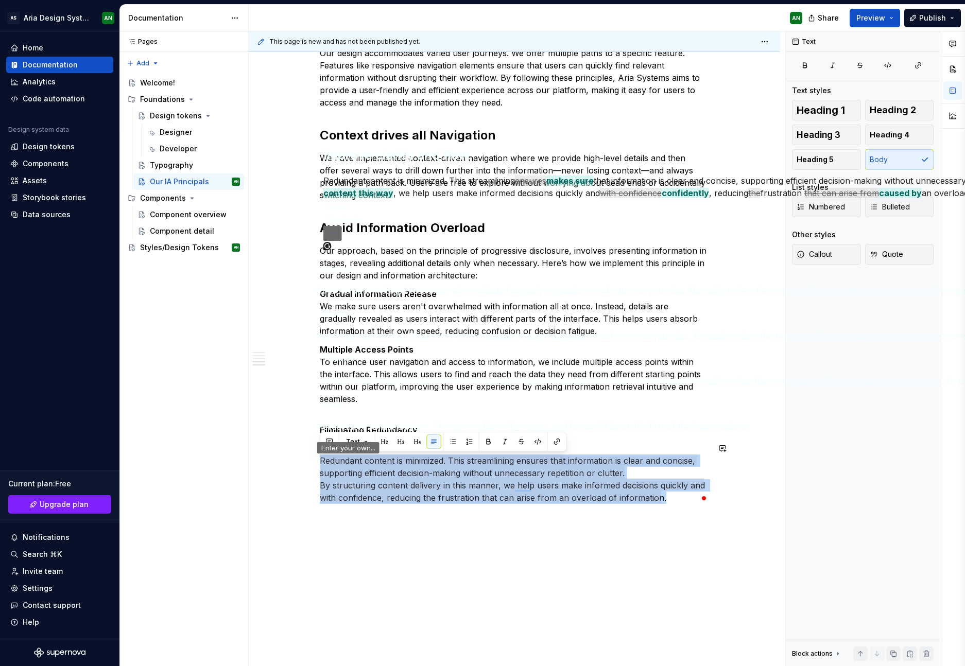
click at [341, 273] on span "Improve" at bounding box center [337, 268] width 28 height 11
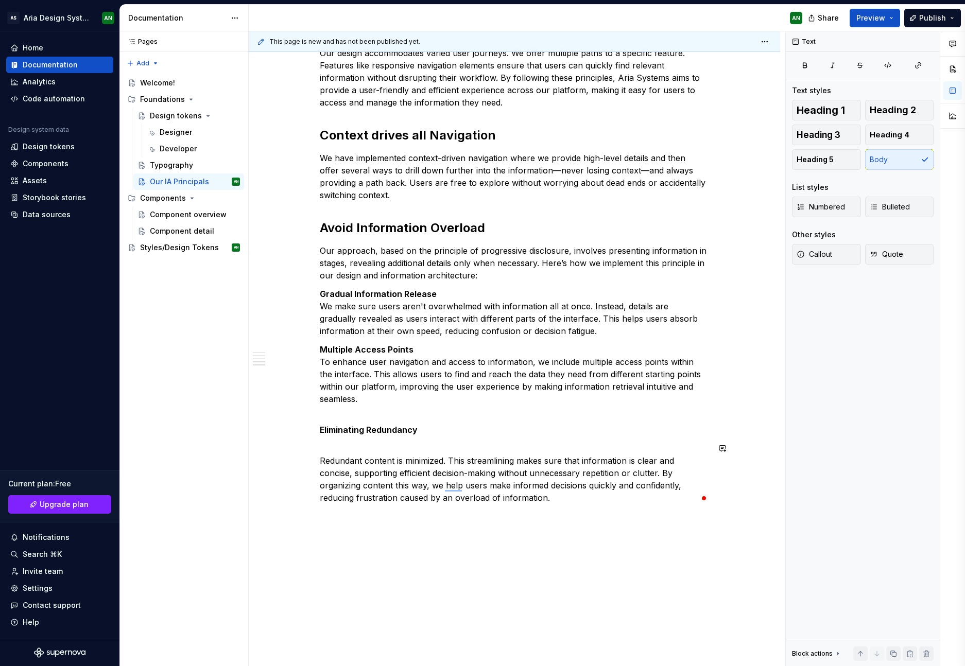
click at [340, 442] on div "Help users understand where they are. Wayfinding works when people can confiden…" at bounding box center [514, 54] width 389 height 900
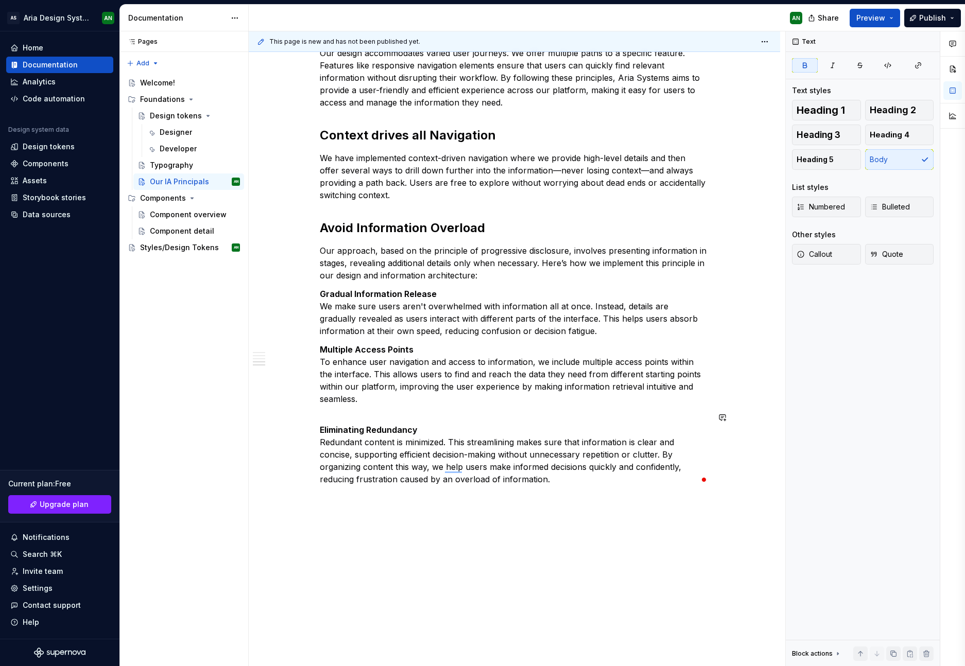
click at [369, 411] on div "Help users understand where they are. Wayfinding works when people can confiden…" at bounding box center [514, 45] width 389 height 882
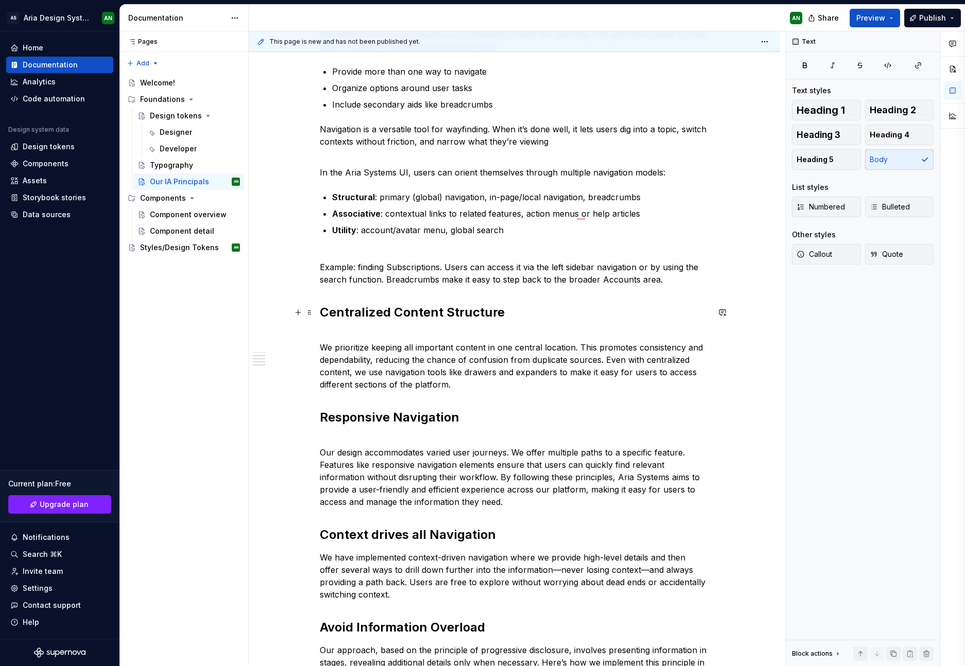
scroll to position [217, 0]
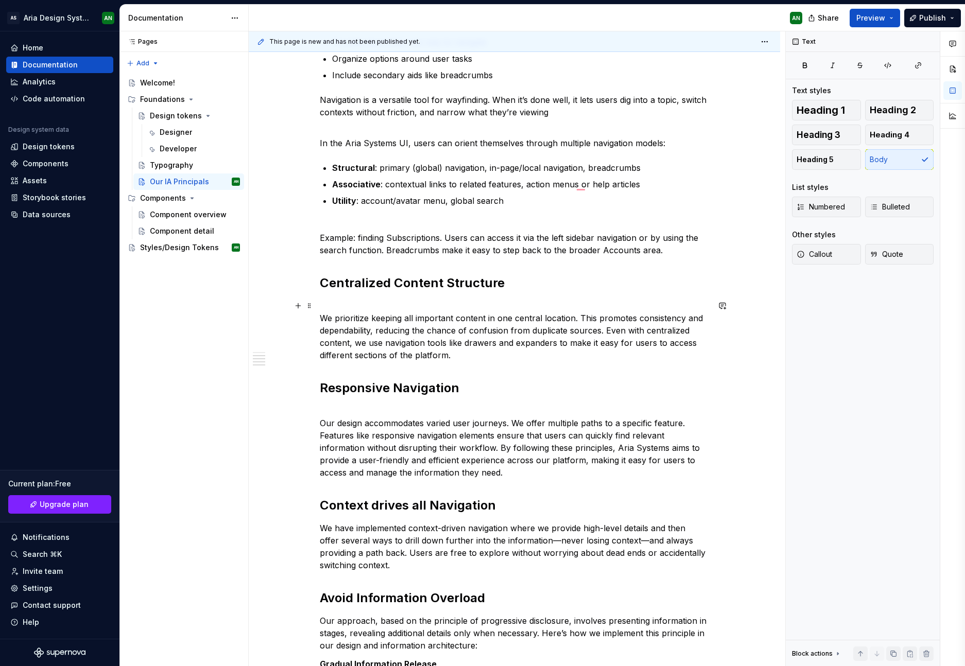
click at [421, 301] on p "We prioritize keeping all important content in one central location. This promo…" at bounding box center [514, 331] width 389 height 62
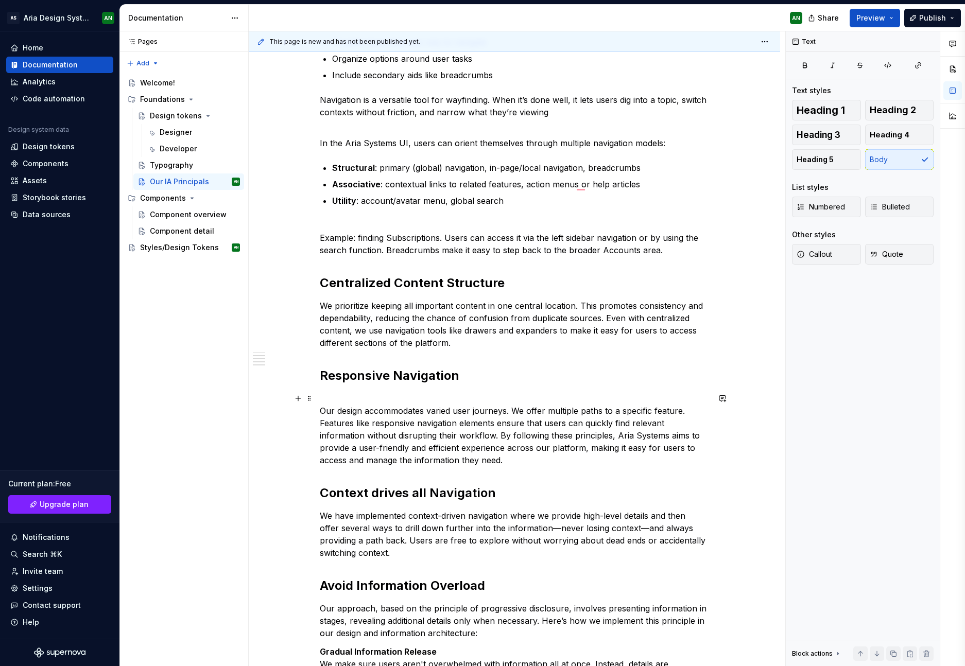
click at [341, 397] on p "Our design accommodates varied user journeys. We offer multiple paths to a spec…" at bounding box center [514, 429] width 389 height 74
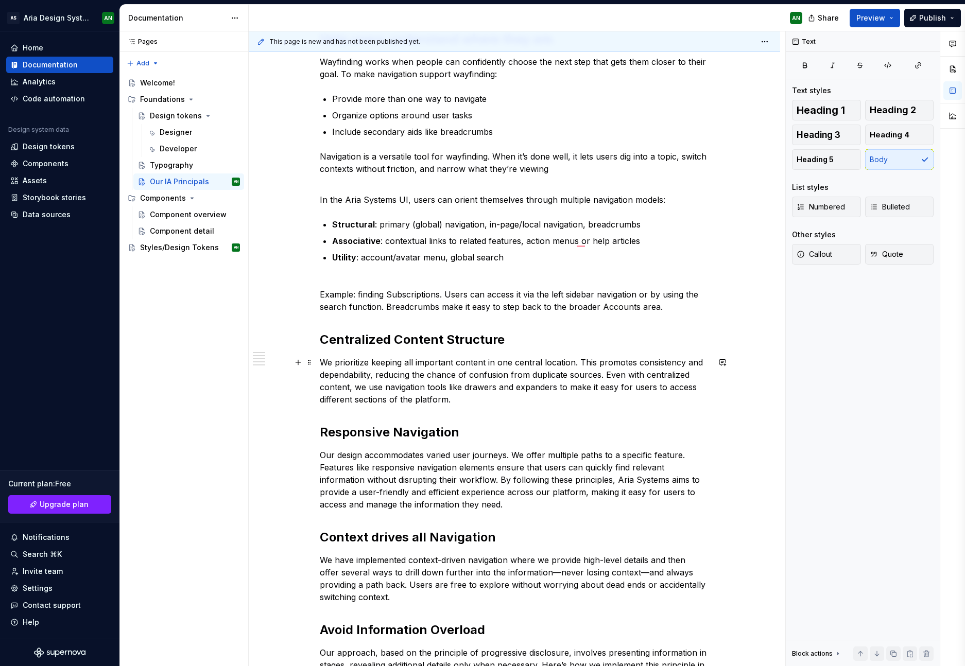
scroll to position [0, 0]
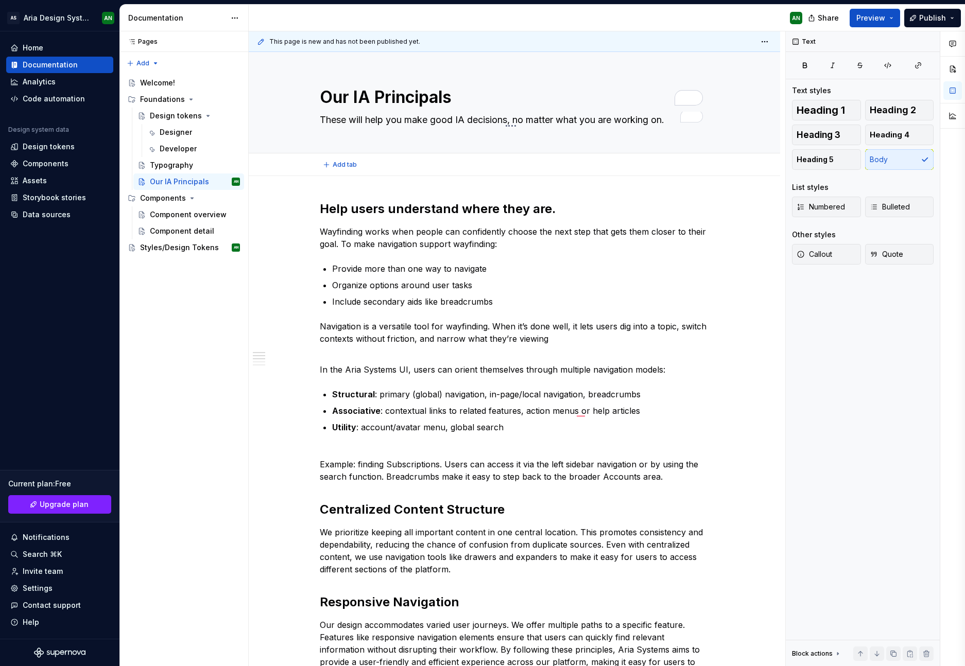
click at [400, 170] on div "Add tab" at bounding box center [514, 165] width 389 height 14
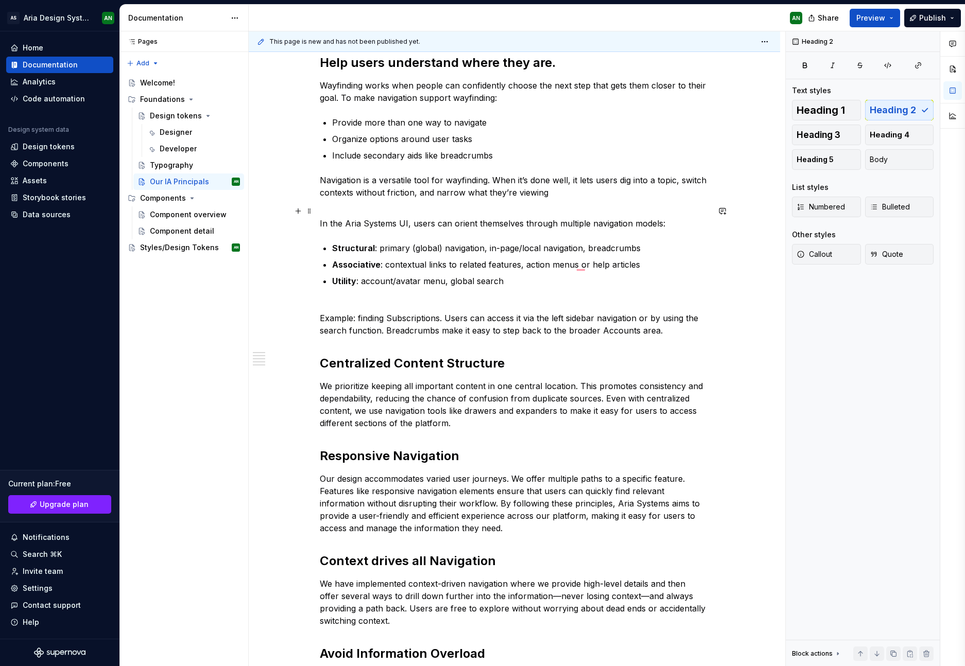
type textarea "*"
